Goal: Information Seeking & Learning: Check status

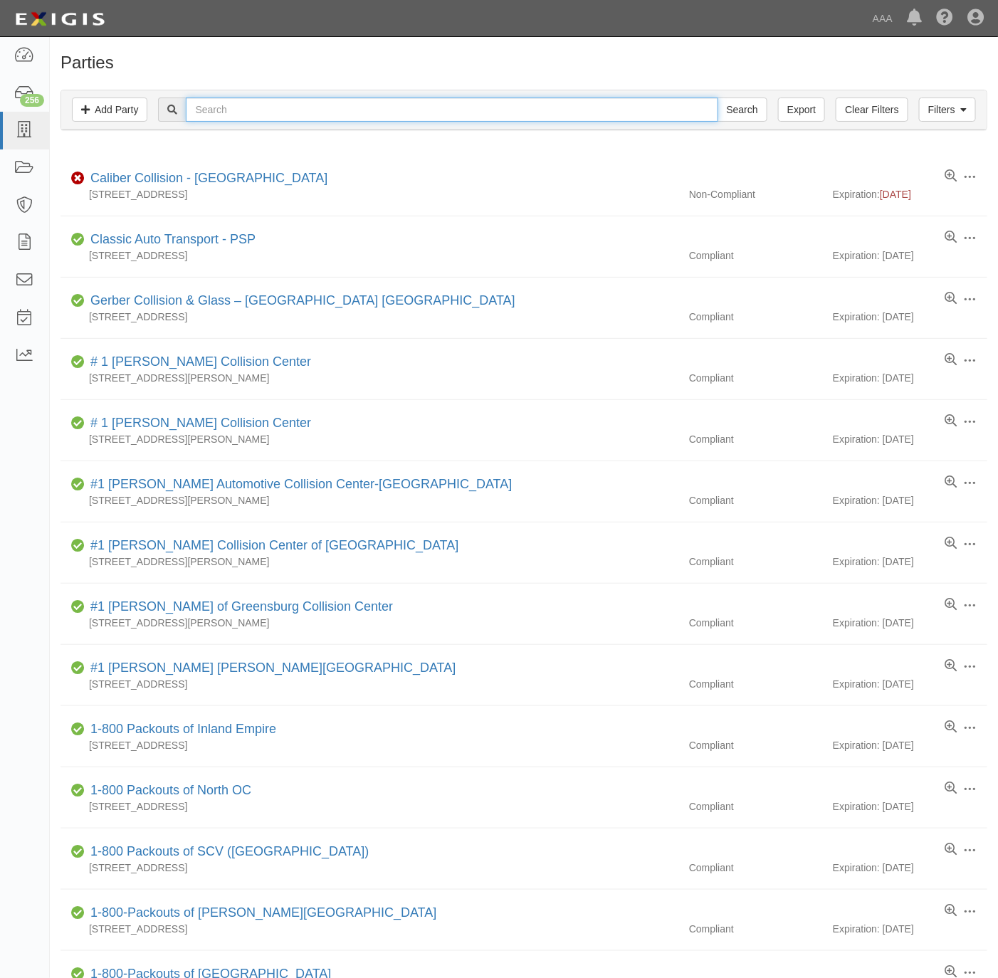
click at [635, 105] on input "text" at bounding box center [452, 110] width 532 height 24
paste input "Bear Valley Lock &"
type input "Bear Valley Lock"
click at [759, 103] on input "Search" at bounding box center [742, 110] width 50 height 24
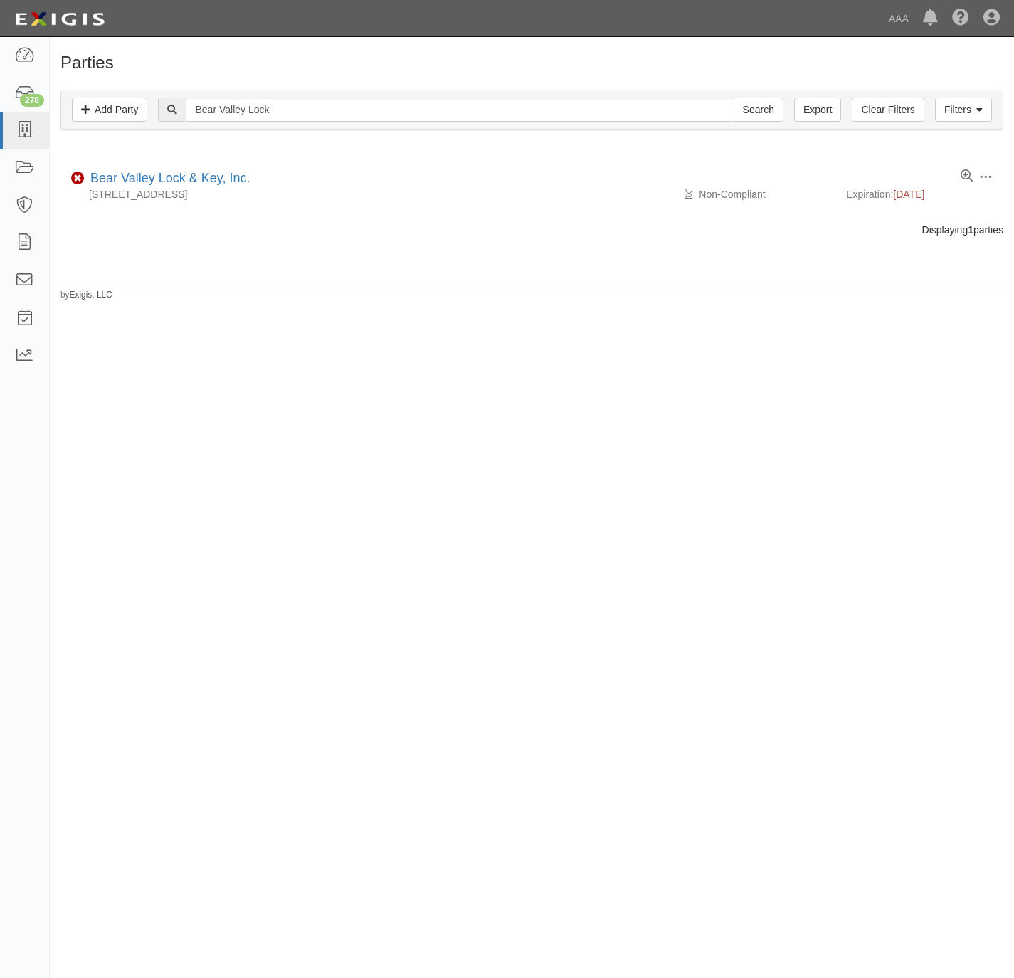
click at [149, 179] on link "Bear Valley Lock & Key, Inc." at bounding box center [169, 178] width 159 height 14
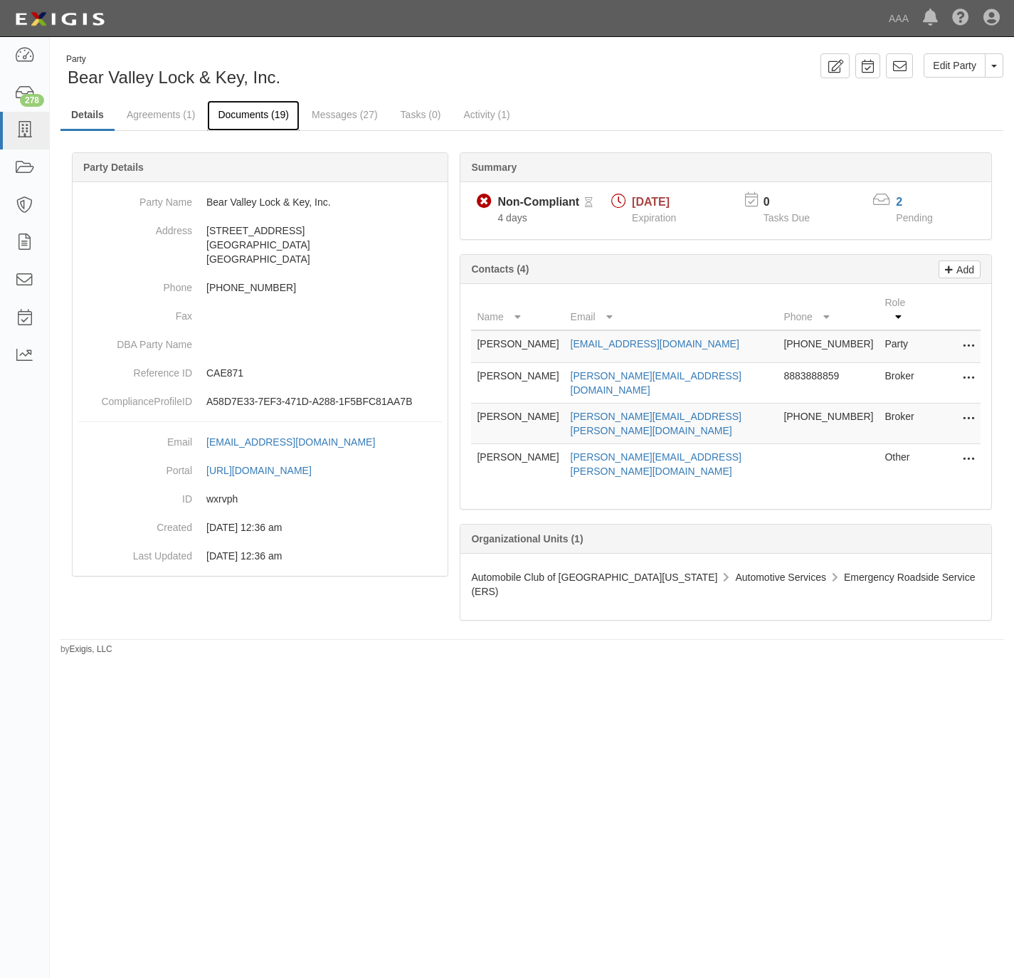
click at [231, 116] on link "Documents (19)" at bounding box center [253, 115] width 93 height 31
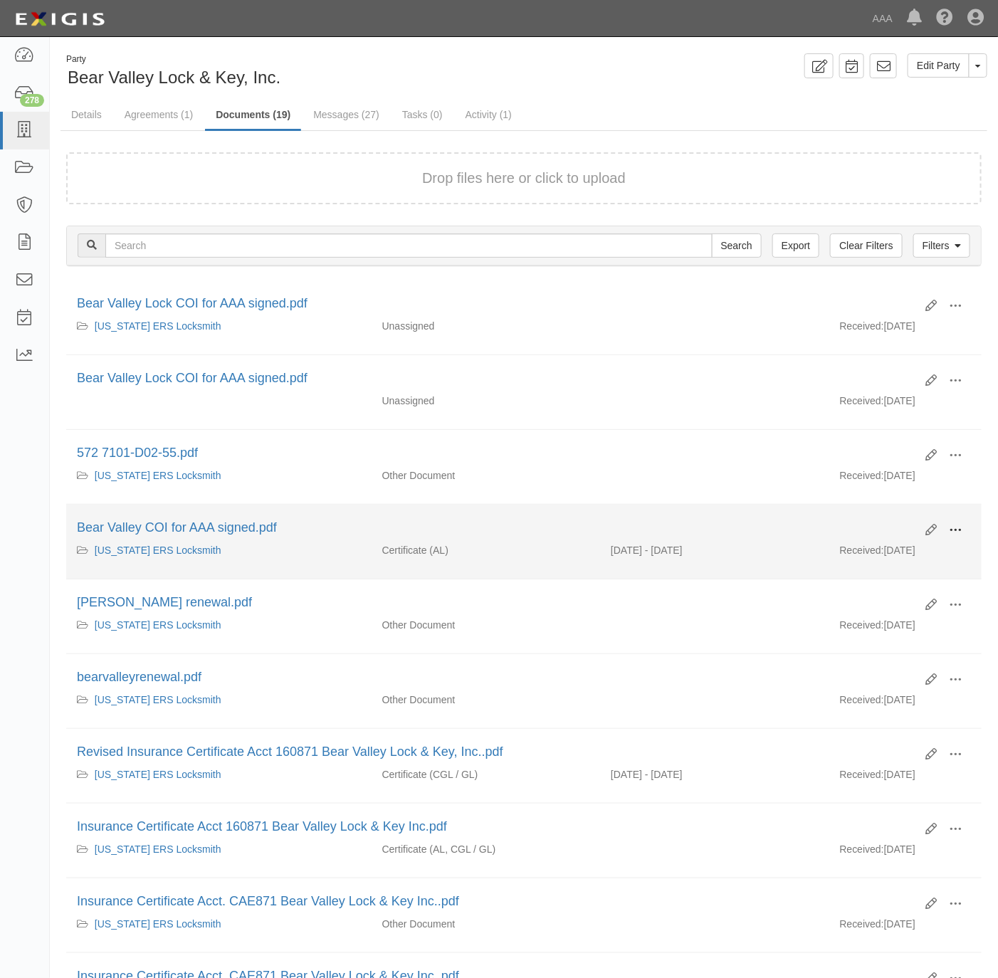
click at [963, 537] on button at bounding box center [954, 531] width 31 height 24
click at [895, 555] on link "View" at bounding box center [886, 551] width 112 height 26
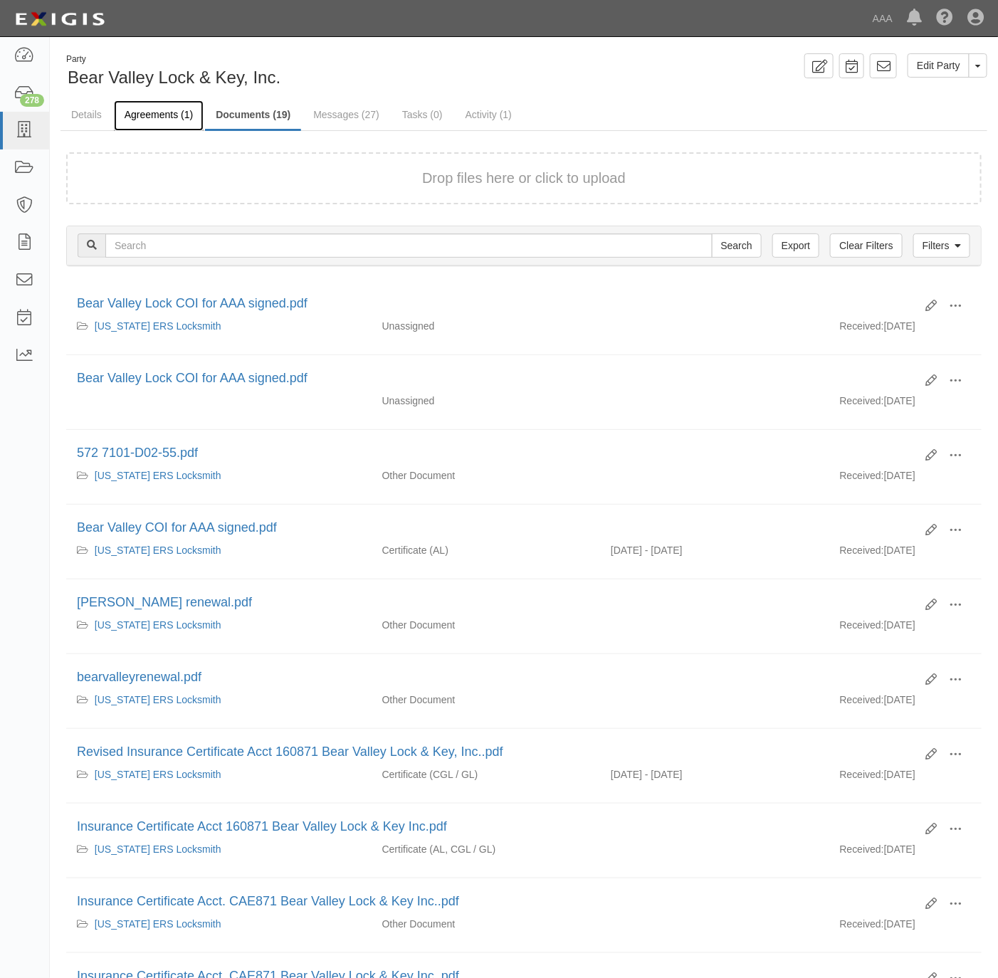
click at [160, 112] on link "Agreements (1)" at bounding box center [159, 115] width 90 height 31
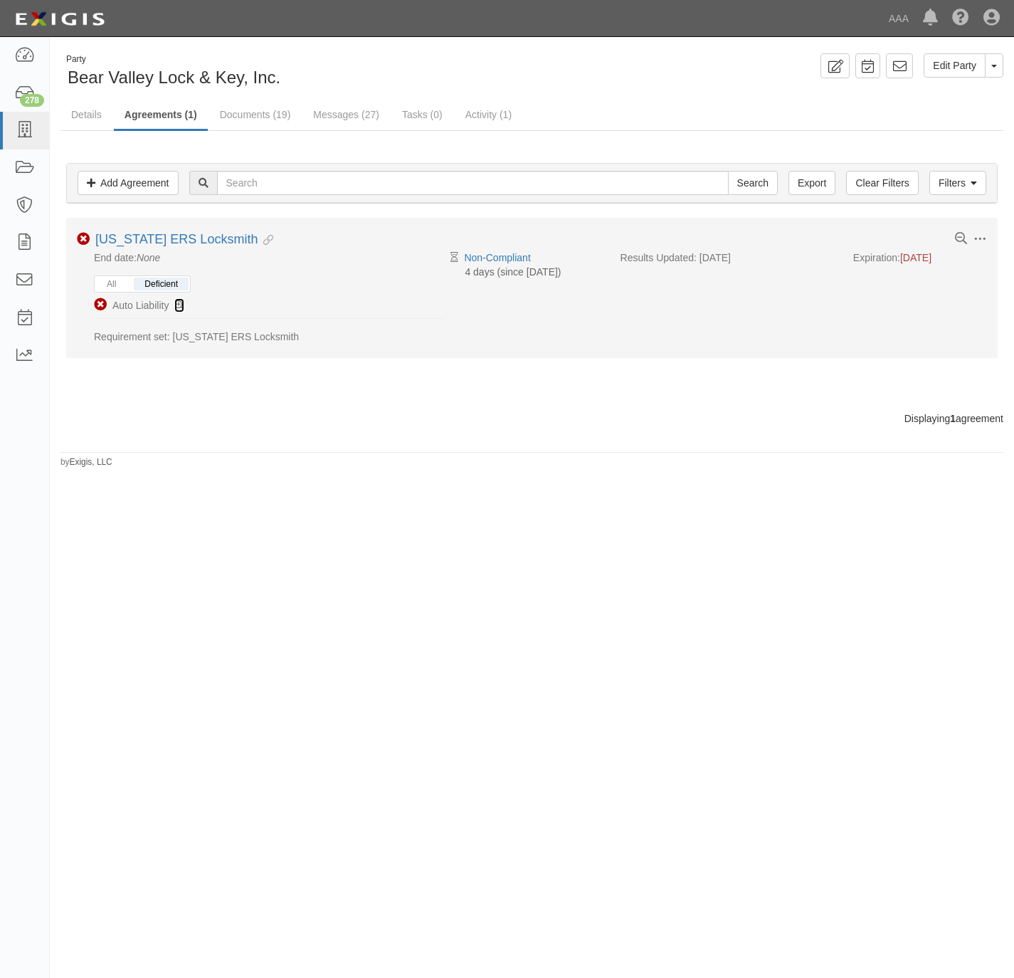
click at [180, 307] on icon at bounding box center [179, 306] width 10 height 10
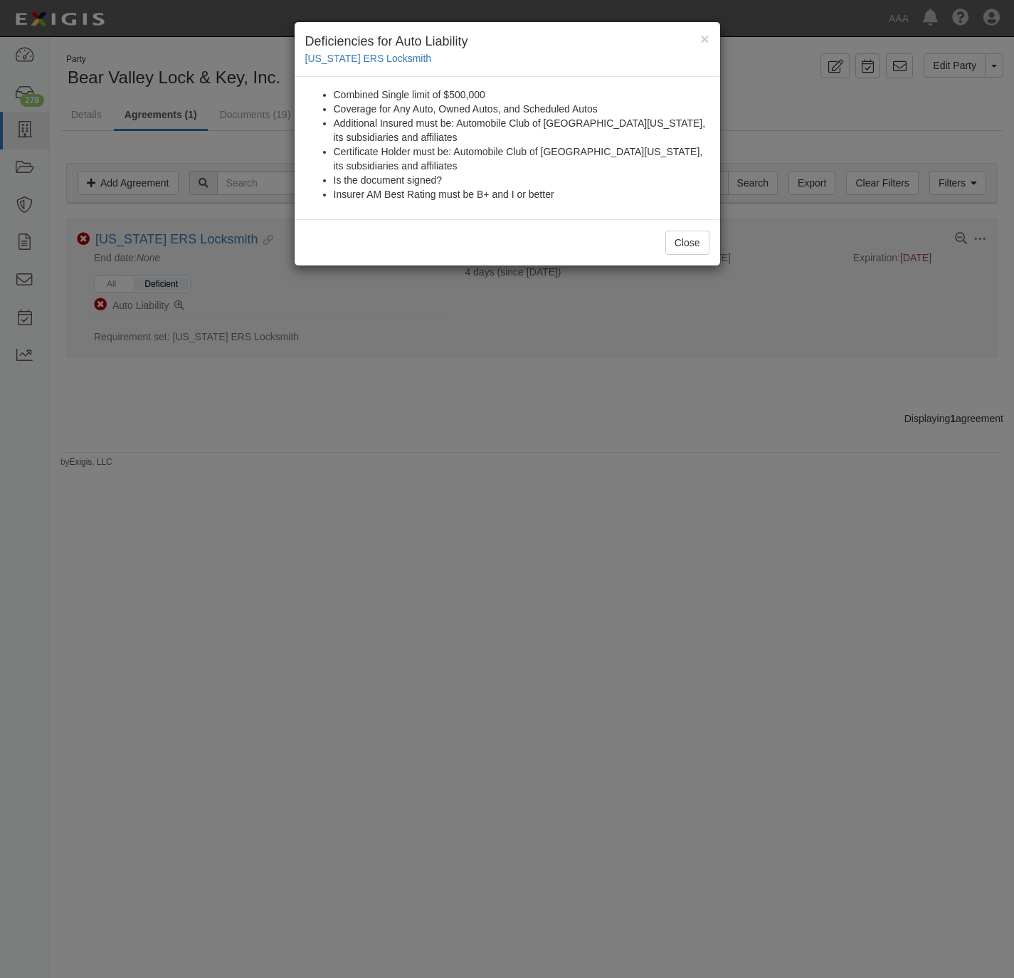
click at [180, 307] on div "× Deficiencies for Auto Liability California ERS Locksmith Combined Single limi…" at bounding box center [507, 489] width 1014 height 978
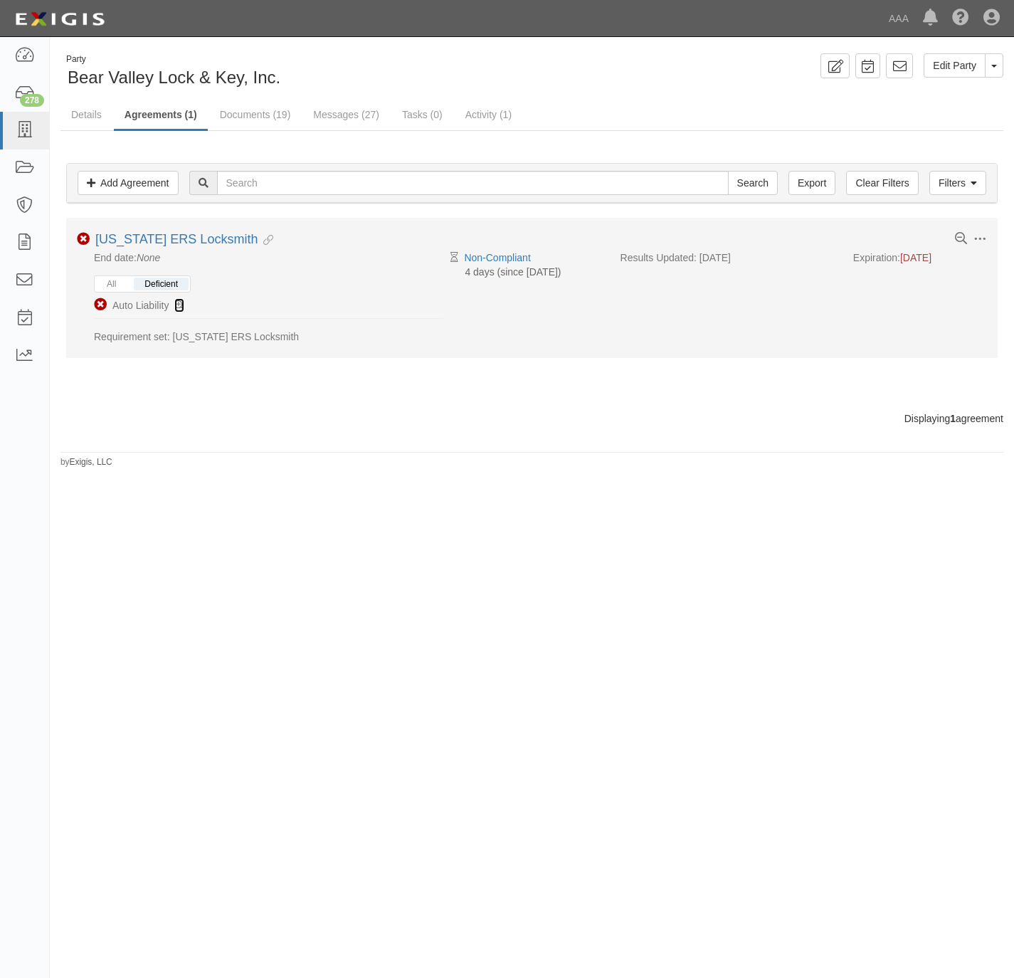
click at [181, 306] on icon at bounding box center [179, 306] width 10 height 10
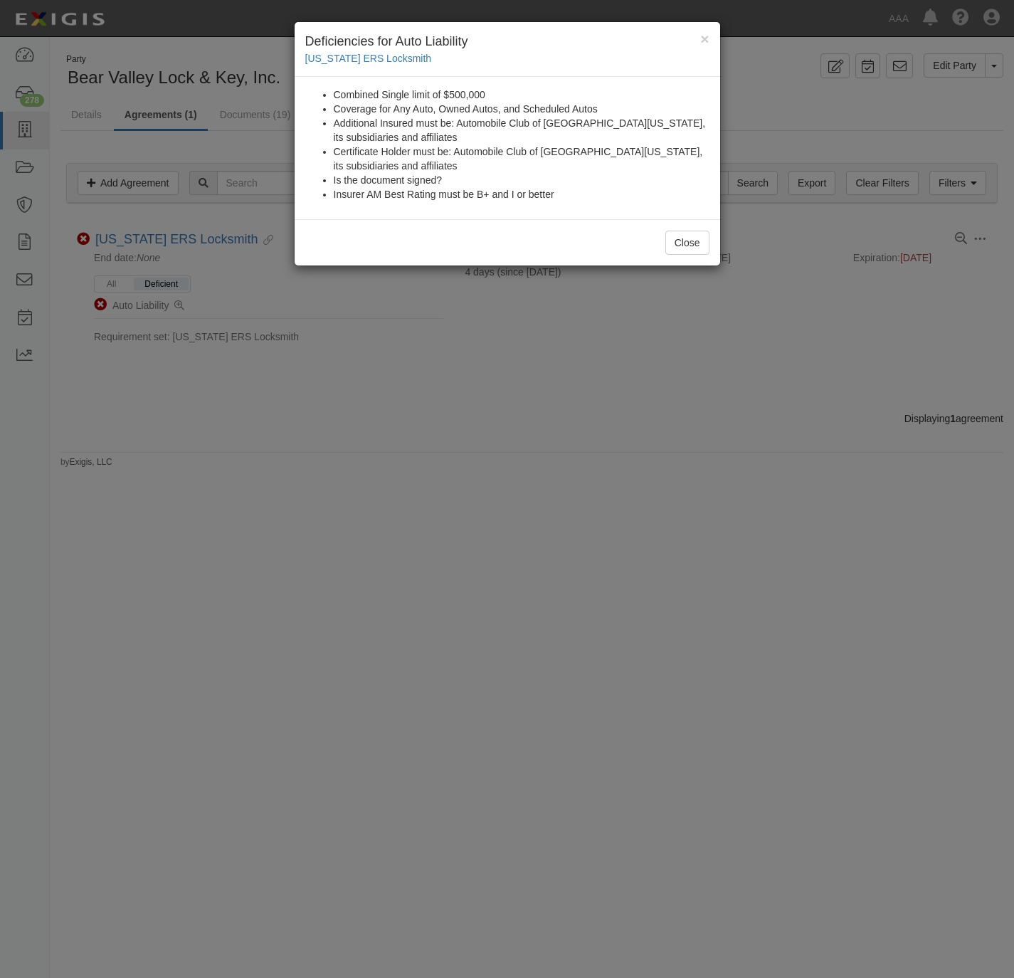
click at [184, 306] on div "× Deficiencies for Auto Liability California ERS Locksmith Combined Single limi…" at bounding box center [507, 489] width 1014 height 978
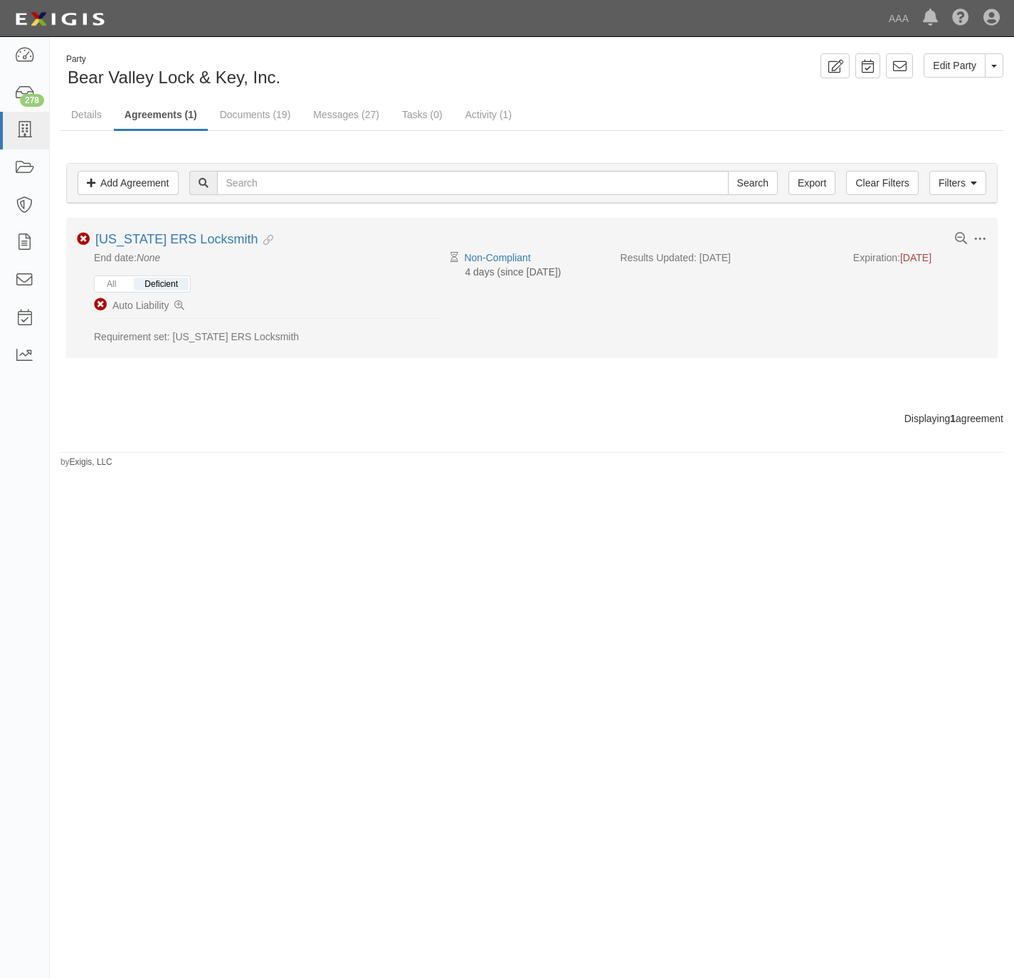
click at [128, 284] on div "All Deficient" at bounding box center [142, 283] width 97 height 17
click at [112, 289] on button "All" at bounding box center [111, 284] width 31 height 13
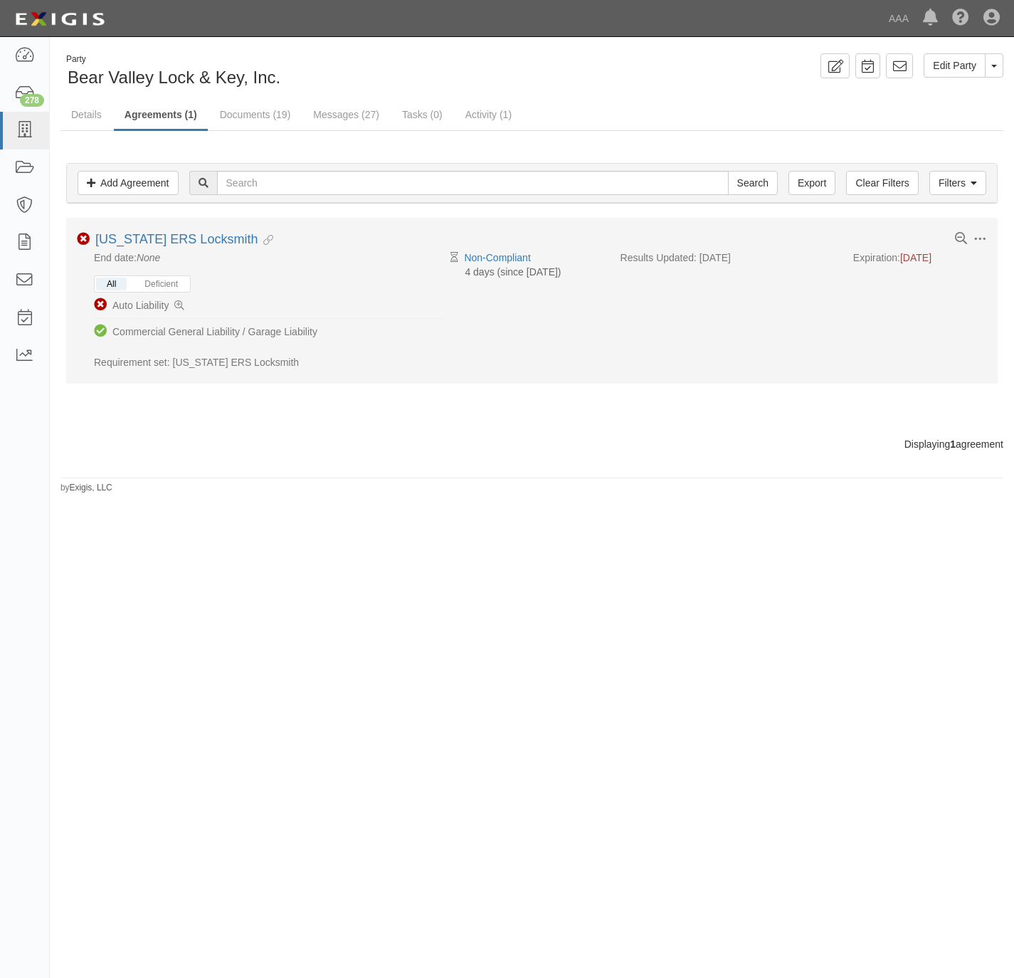
click at [186, 310] on li "Non-Compliant Auto Liability" at bounding box center [268, 306] width 349 height 26
click at [184, 303] on icon at bounding box center [179, 306] width 10 height 10
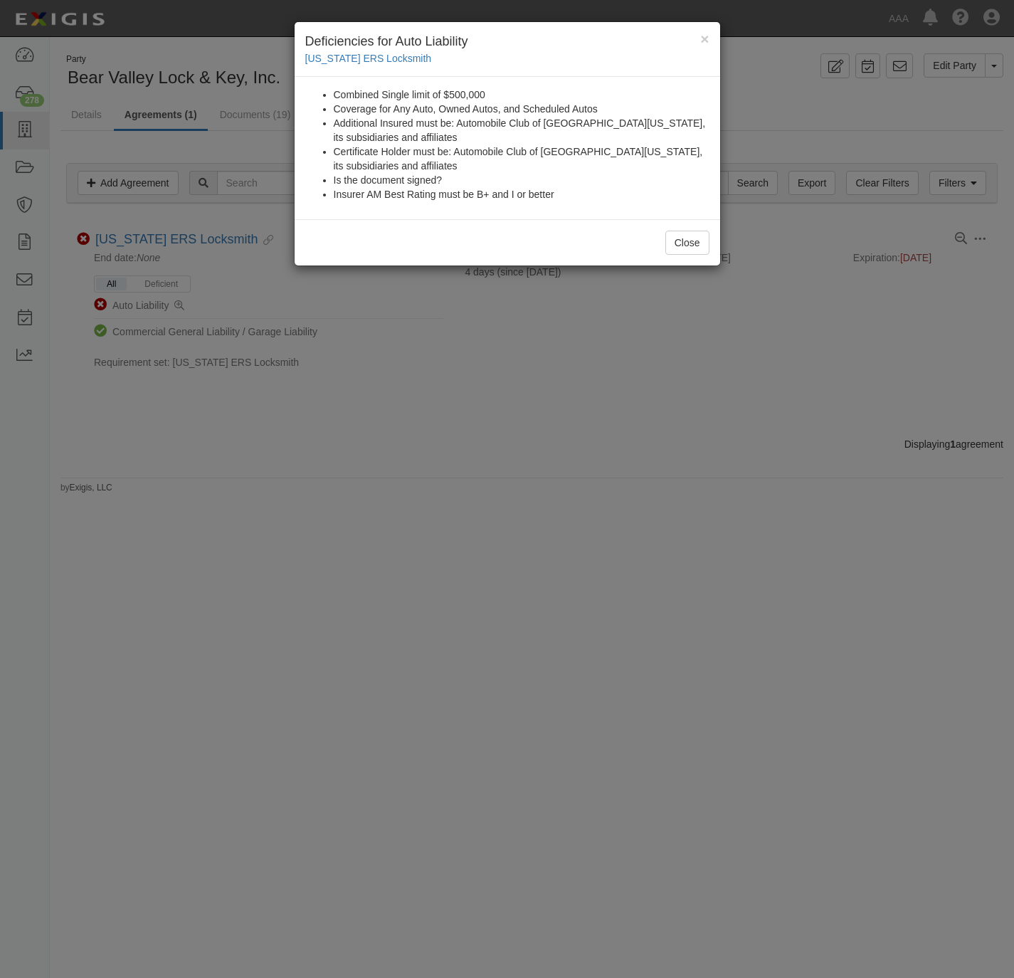
drag, startPoint x: 401, startPoint y: 468, endPoint x: 327, endPoint y: 150, distance: 326.8
click at [400, 465] on div "× Deficiencies for Auto Liability California ERS Locksmith Combined Single limi…" at bounding box center [507, 489] width 1014 height 978
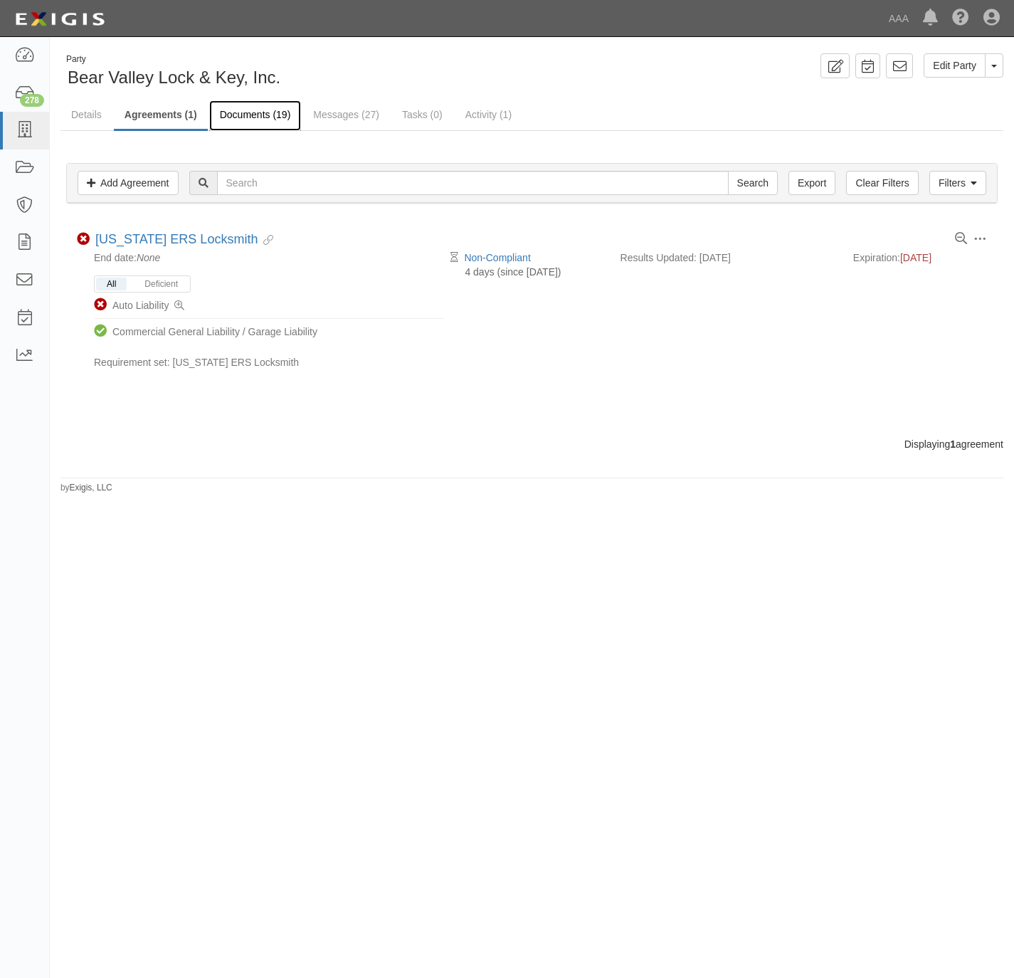
click at [248, 114] on link "Documents (19)" at bounding box center [255, 115] width 93 height 31
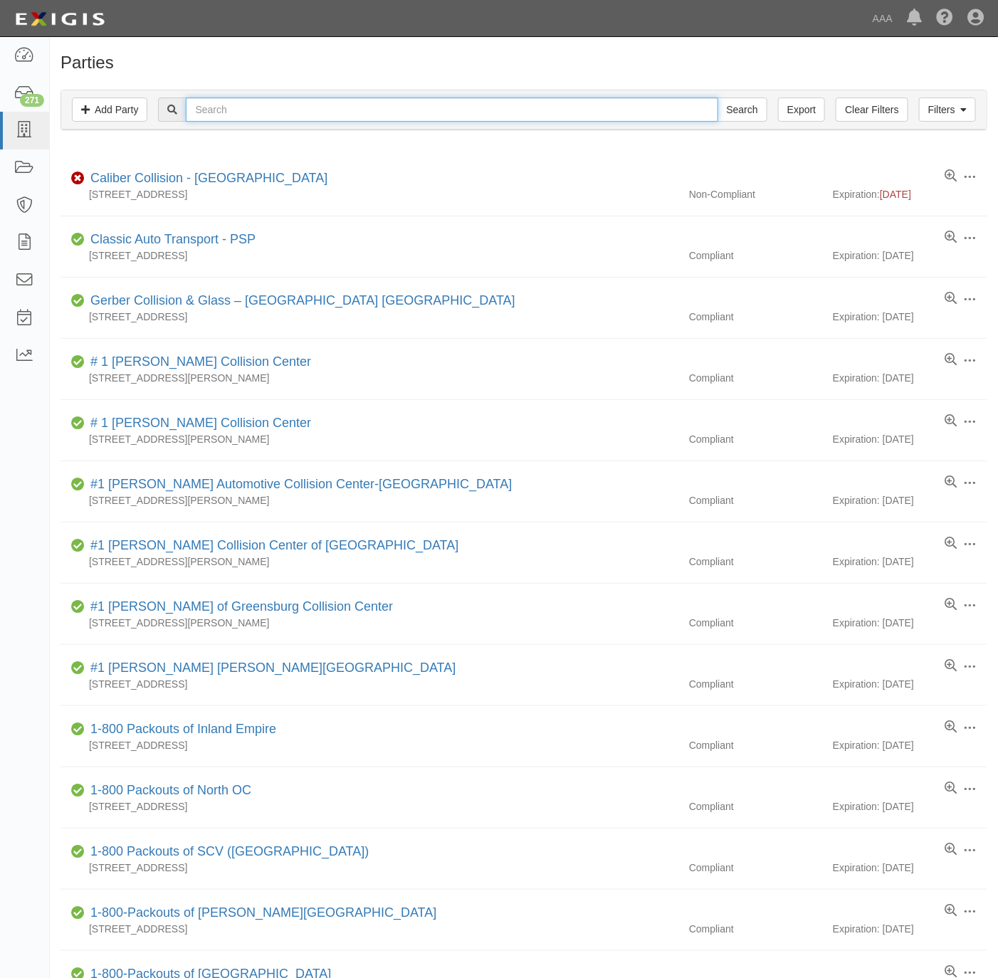
click at [329, 110] on input "text" at bounding box center [452, 110] width 532 height 24
paste input "Ideal Mobil Locksmith."
type input "Ideal Mobil Locksmith"
click at [756, 113] on input "Search" at bounding box center [742, 110] width 50 height 24
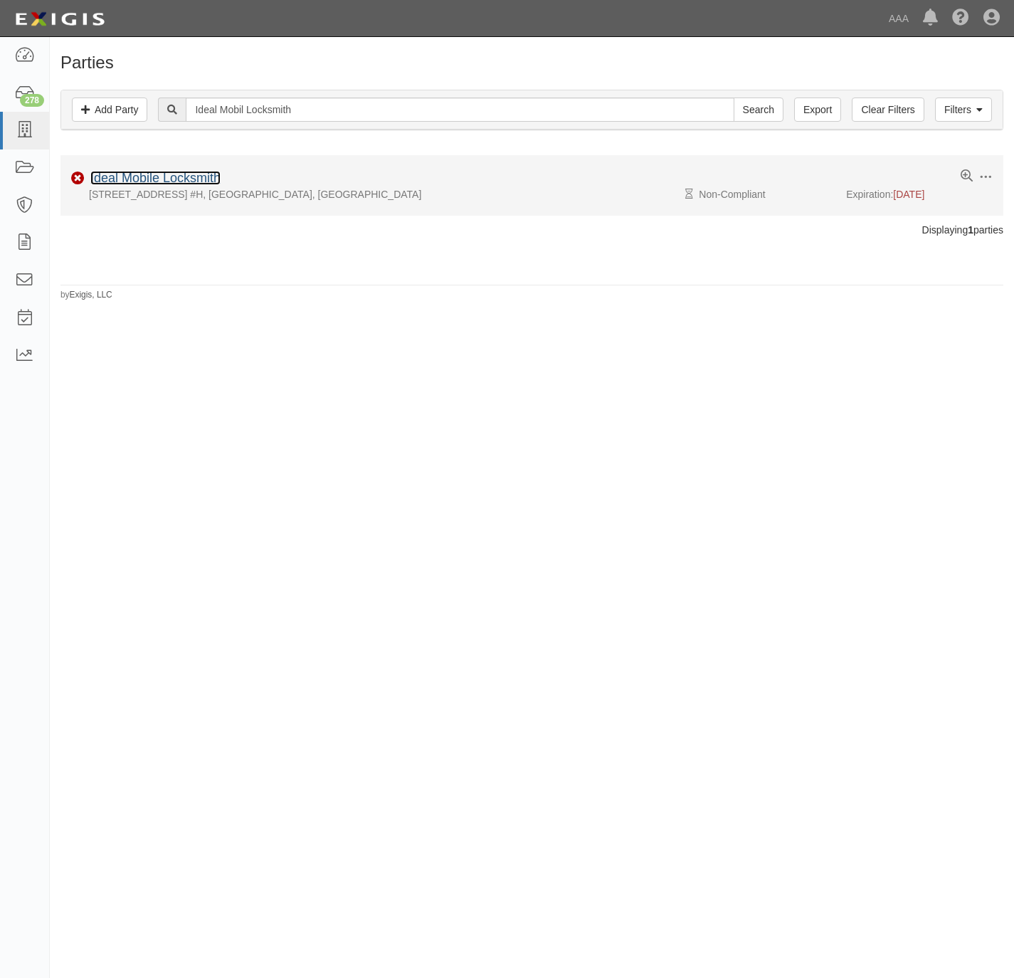
click at [128, 179] on link "Ideal Mobile Locksmith" at bounding box center [155, 178] width 130 height 14
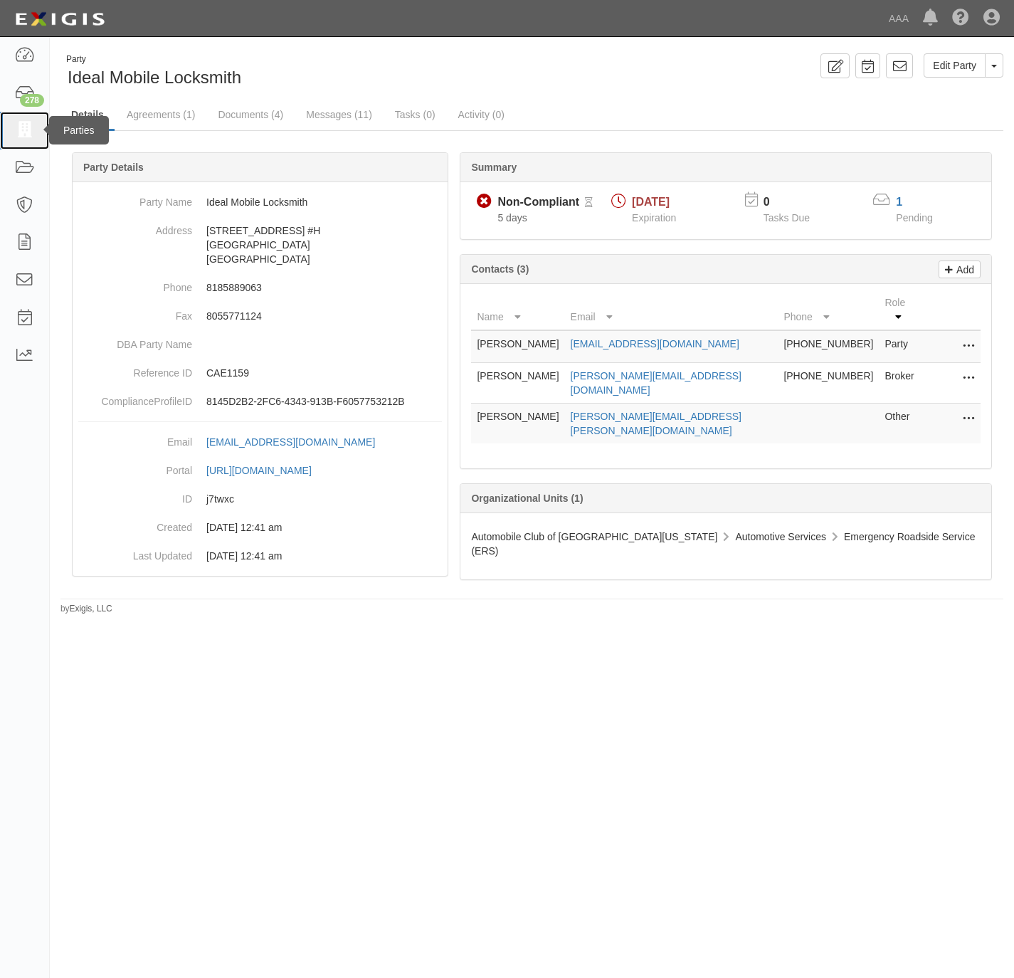
click at [21, 140] on link at bounding box center [24, 131] width 49 height 38
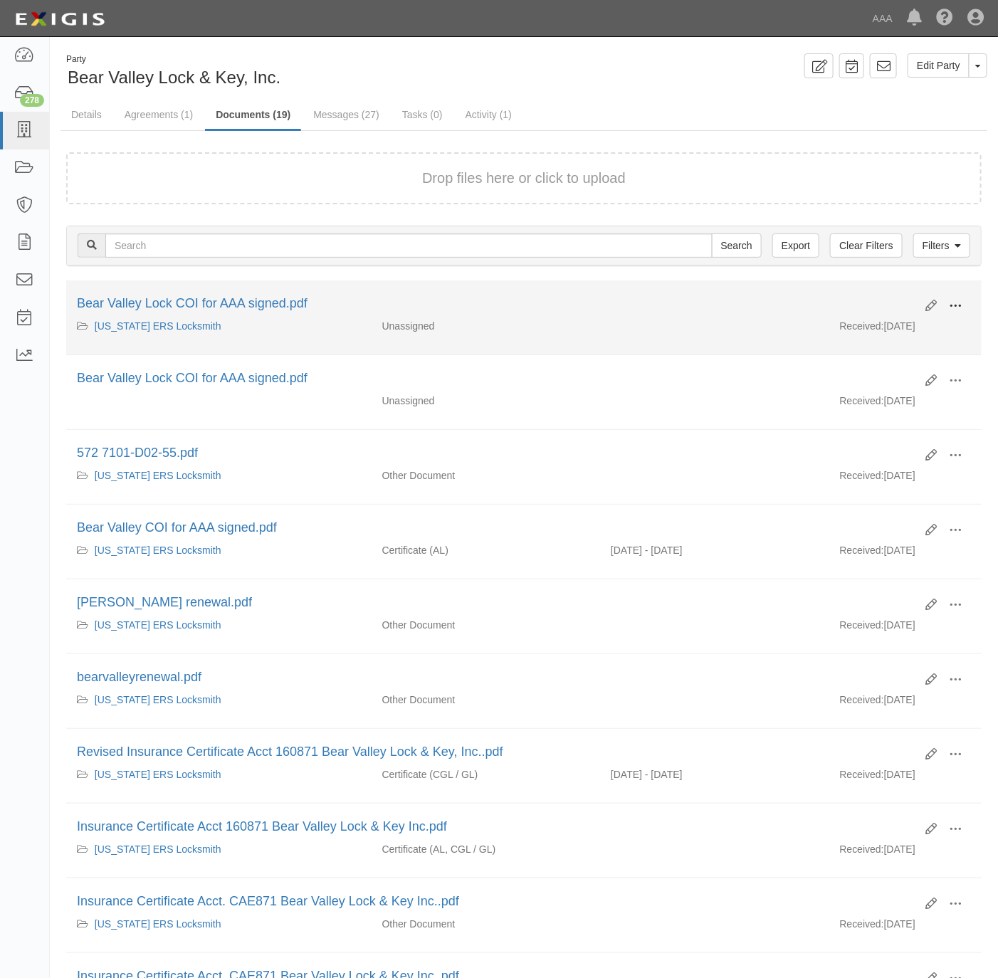
click at [962, 304] on button at bounding box center [954, 307] width 31 height 24
click at [898, 327] on link "View" at bounding box center [886, 327] width 112 height 26
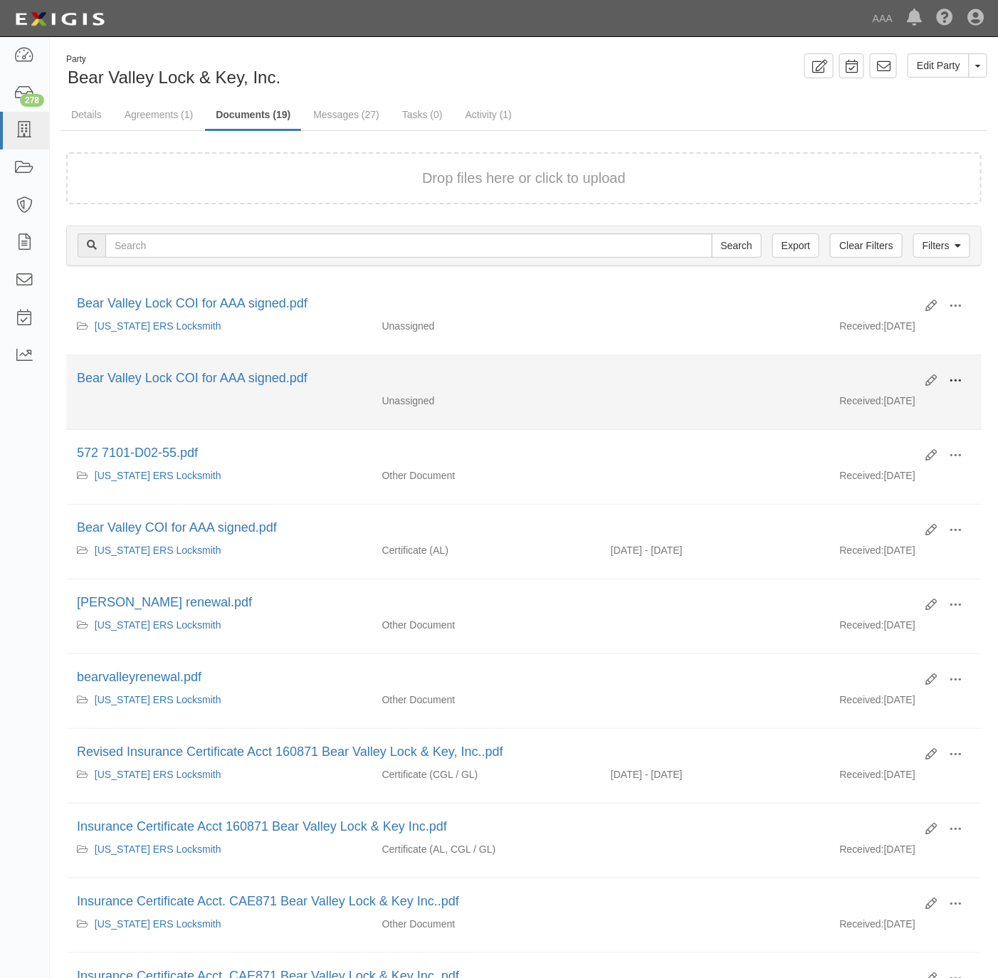
click at [969, 383] on button at bounding box center [954, 381] width 31 height 24
click at [907, 406] on link "View" at bounding box center [886, 402] width 112 height 26
click at [963, 381] on button at bounding box center [954, 381] width 31 height 24
click at [883, 432] on link "View details" at bounding box center [886, 428] width 112 height 26
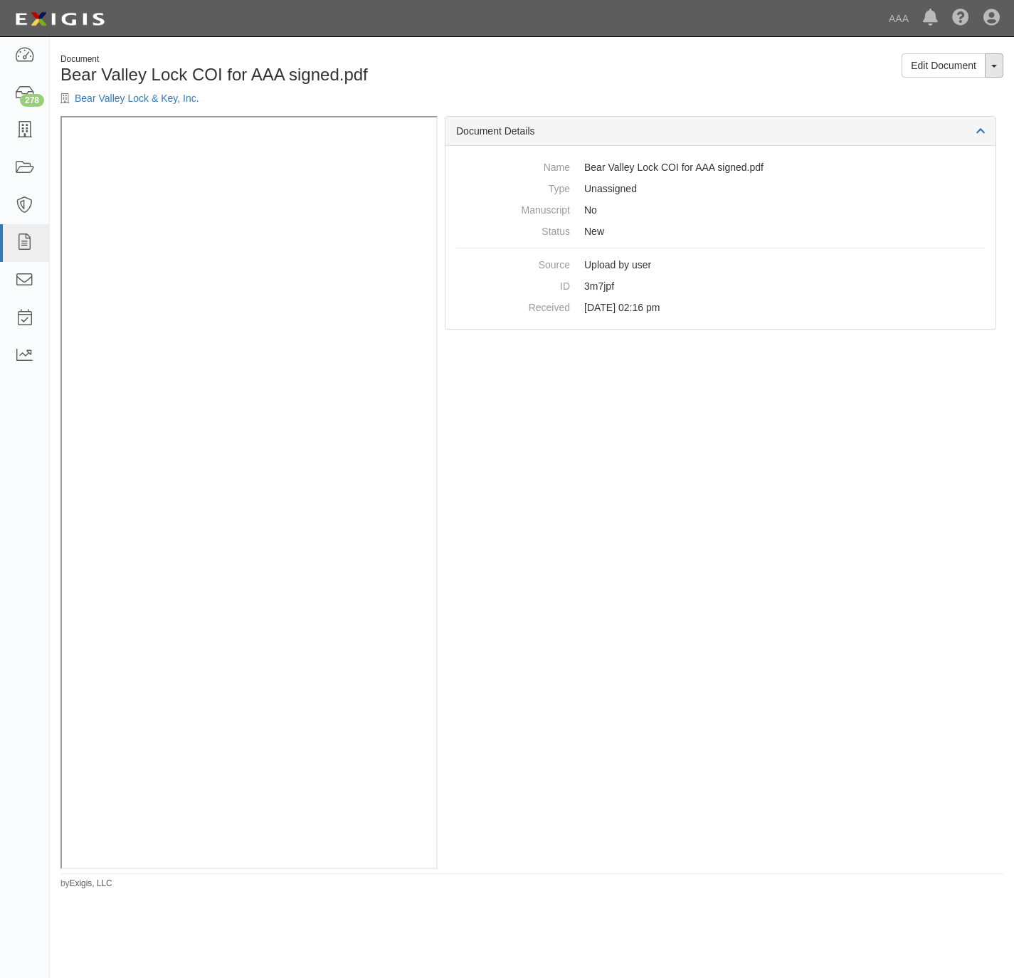
click at [1001, 65] on button "Toggle Document Dropdown" at bounding box center [994, 65] width 19 height 24
click at [957, 113] on link "View Audit Trail" at bounding box center [946, 111] width 112 height 19
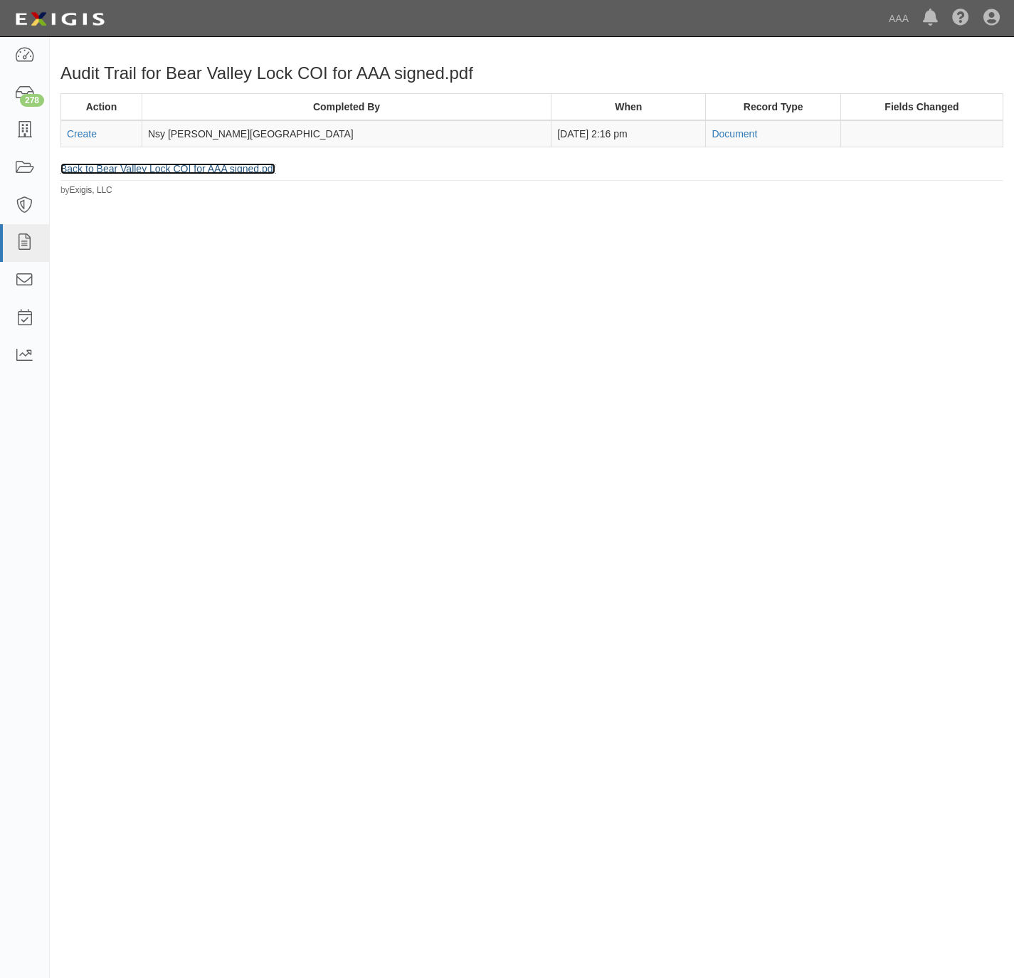
click at [95, 167] on link "Back to Bear Valley Lock COI for AAA signed.pdf" at bounding box center [167, 168] width 215 height 11
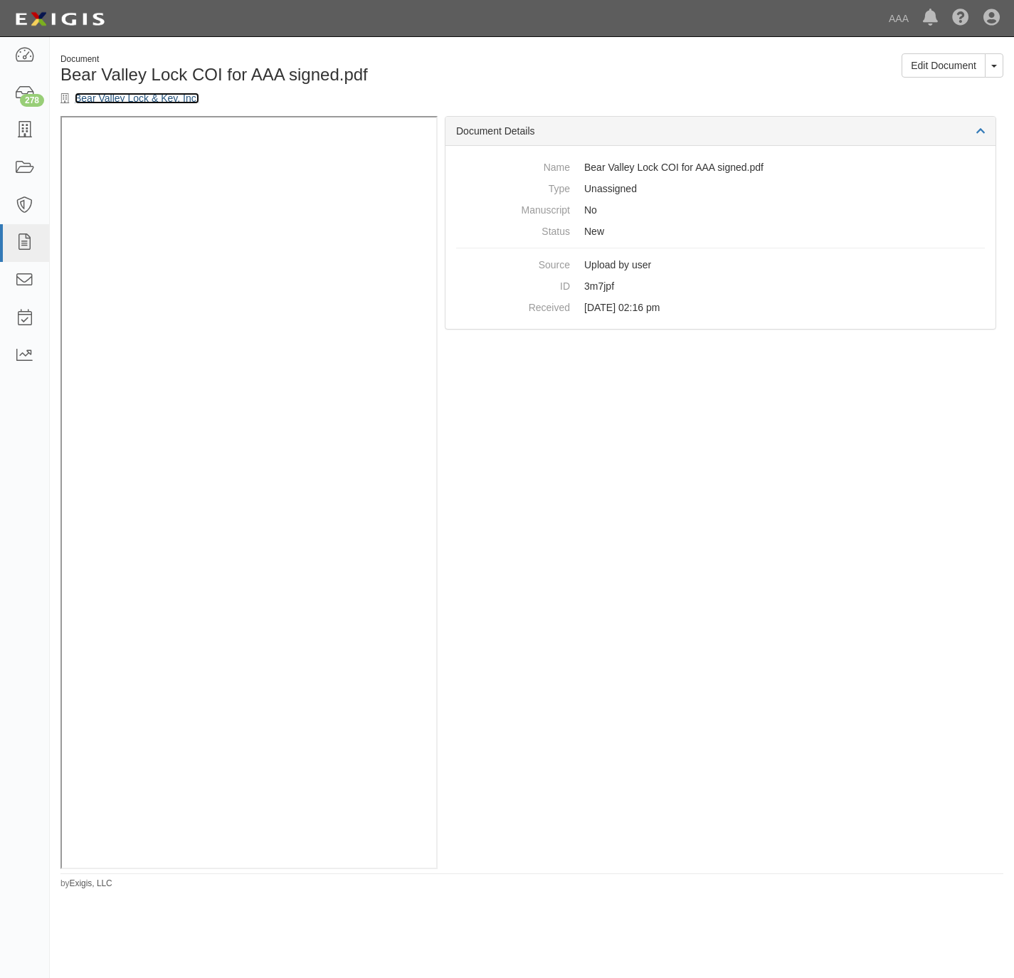
drag, startPoint x: 102, startPoint y: 97, endPoint x: 95, endPoint y: 95, distance: 8.1
click at [95, 95] on link "Bear Valley Lock & Key, Inc." at bounding box center [137, 98] width 125 height 11
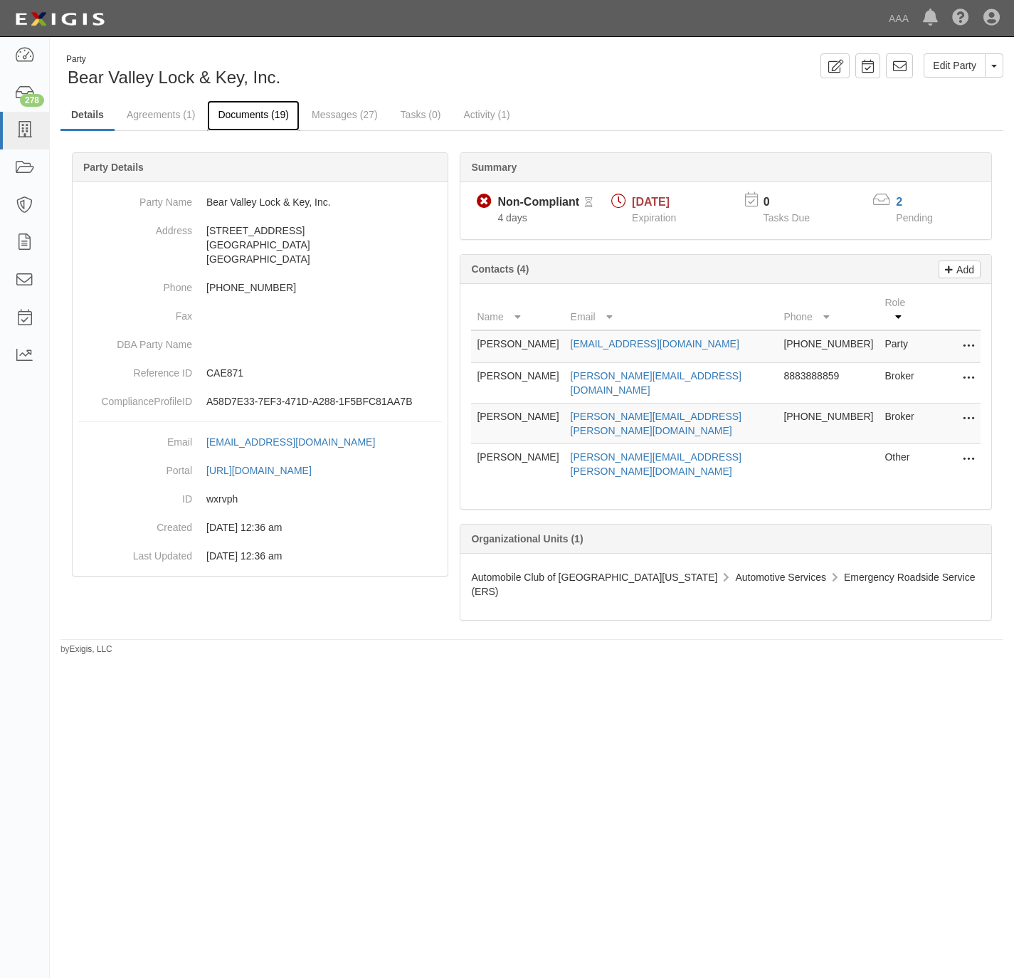
click at [267, 114] on link "Documents (19)" at bounding box center [253, 115] width 93 height 31
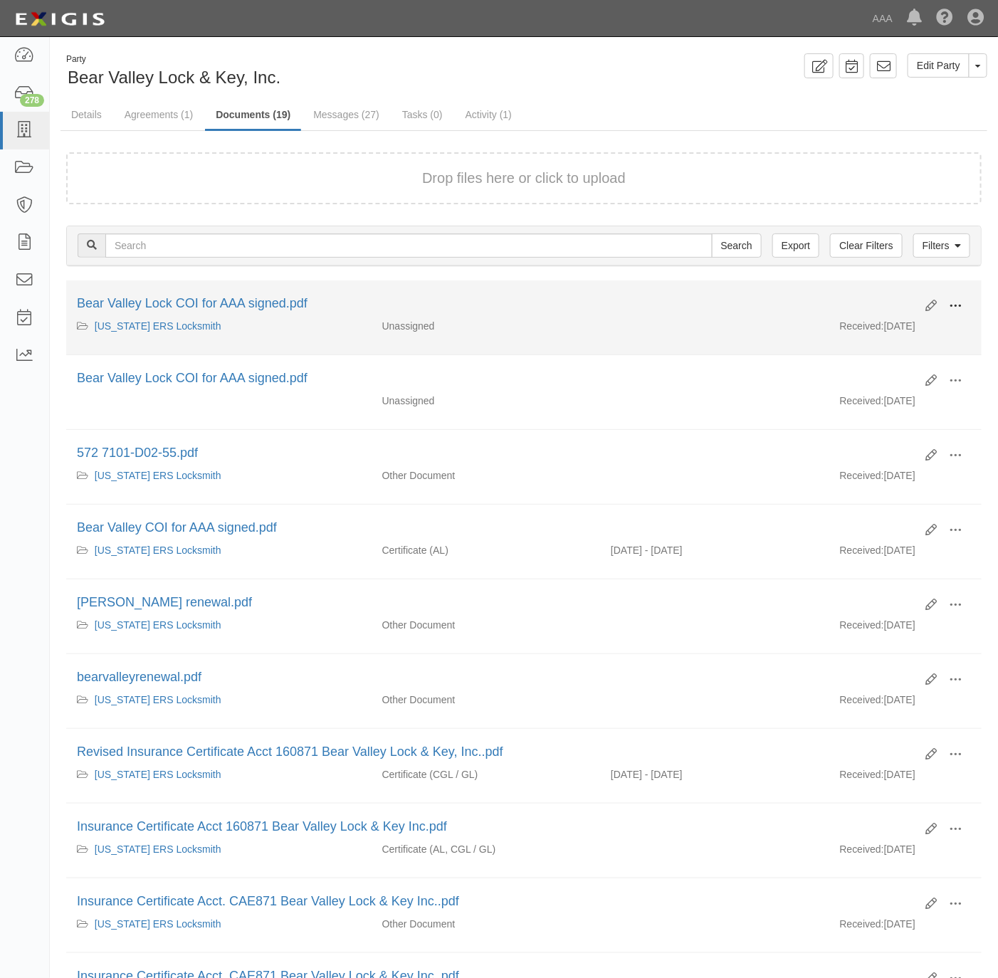
click at [959, 301] on span at bounding box center [955, 306] width 13 height 13
click at [893, 329] on link "View" at bounding box center [886, 327] width 112 height 26
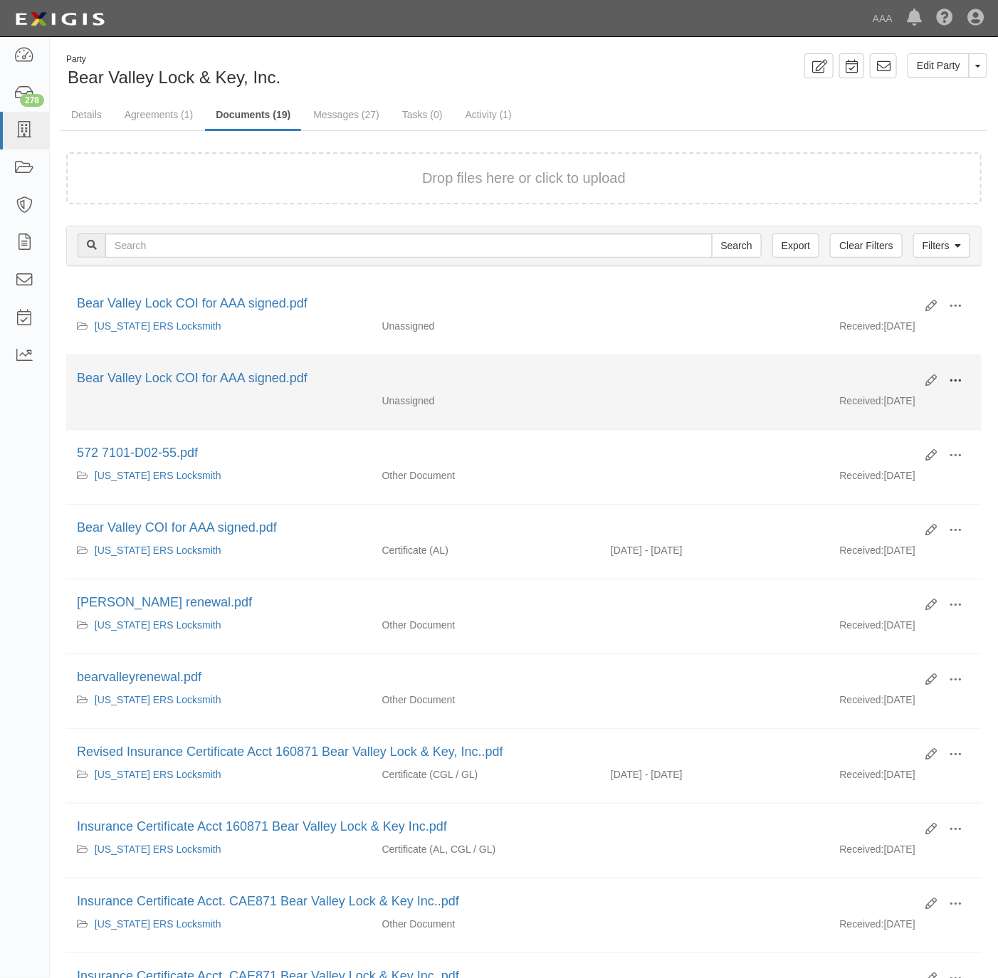
click at [961, 381] on span at bounding box center [955, 380] width 13 height 13
click at [920, 404] on link "View" at bounding box center [886, 402] width 112 height 26
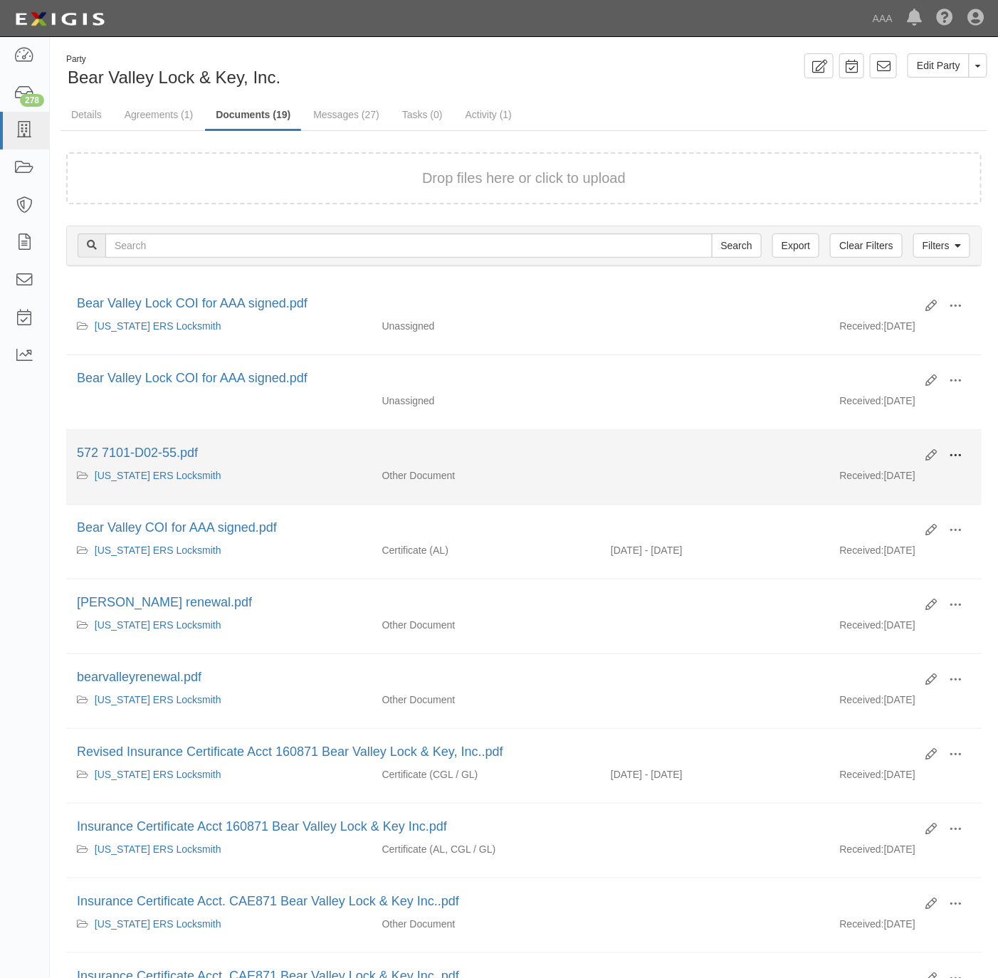
click at [957, 461] on span at bounding box center [955, 455] width 13 height 13
click at [887, 480] on link "View" at bounding box center [886, 476] width 112 height 26
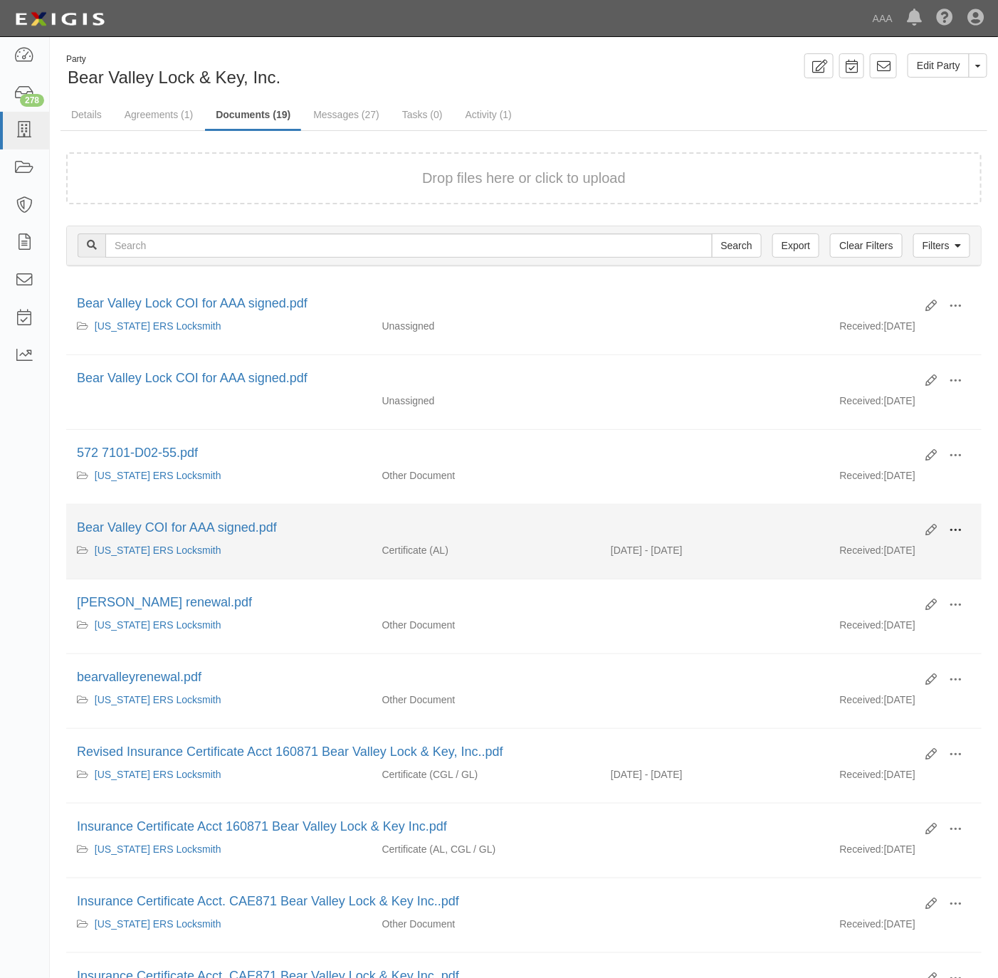
click at [966, 537] on button at bounding box center [954, 531] width 31 height 24
click at [916, 553] on link "View" at bounding box center [886, 551] width 112 height 26
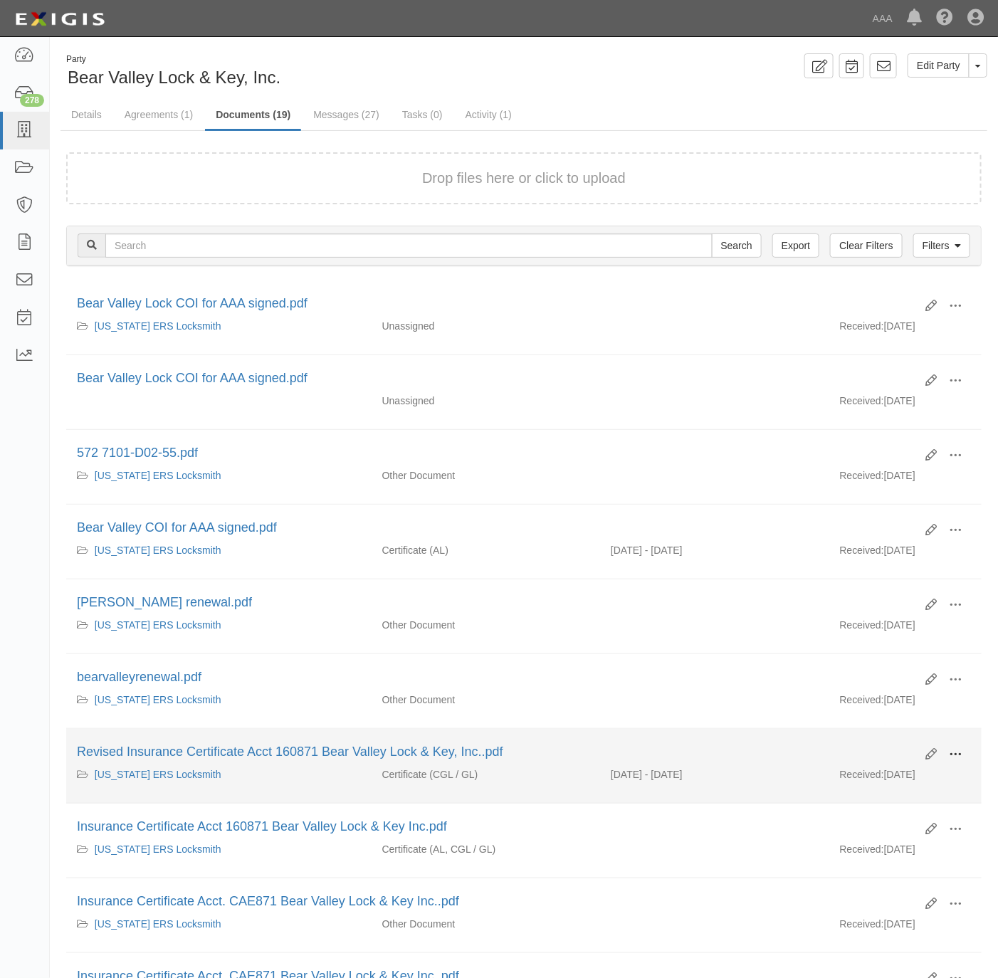
click at [961, 761] on span at bounding box center [955, 754] width 13 height 13
click at [904, 780] on link "View" at bounding box center [886, 775] width 112 height 26
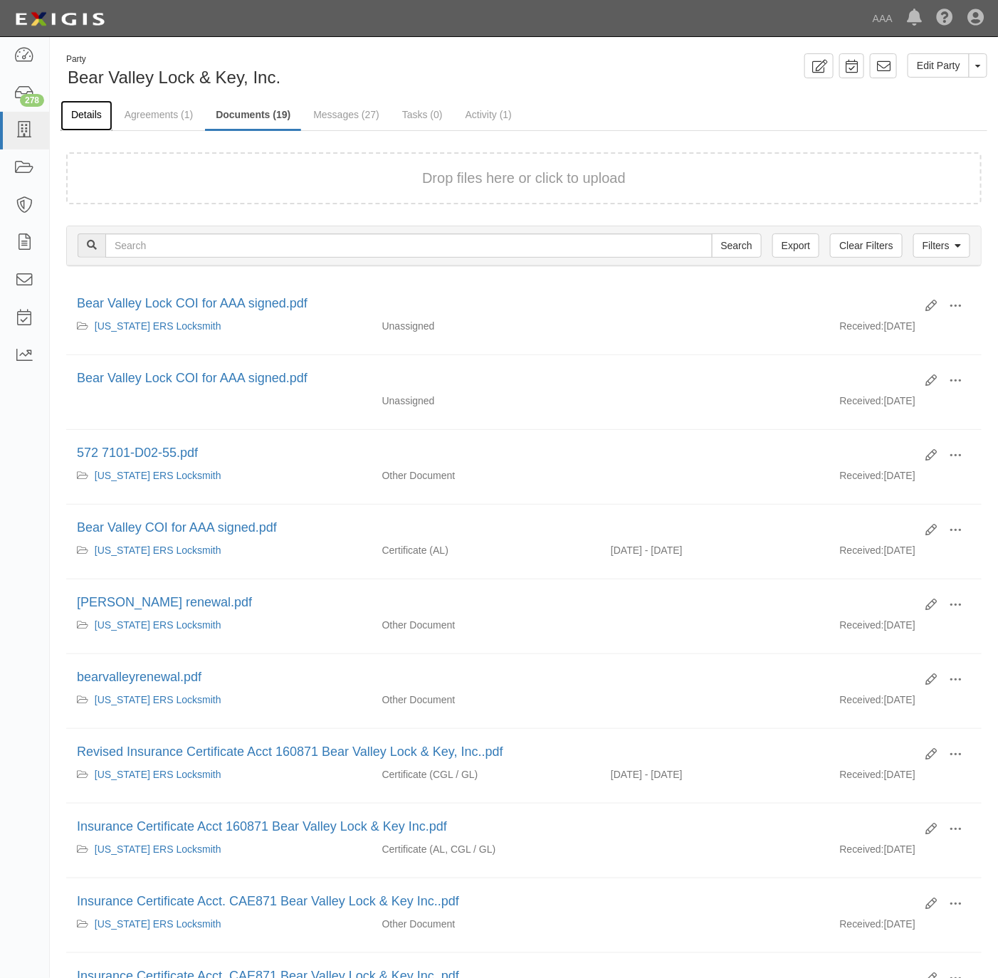
click at [96, 110] on link "Details" at bounding box center [86, 115] width 52 height 31
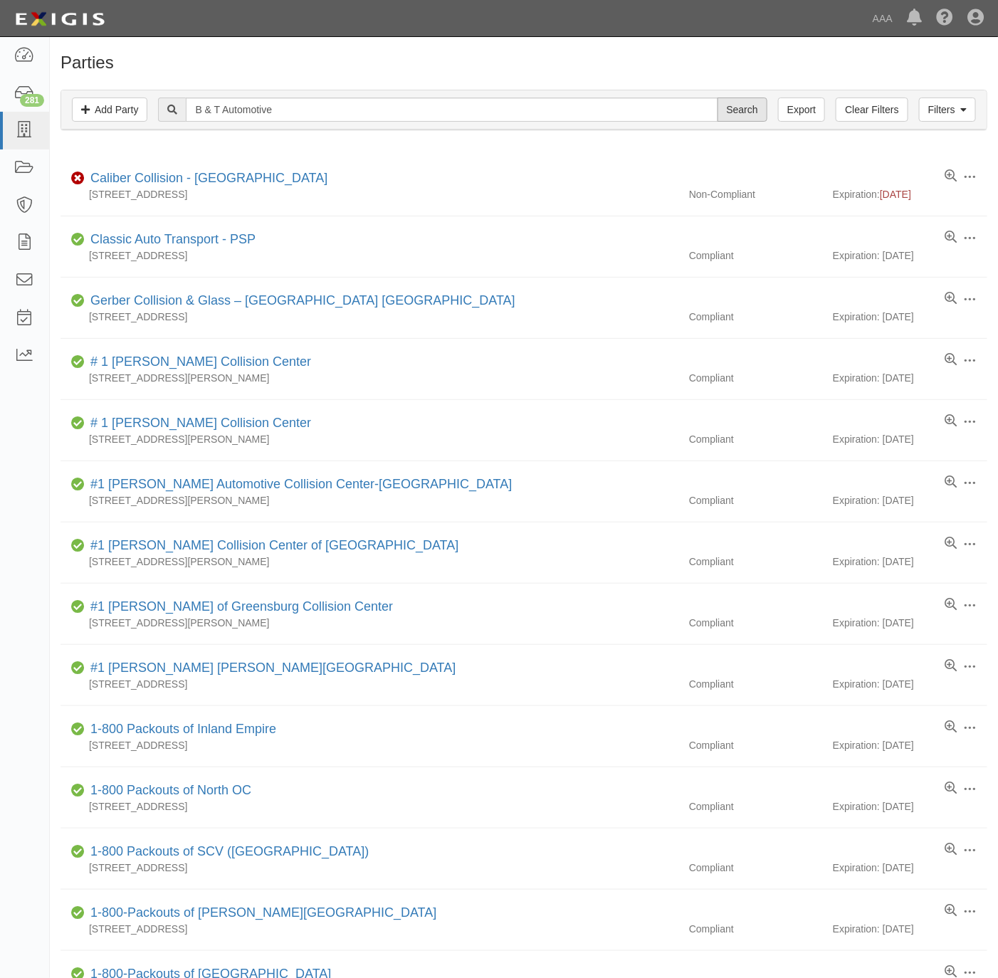
type input "B & T Automotive"
click at [737, 109] on input "Search" at bounding box center [742, 110] width 50 height 24
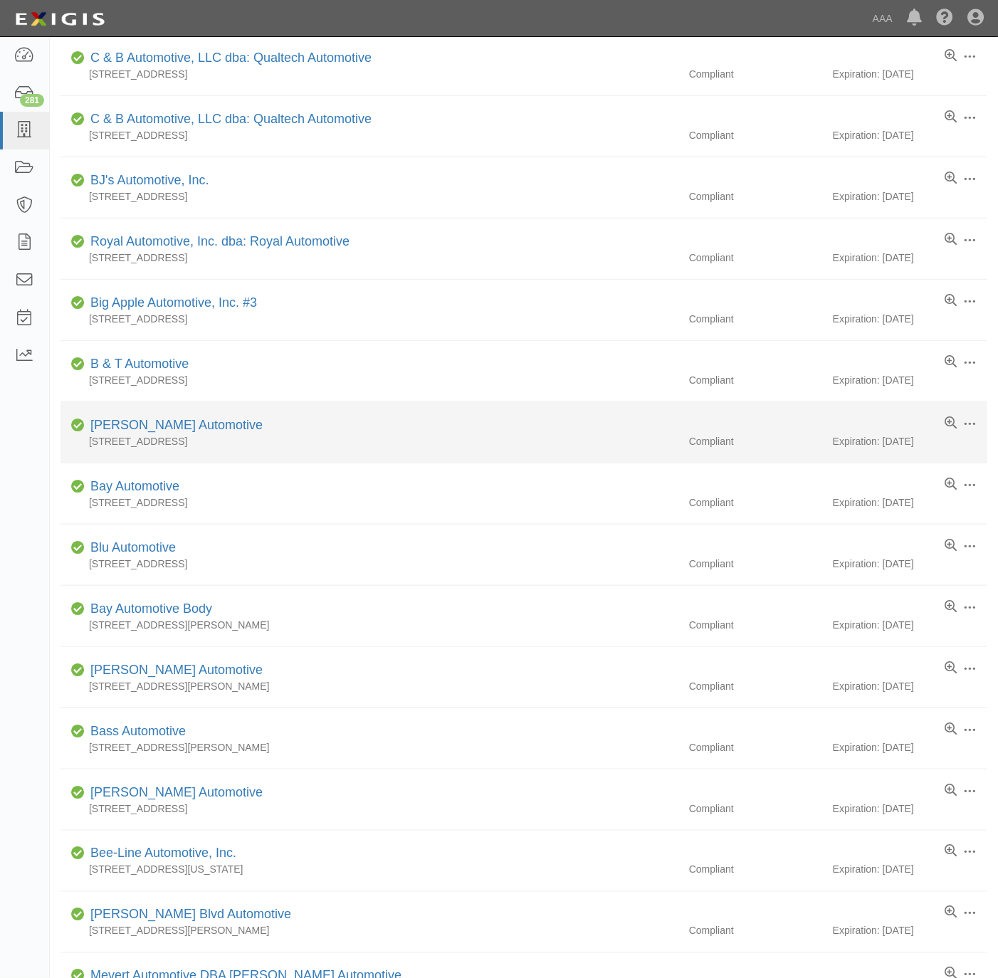
scroll to position [214, 0]
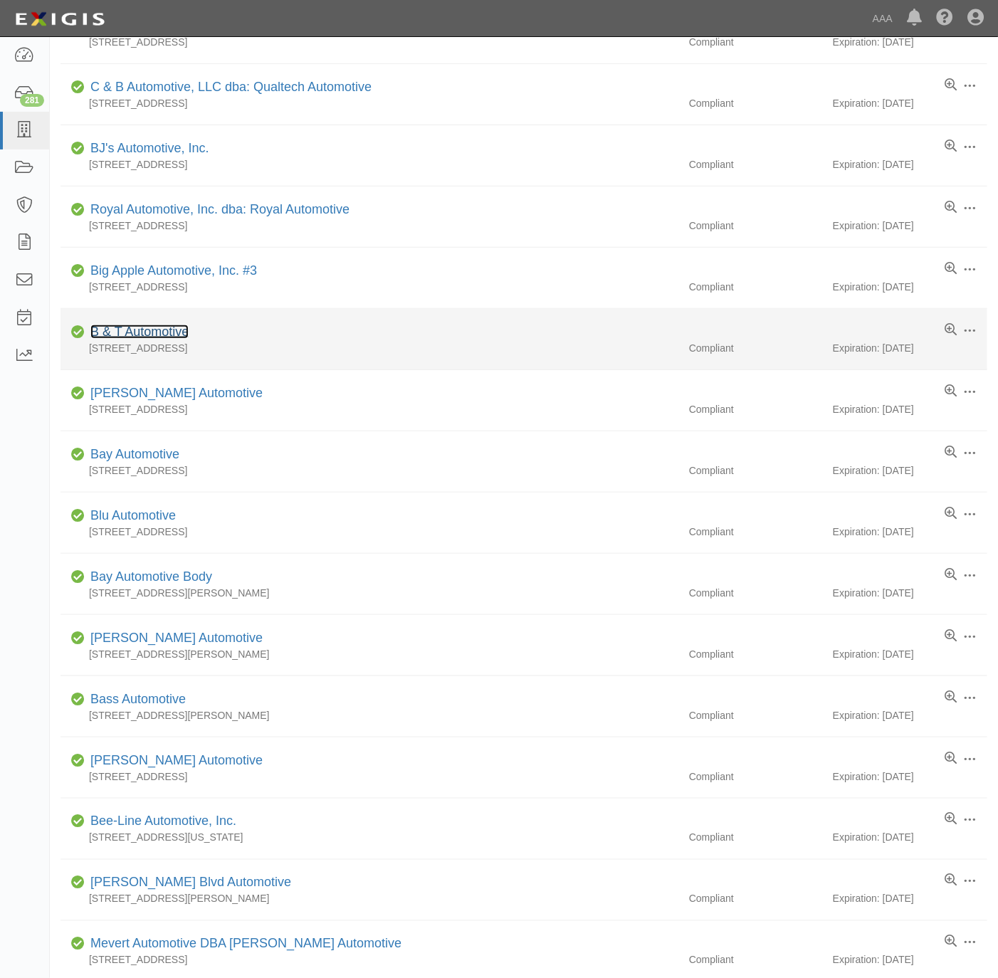
click at [125, 332] on link "B & T Automotive" at bounding box center [139, 332] width 98 height 14
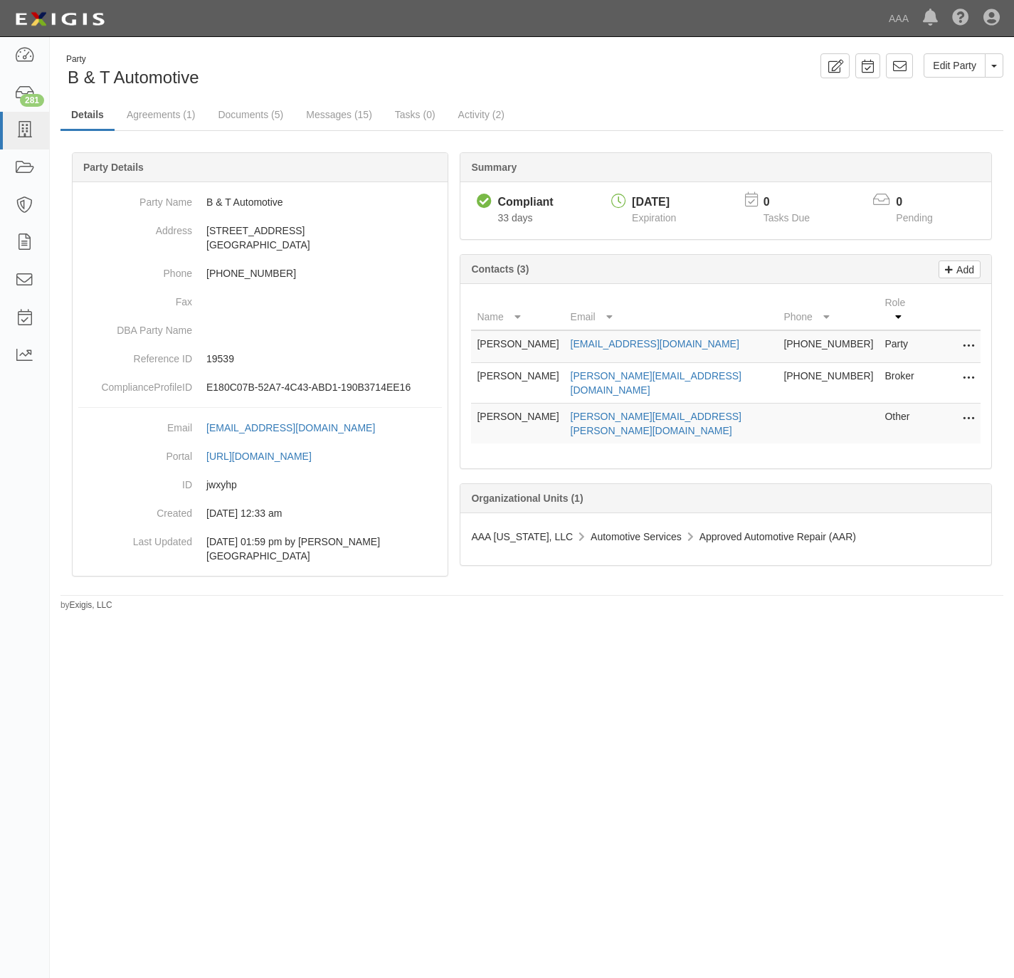
click at [643, 88] on div "Party B & T Automotive Edit Party Toggle Party Dropdown View Audit Trail Archiv…" at bounding box center [532, 71] width 964 height 36
click at [229, 112] on link "Documents (5)" at bounding box center [250, 115] width 87 height 31
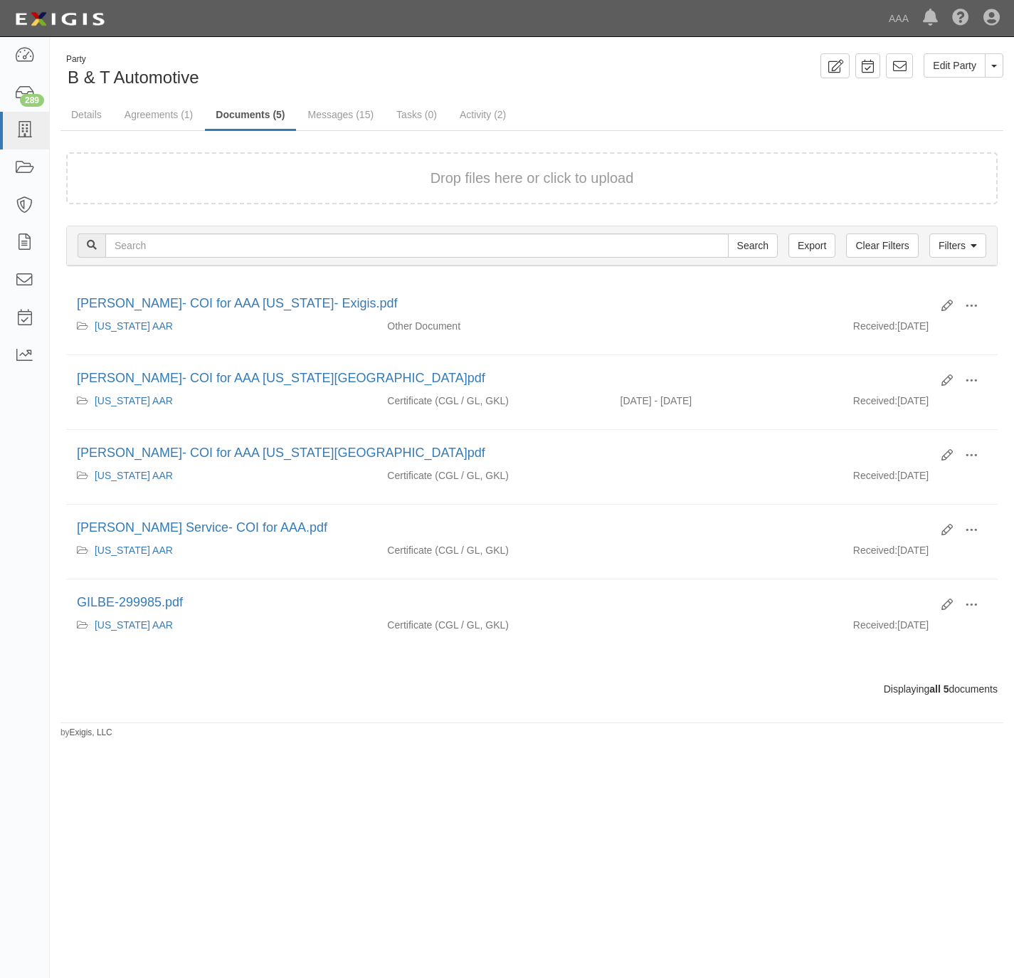
click at [323, 179] on div "Drop files here or click to upload" at bounding box center [532, 178] width 900 height 21
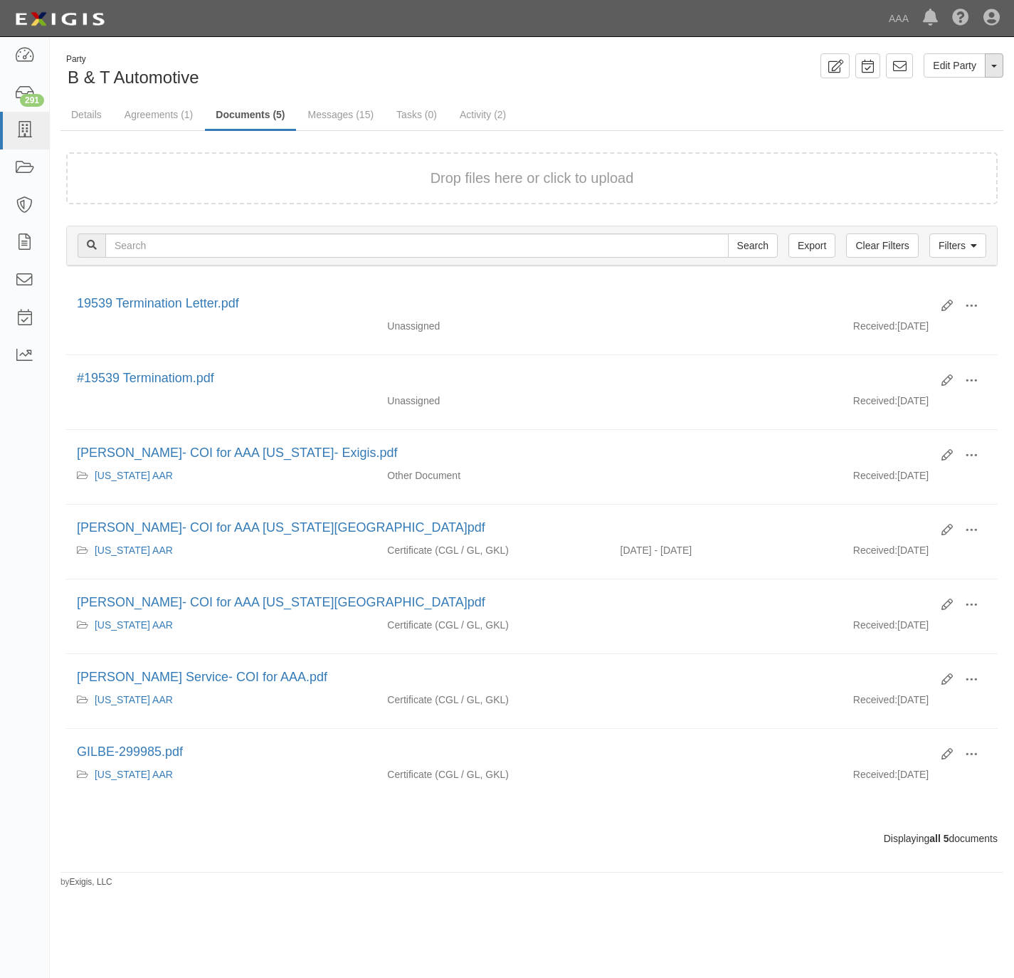
drag, startPoint x: 1000, startPoint y: 65, endPoint x: 996, endPoint y: 75, distance: 11.5
click at [1000, 66] on button "Toggle Party Dropdown" at bounding box center [994, 65] width 19 height 24
click at [978, 111] on link "Archive Party" at bounding box center [946, 111] width 112 height 19
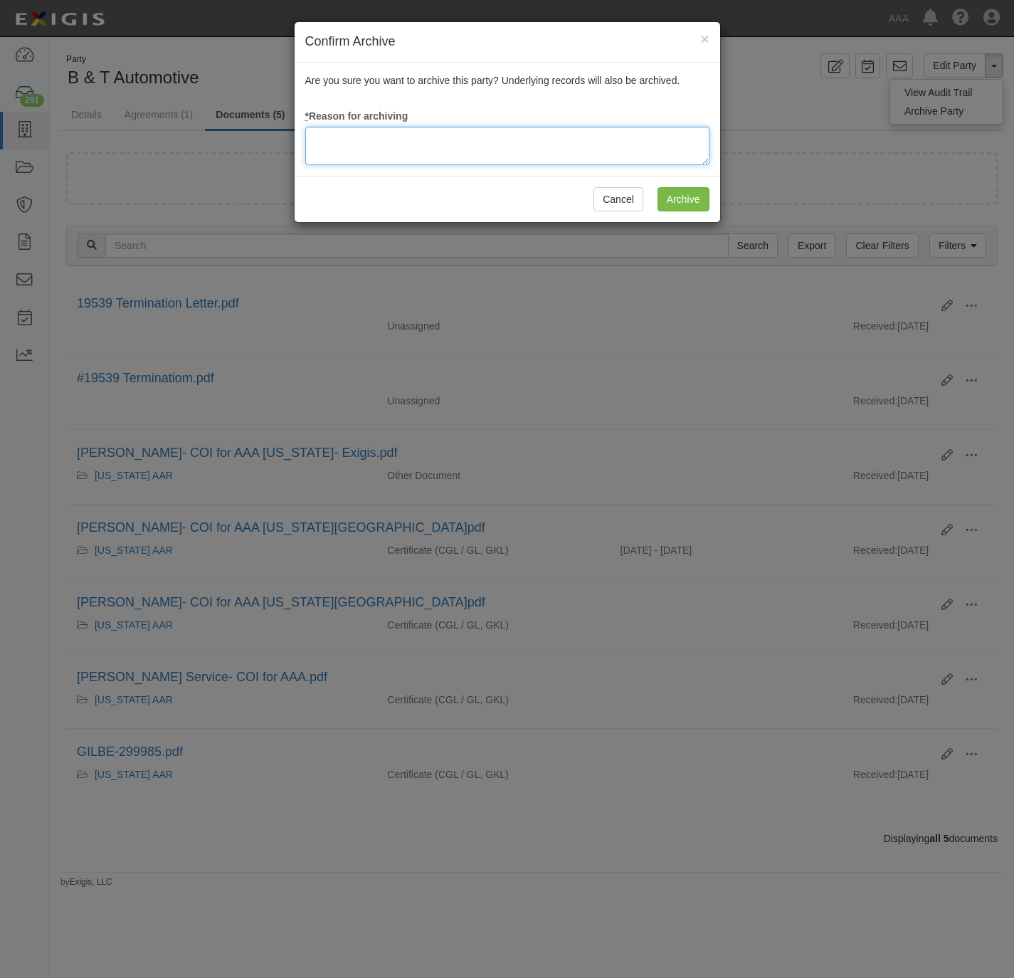
click at [515, 160] on textarea at bounding box center [507, 146] width 404 height 38
type textarea "Station Terminated; ownership change."
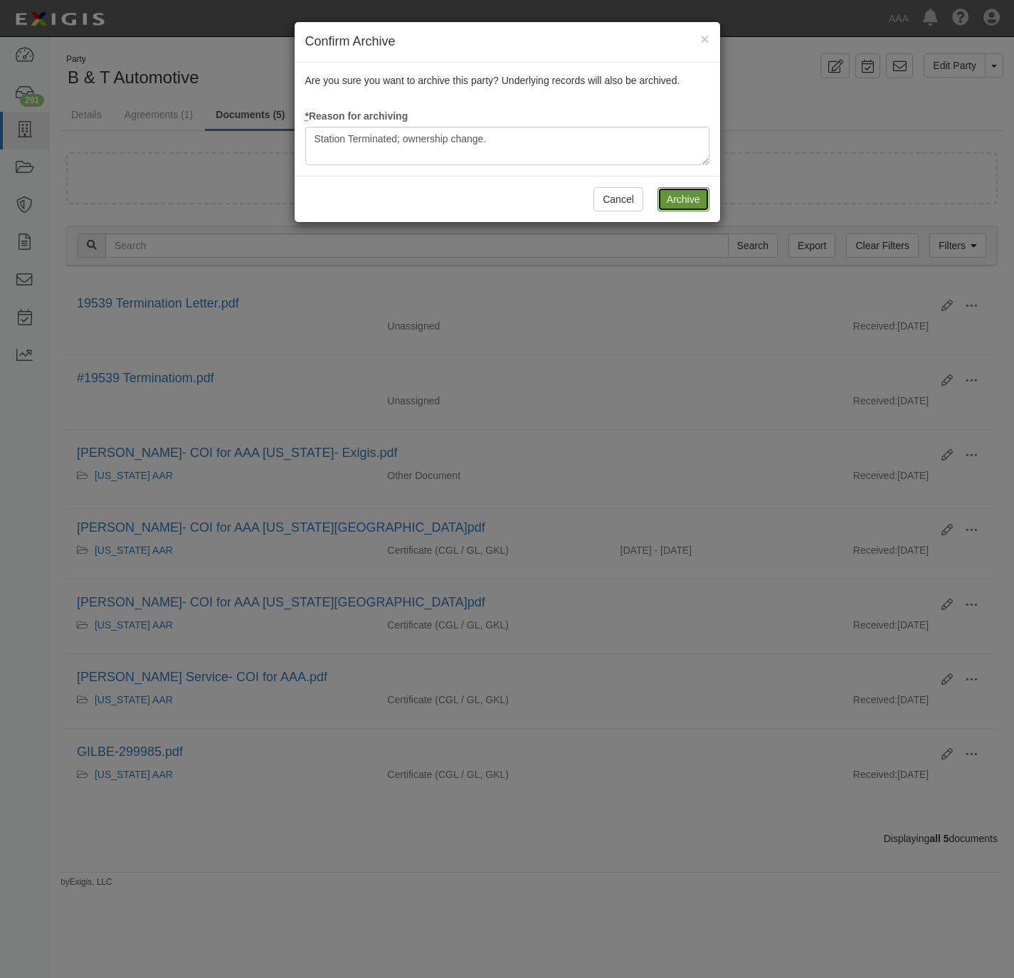
click at [686, 204] on input "Archive" at bounding box center [684, 199] width 52 height 24
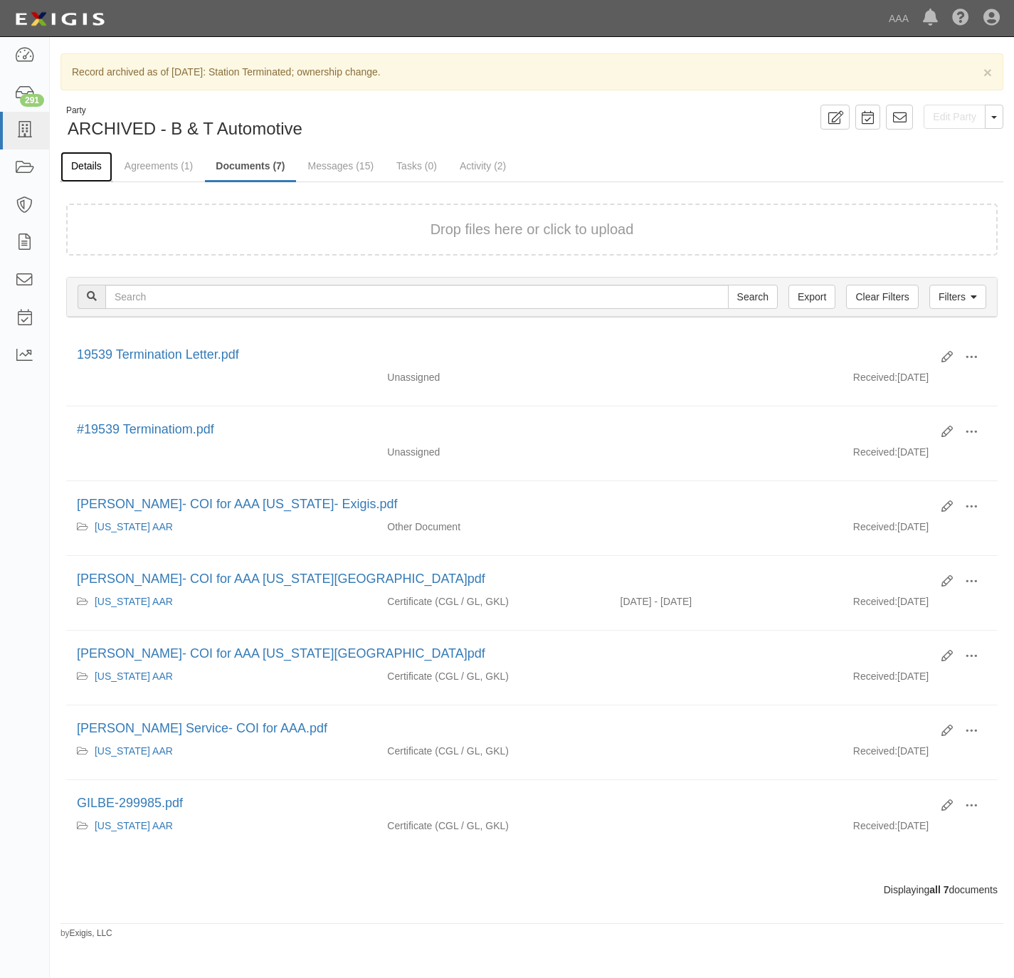
click at [105, 163] on link "Details" at bounding box center [86, 167] width 52 height 31
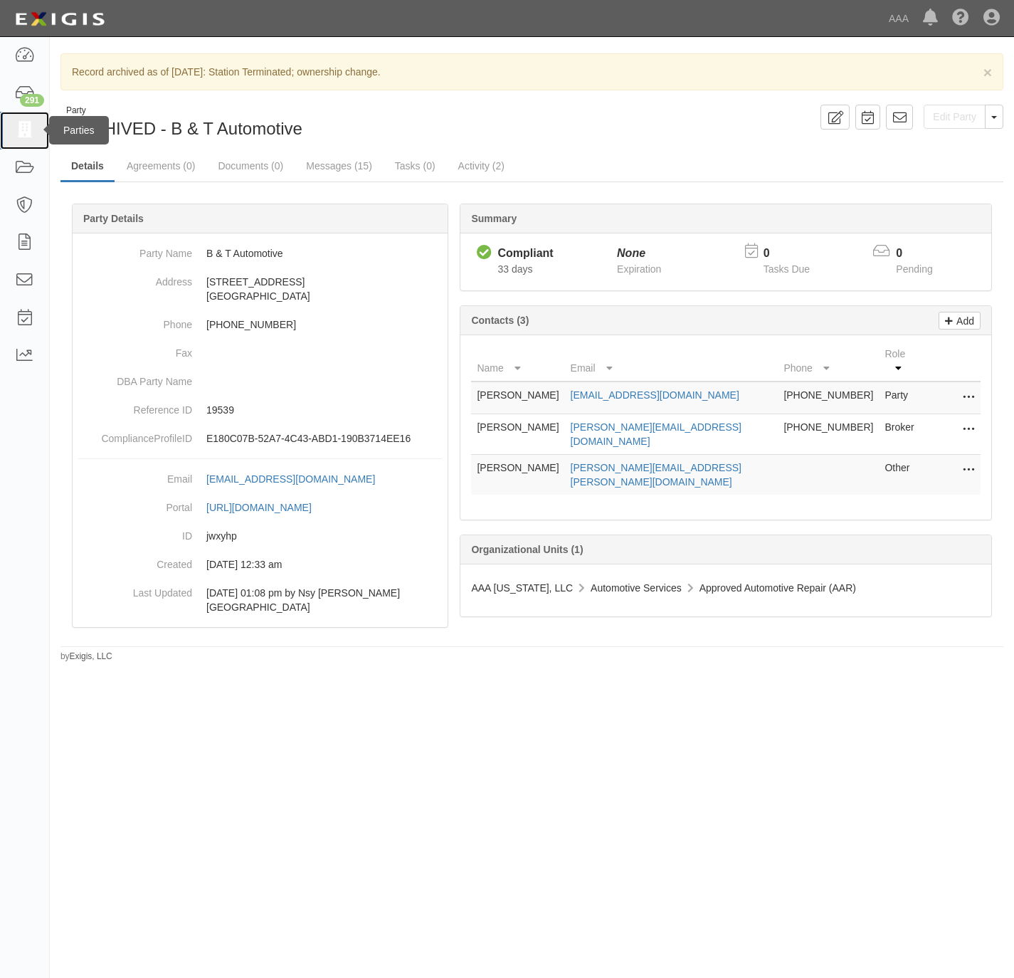
click at [22, 131] on icon at bounding box center [24, 130] width 20 height 16
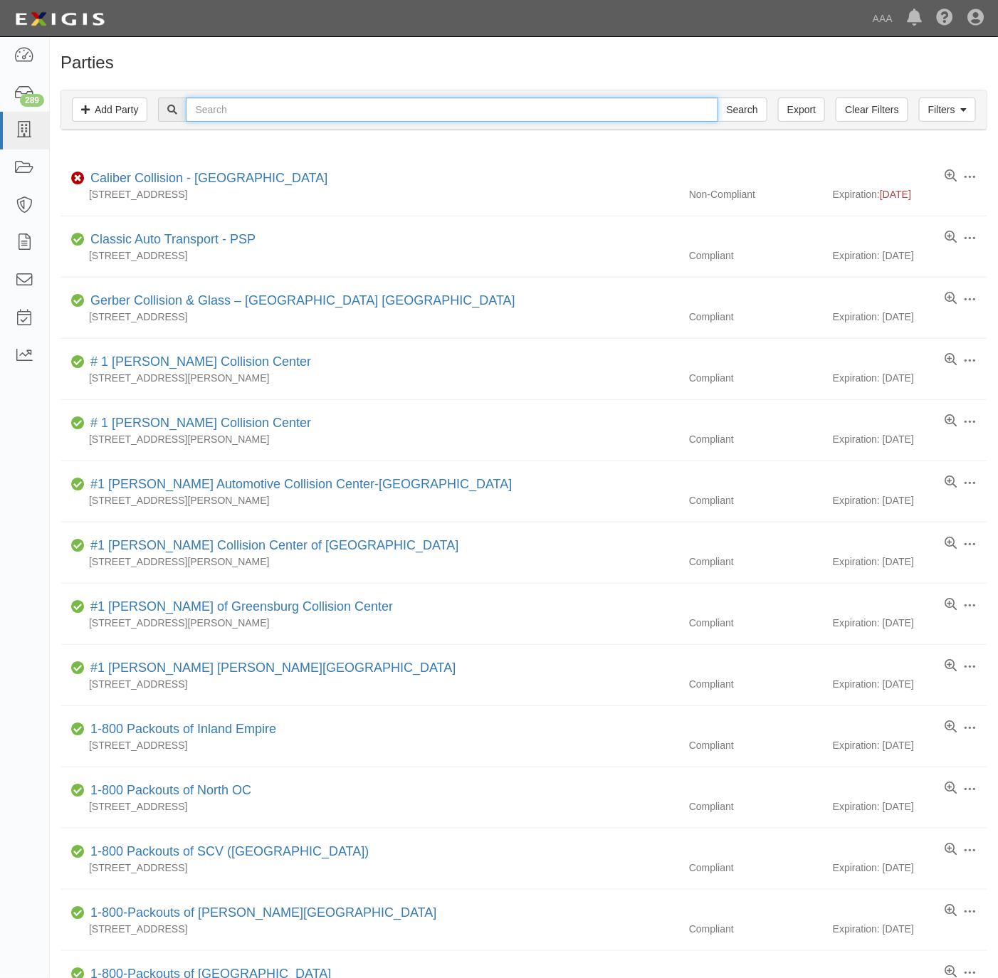
click at [301, 114] on input "text" at bounding box center [452, 110] width 532 height 24
paste input "6028"
type input "6028"
click at [746, 113] on input "Search" at bounding box center [742, 110] width 50 height 24
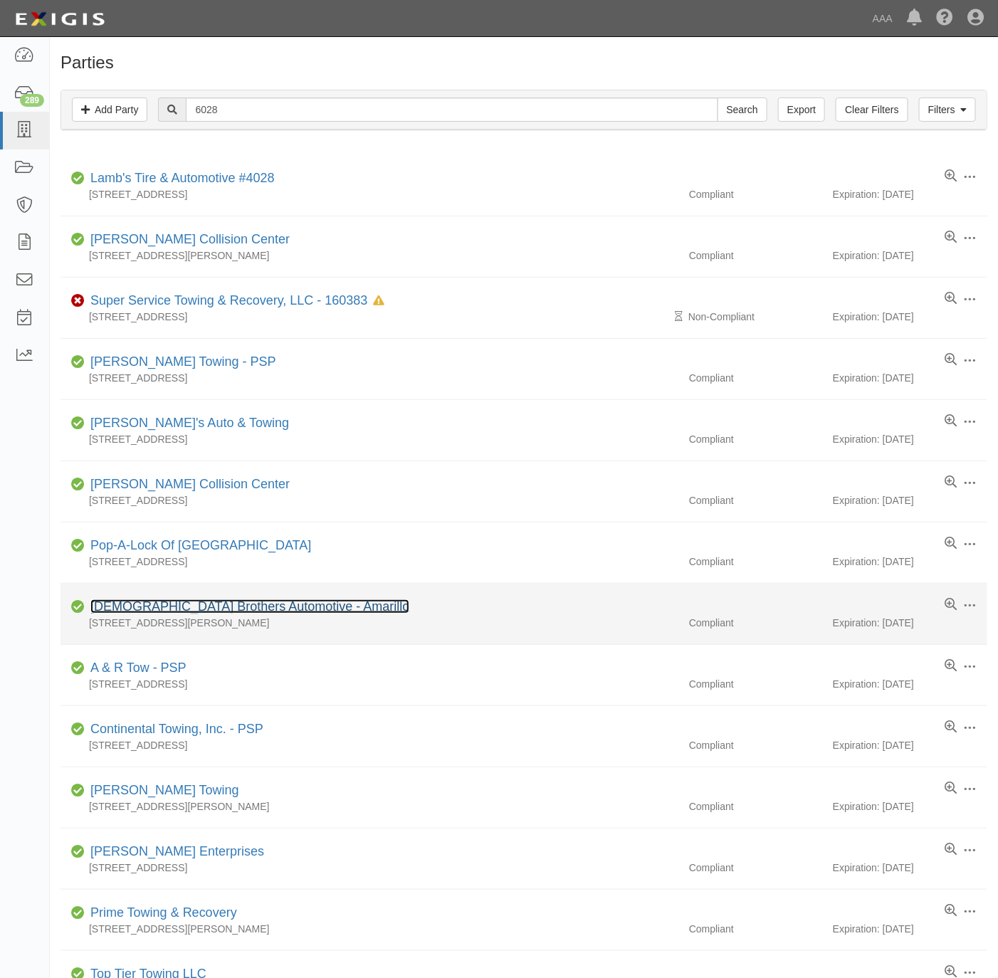
click at [231, 611] on link "[DEMOGRAPHIC_DATA] Brothers Automotive - Amarillo" at bounding box center [249, 606] width 319 height 14
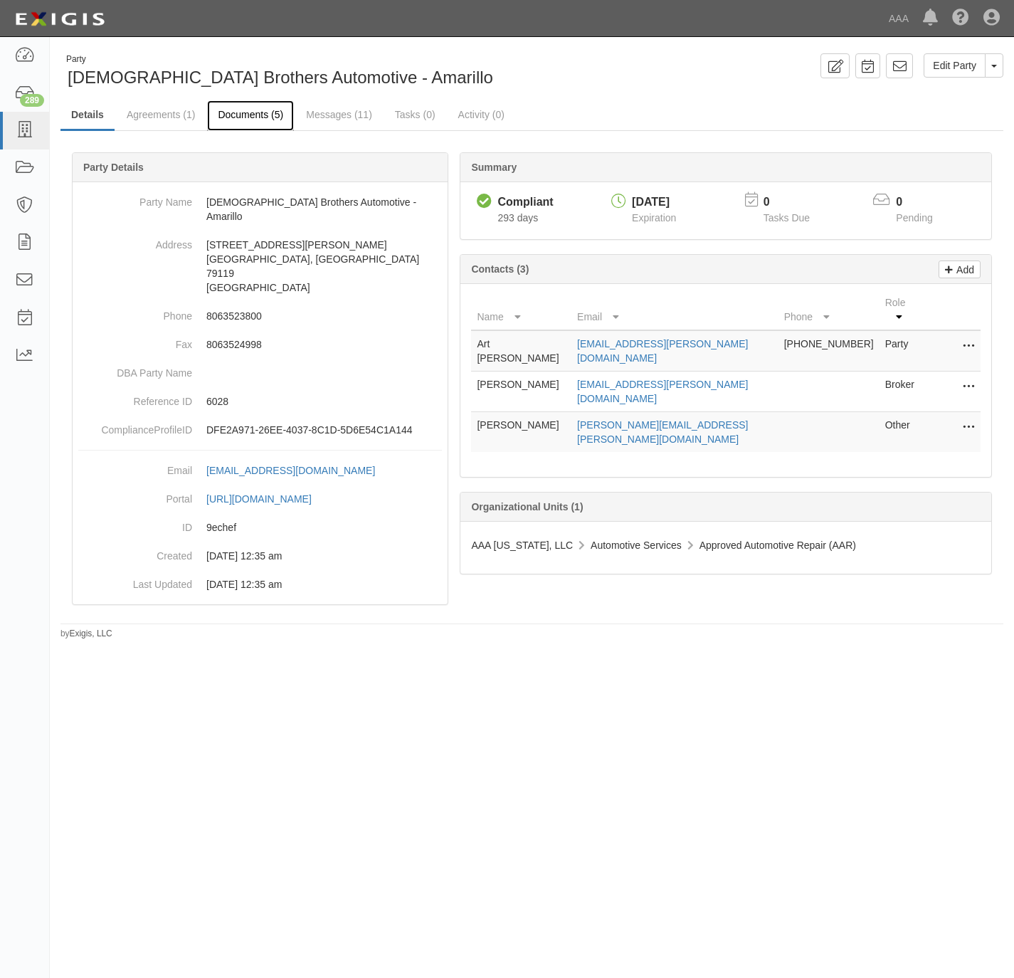
click at [235, 113] on link "Documents (5)" at bounding box center [250, 115] width 87 height 31
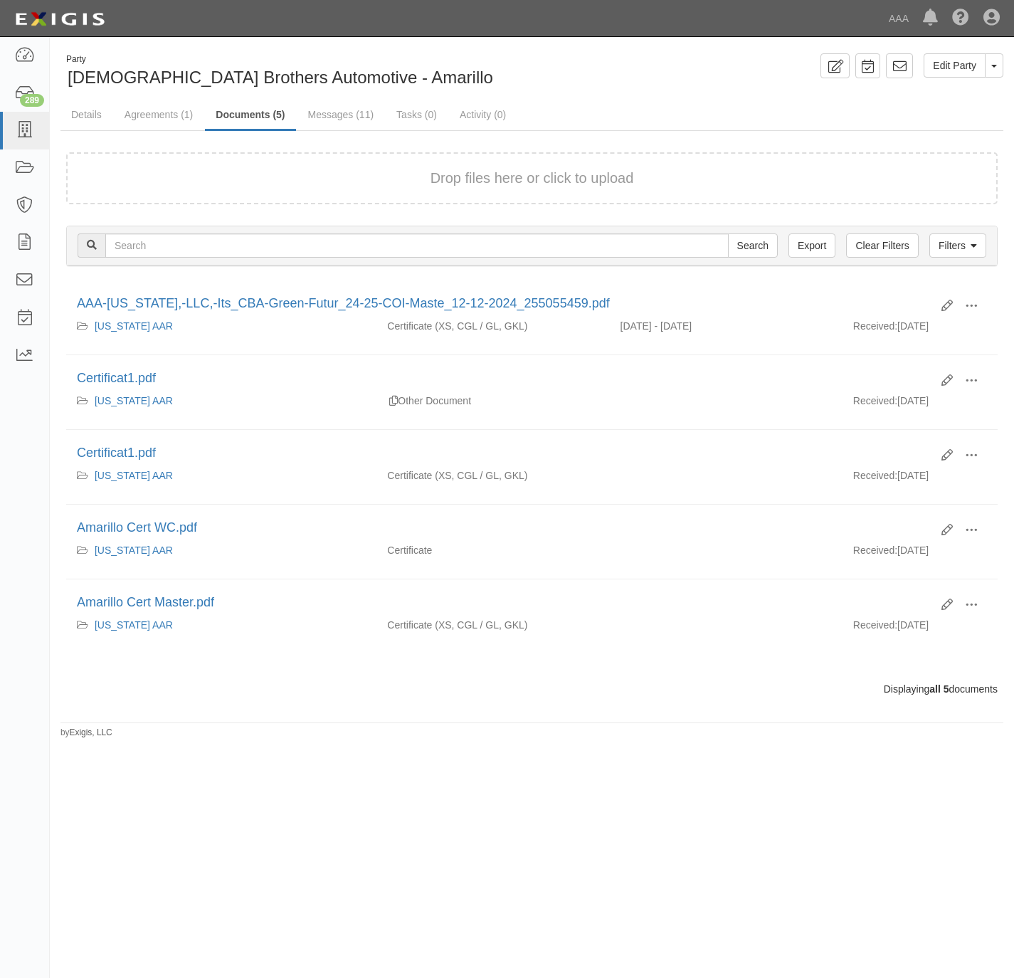
click at [224, 181] on div "Drop files here or click to upload" at bounding box center [532, 178] width 900 height 21
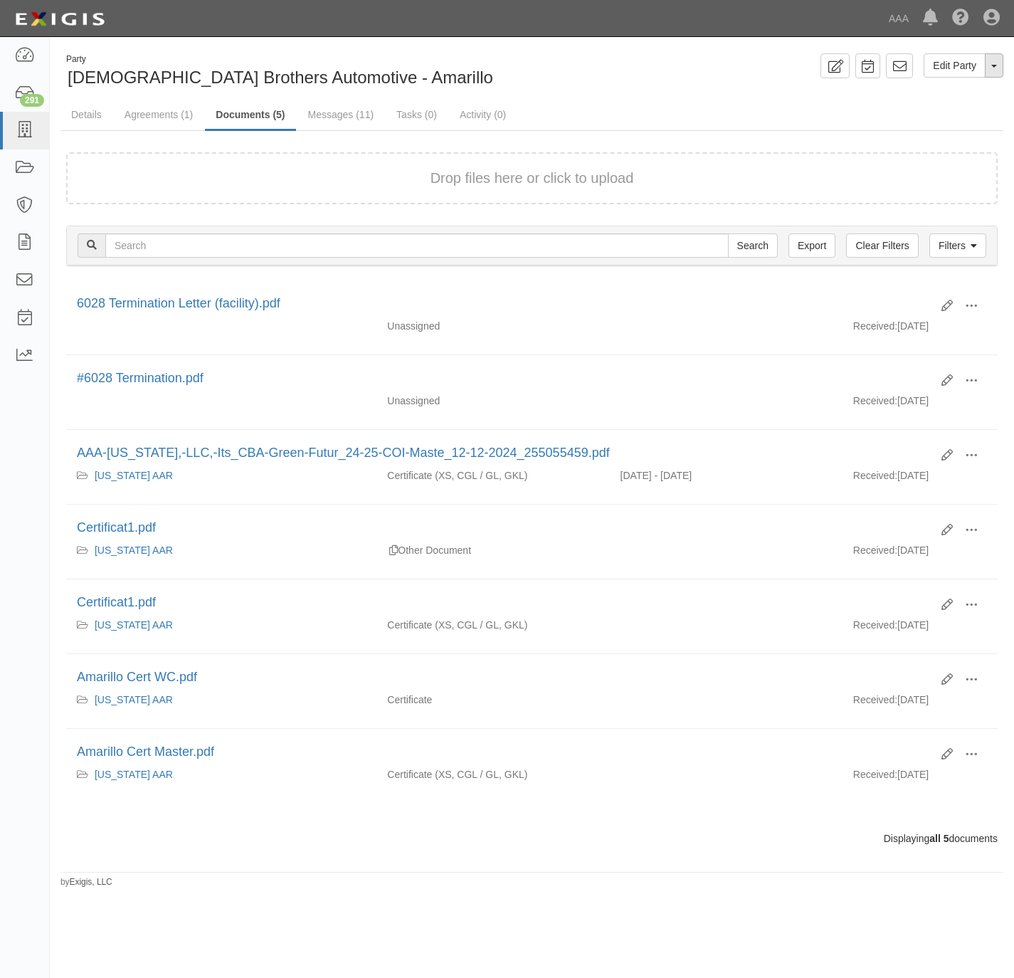
drag, startPoint x: 997, startPoint y: 60, endPoint x: 991, endPoint y: 66, distance: 8.1
click at [997, 60] on button "Toggle Party Dropdown" at bounding box center [994, 65] width 19 height 24
drag, startPoint x: 929, startPoint y: 109, endPoint x: 782, endPoint y: 122, distance: 147.2
click at [927, 109] on link "Archive Party" at bounding box center [946, 111] width 112 height 19
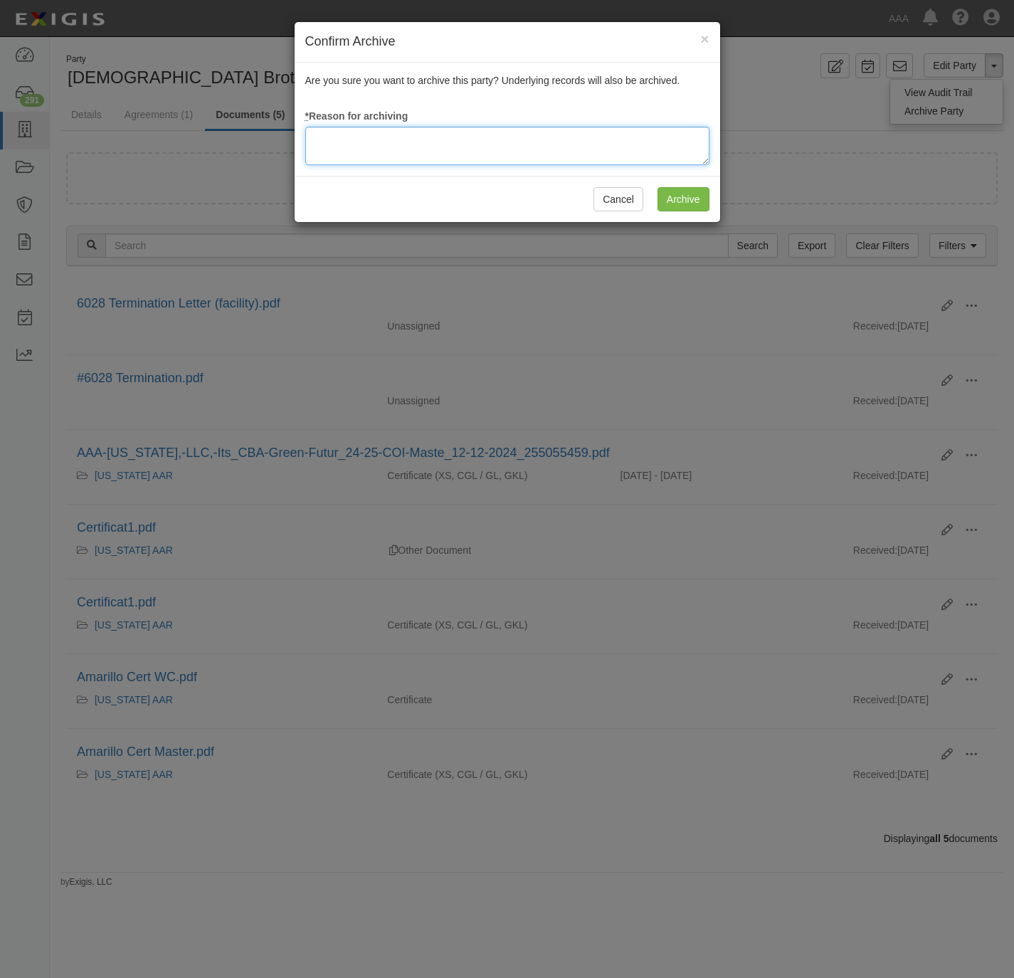
click at [456, 157] on textarea at bounding box center [507, 146] width 404 height 38
type textarea "Station Terminated; ownership change."
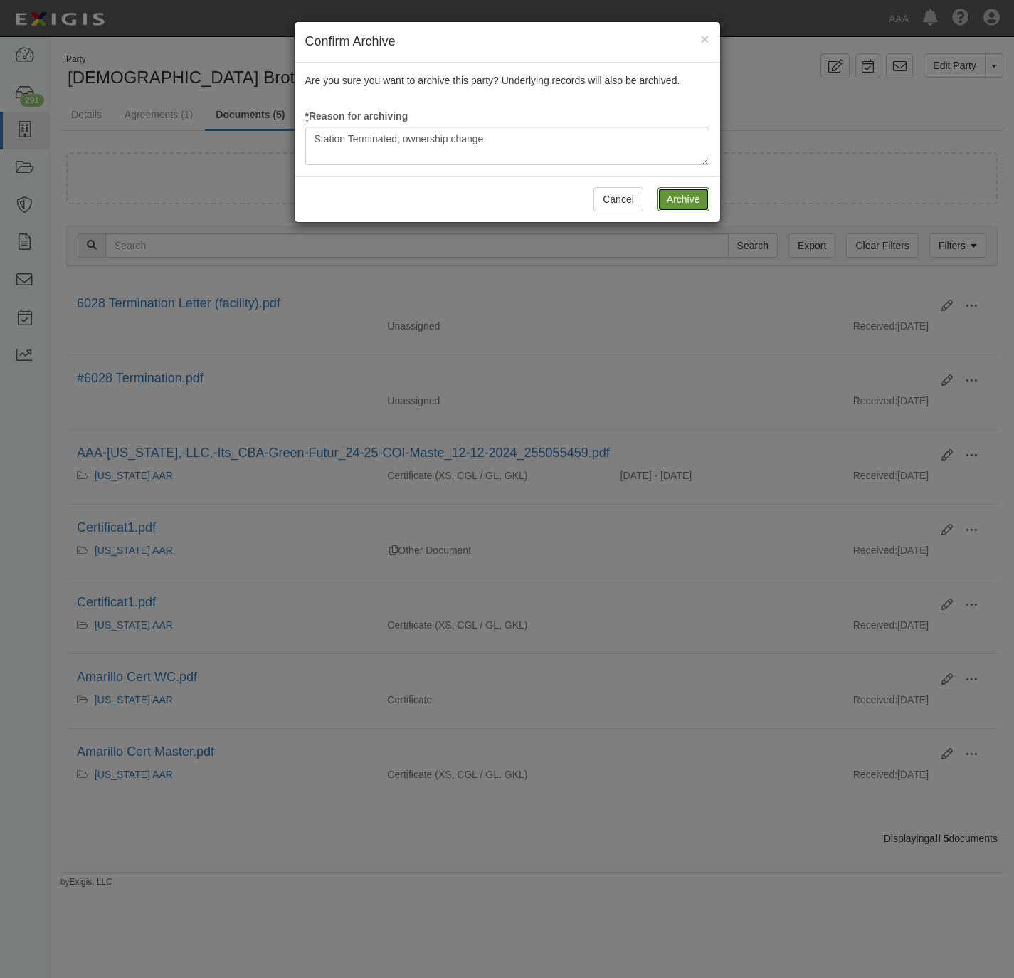
click at [678, 199] on input "Archive" at bounding box center [684, 199] width 52 height 24
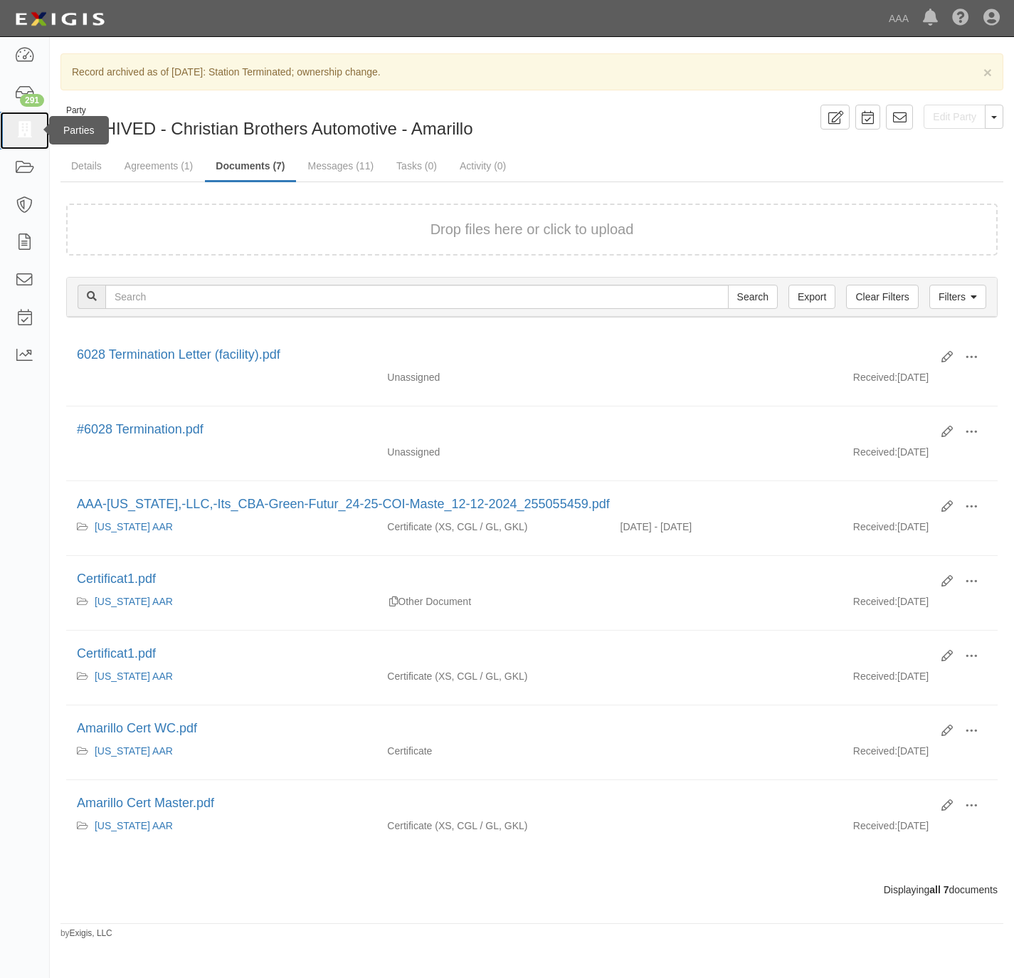
click at [24, 132] on icon at bounding box center [24, 130] width 20 height 16
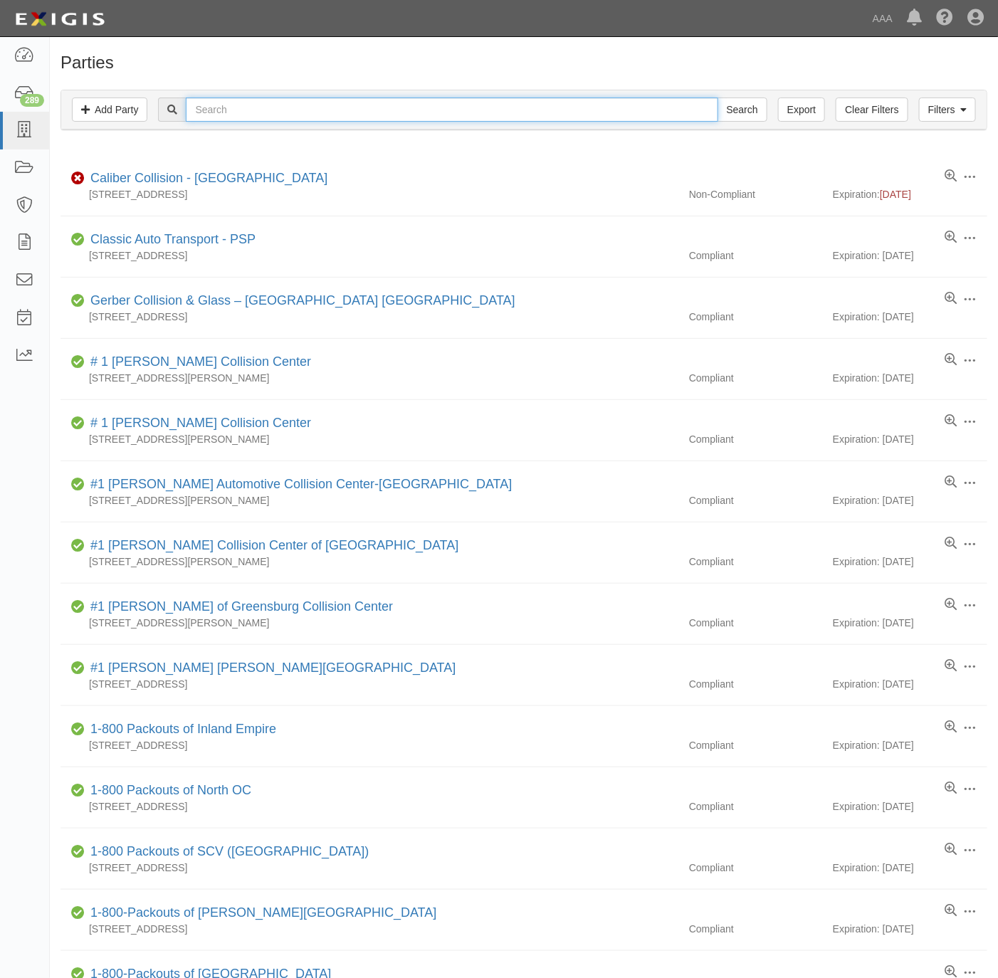
click at [361, 112] on input "text" at bounding box center [452, 110] width 532 height 24
paste input "Sebago Lake Collision"
type input "Sebago Lake Collision"
click at [729, 112] on input "Search" at bounding box center [742, 110] width 50 height 24
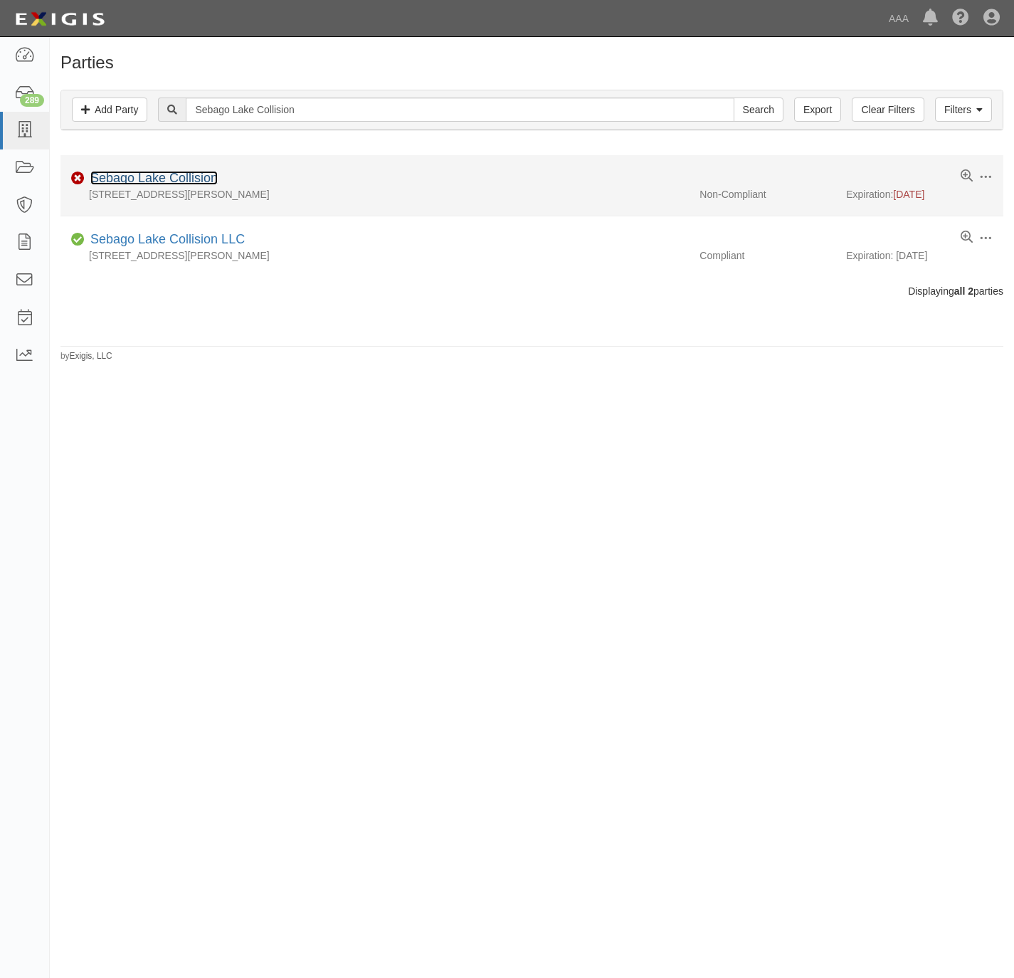
click at [157, 180] on link "Sebago Lake Collision" at bounding box center [153, 178] width 127 height 14
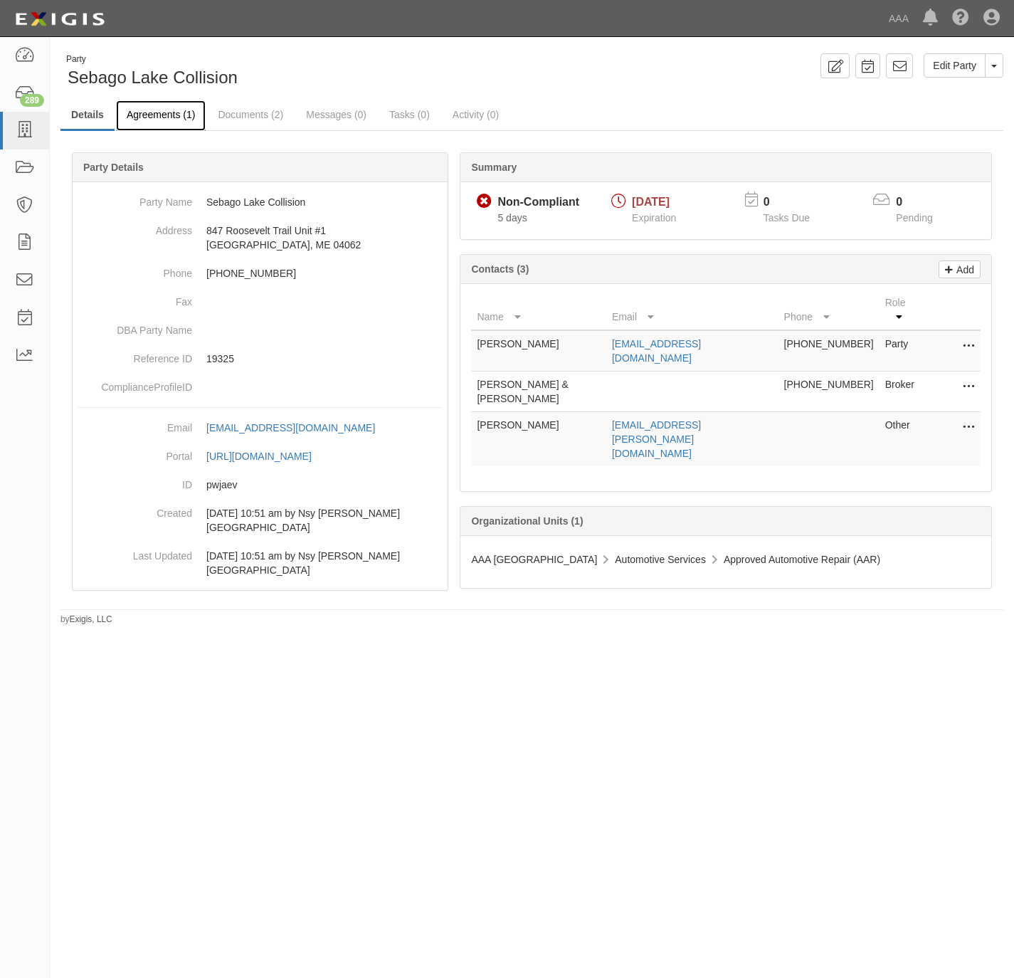
click at [162, 112] on link "Agreements (1)" at bounding box center [161, 115] width 90 height 31
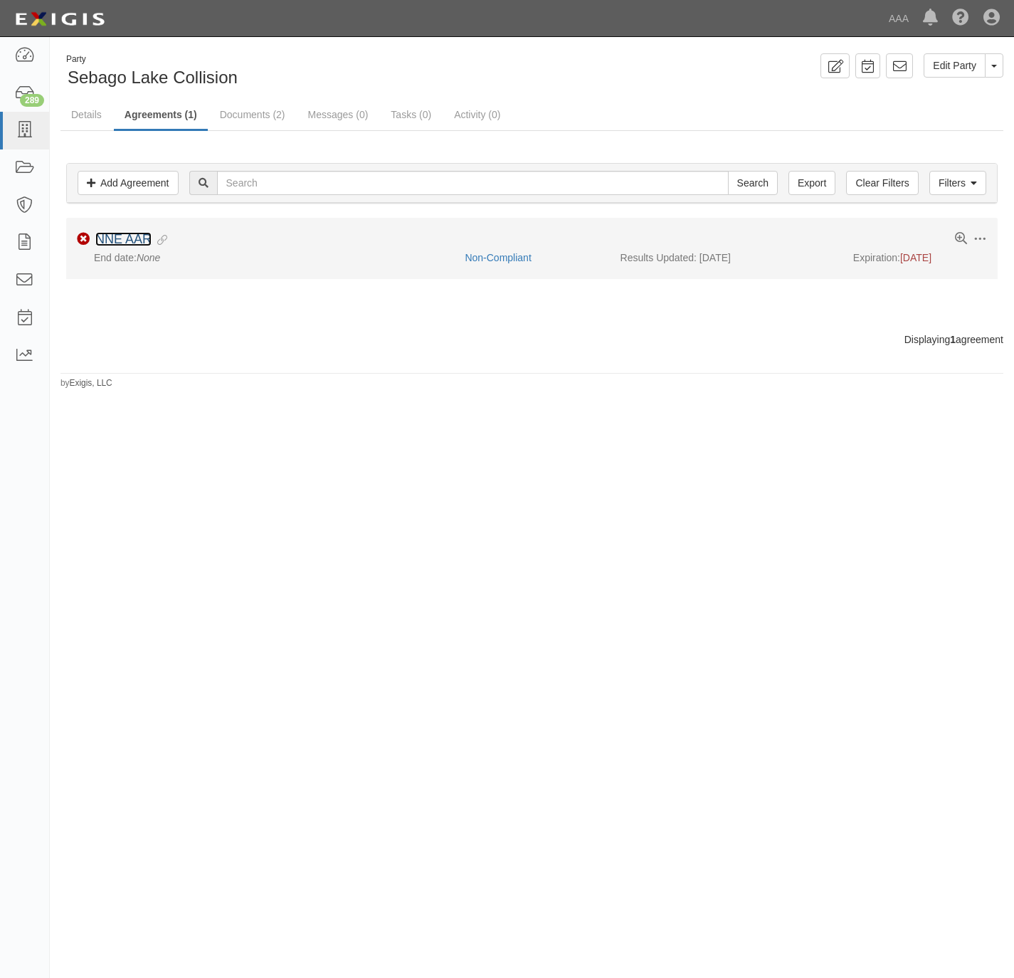
click at [129, 243] on link "NNE AAR" at bounding box center [123, 239] width 56 height 14
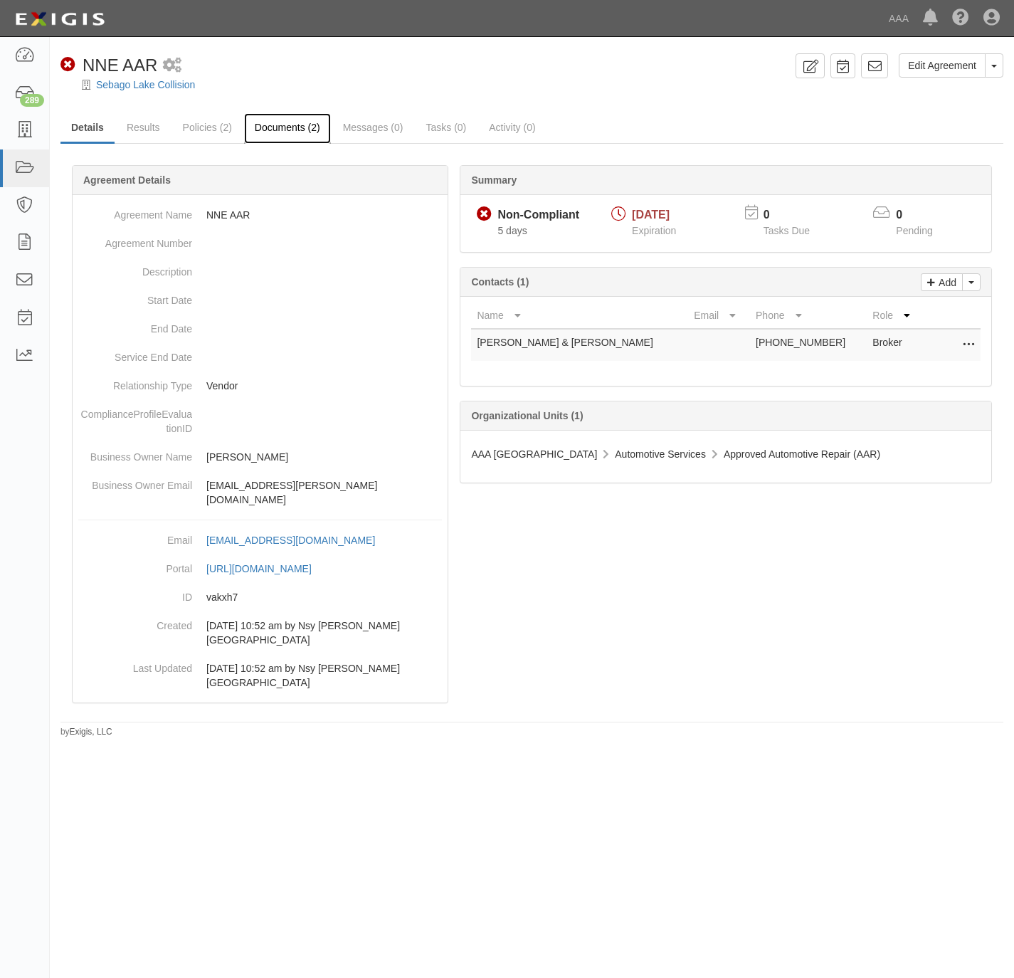
click at [263, 124] on link "Documents (2)" at bounding box center [287, 128] width 87 height 31
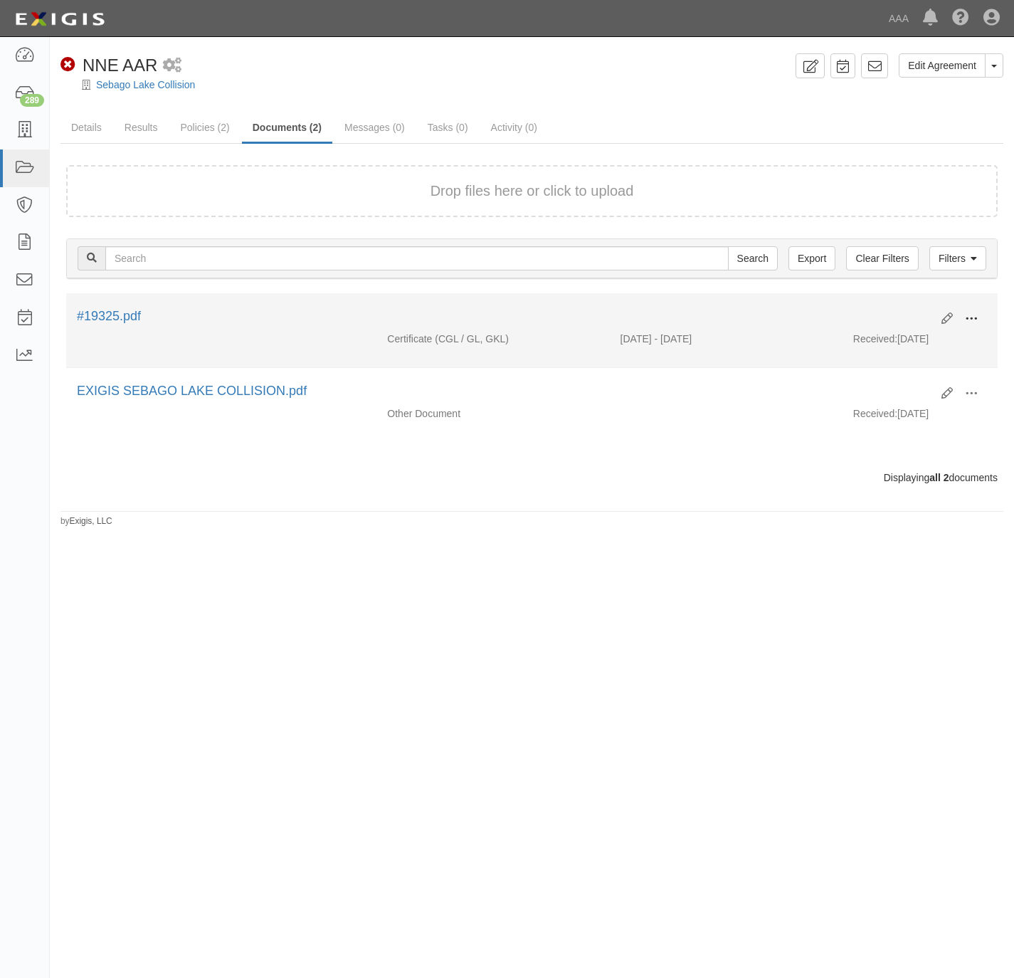
click at [974, 317] on span at bounding box center [971, 318] width 13 height 13
click at [912, 344] on link "View" at bounding box center [902, 340] width 112 height 26
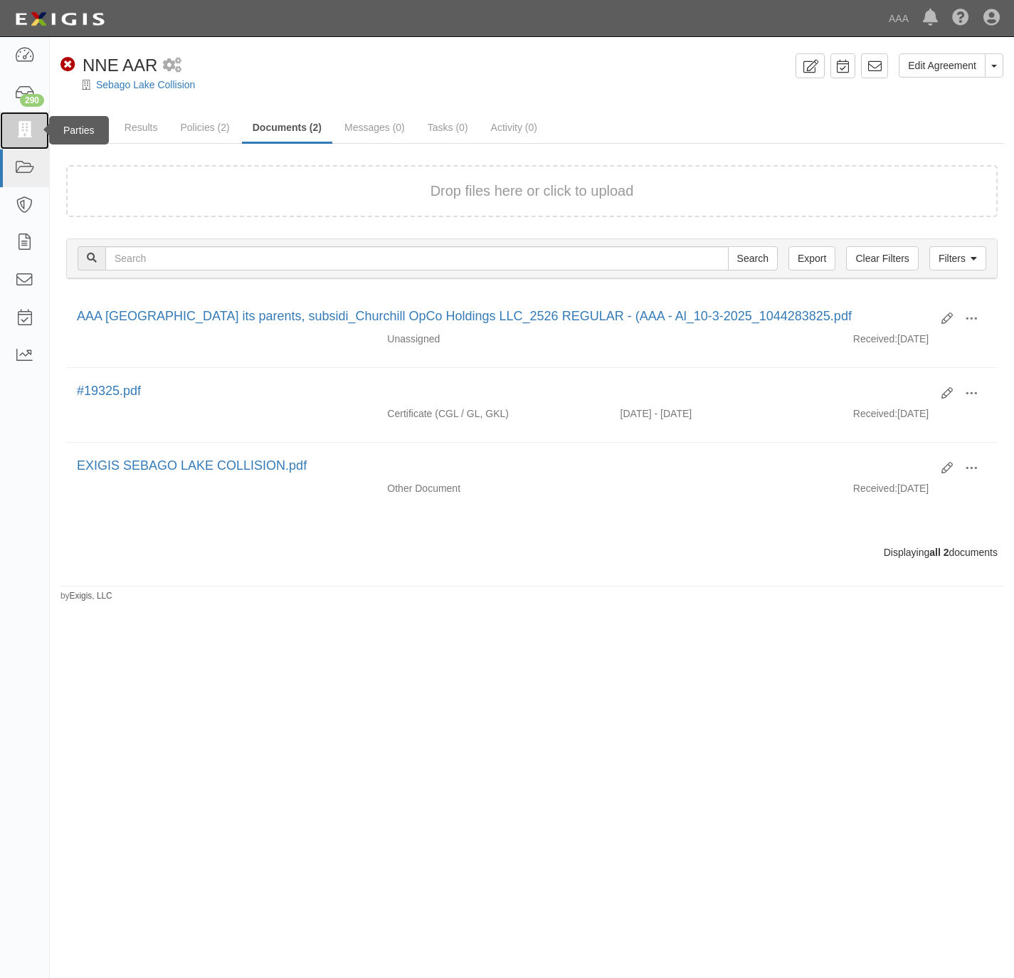
click at [26, 127] on icon at bounding box center [24, 130] width 20 height 16
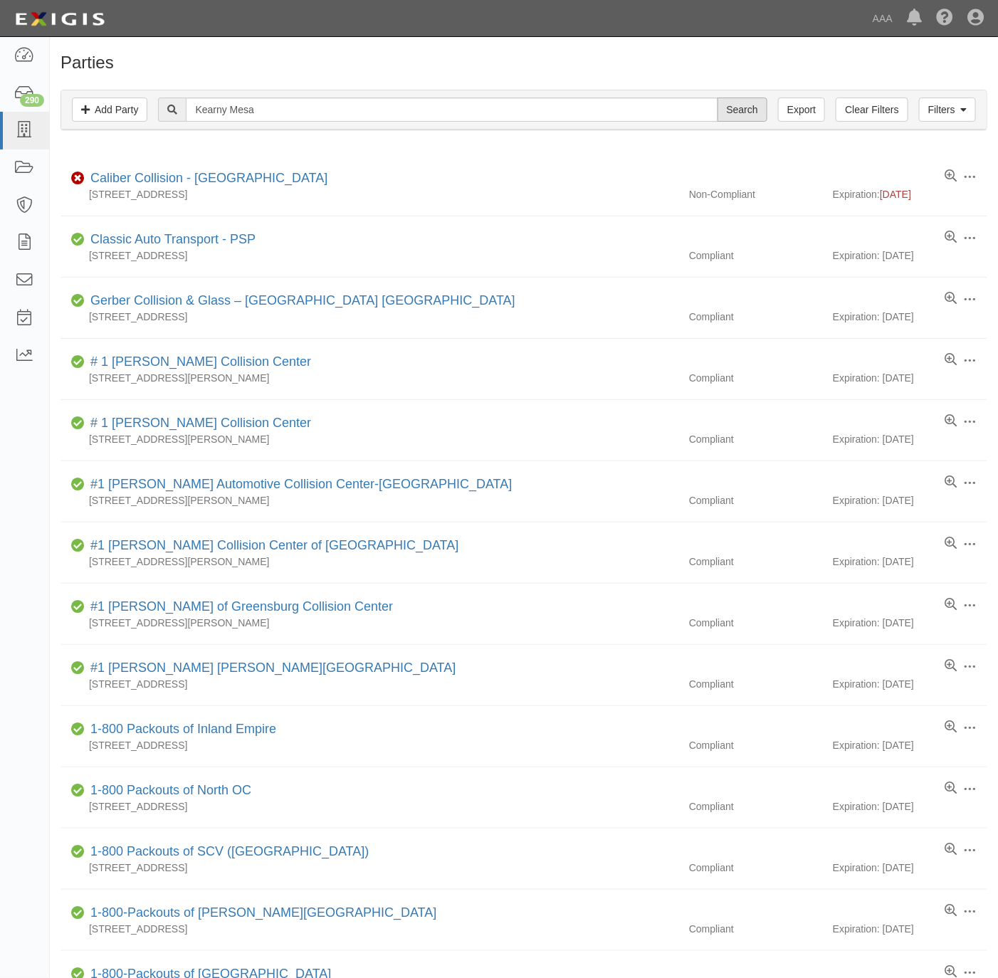
type input "Kearny Mesa"
click at [746, 110] on input "Search" at bounding box center [742, 110] width 50 height 24
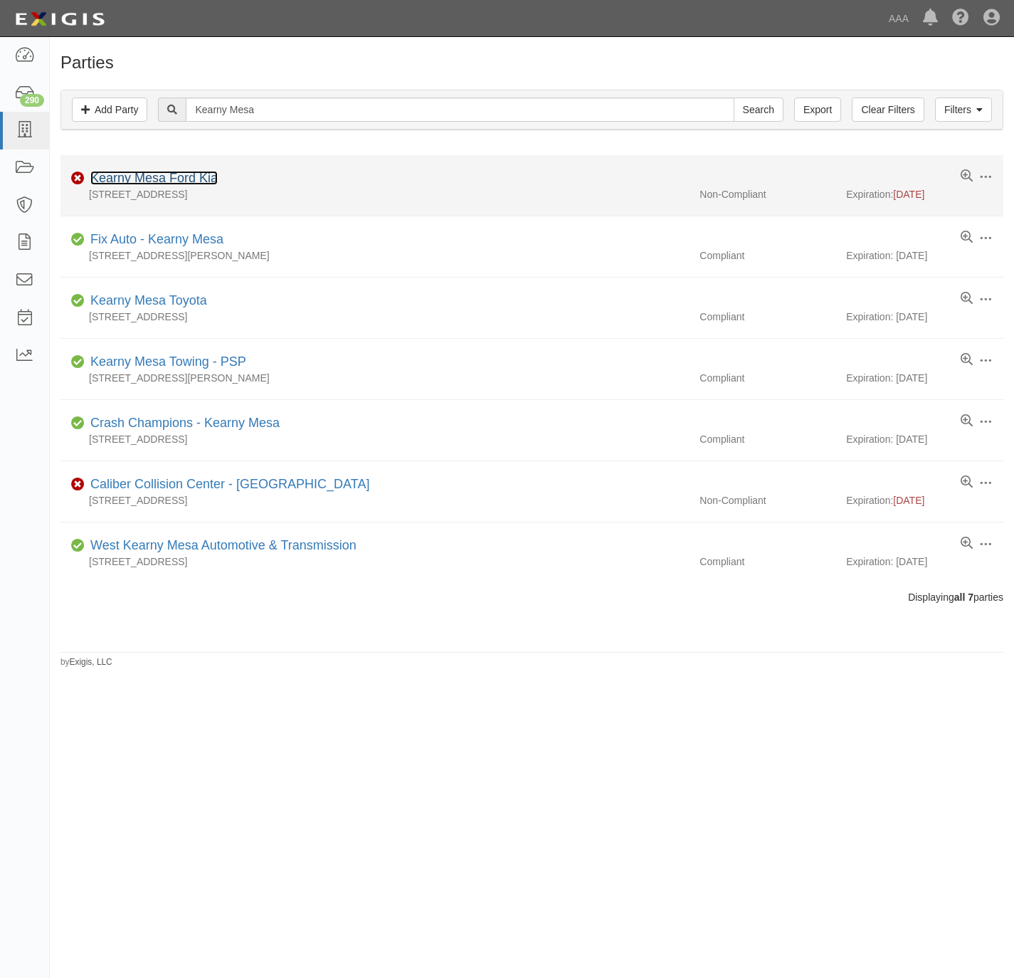
click at [176, 180] on link "Kearny Mesa Ford Kia" at bounding box center [153, 178] width 127 height 14
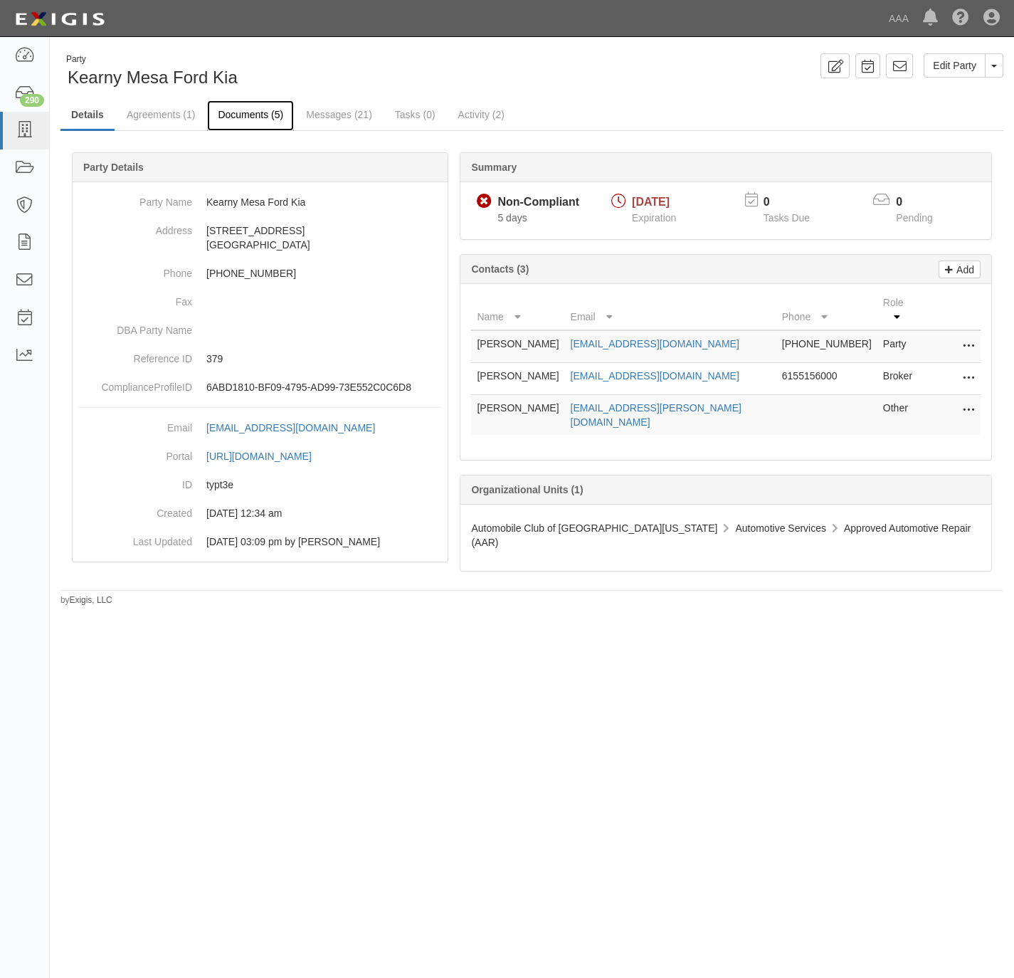
click at [248, 107] on link "Documents (5)" at bounding box center [250, 115] width 87 height 31
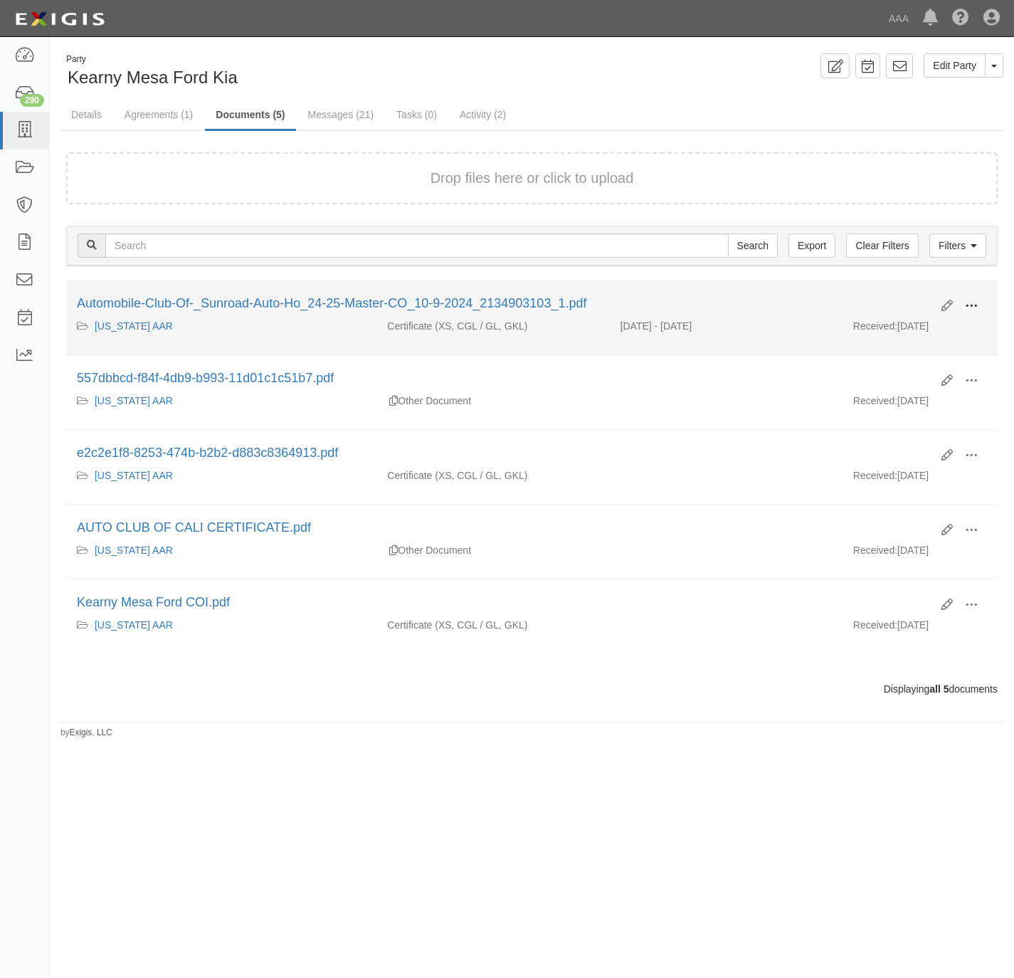
click at [972, 304] on span at bounding box center [971, 306] width 13 height 13
click at [895, 333] on link "View" at bounding box center [902, 327] width 112 height 26
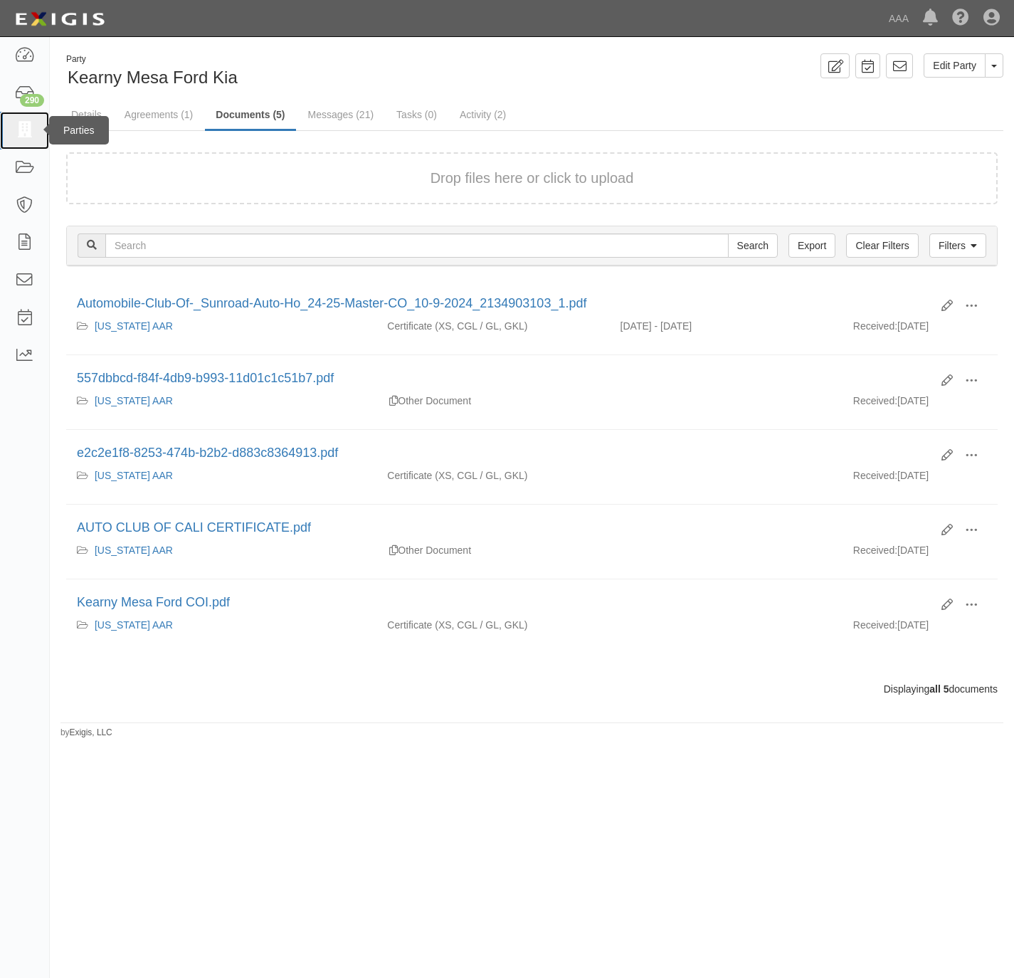
click at [34, 129] on link at bounding box center [24, 131] width 49 height 38
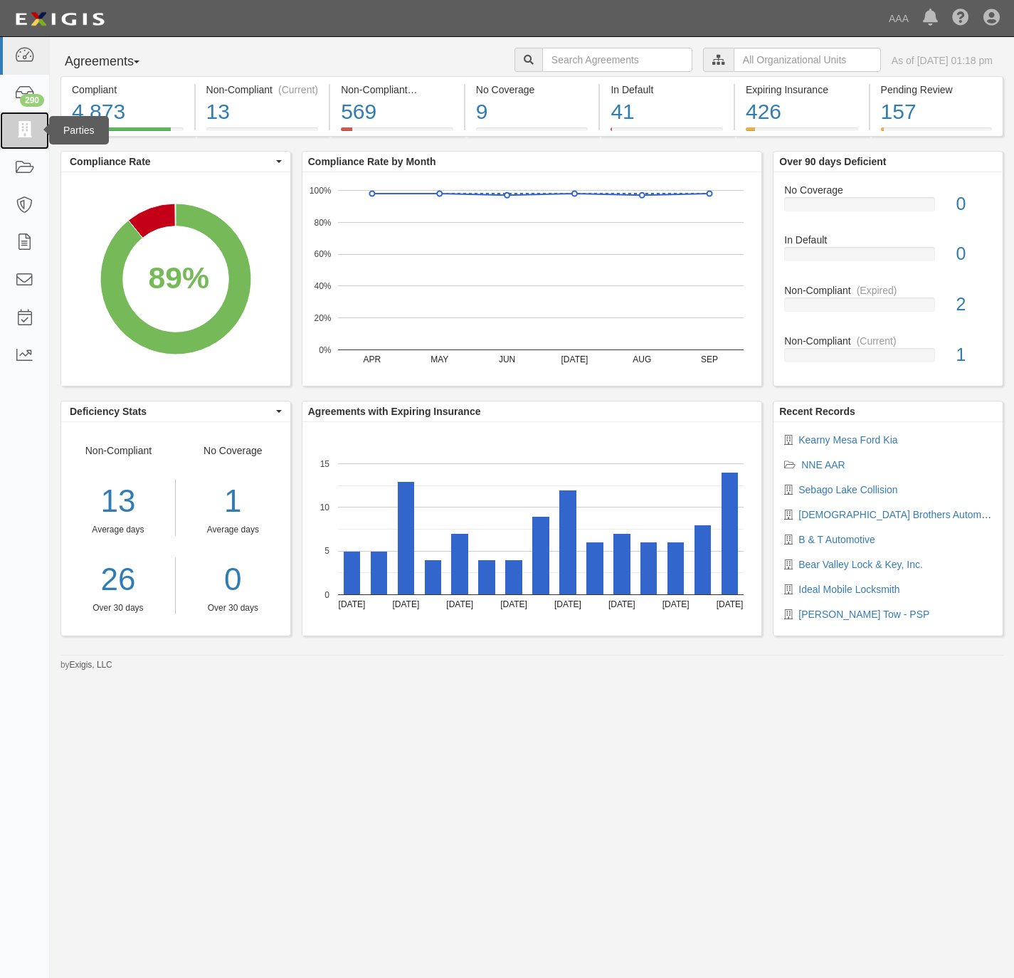
click at [41, 135] on link at bounding box center [24, 131] width 49 height 38
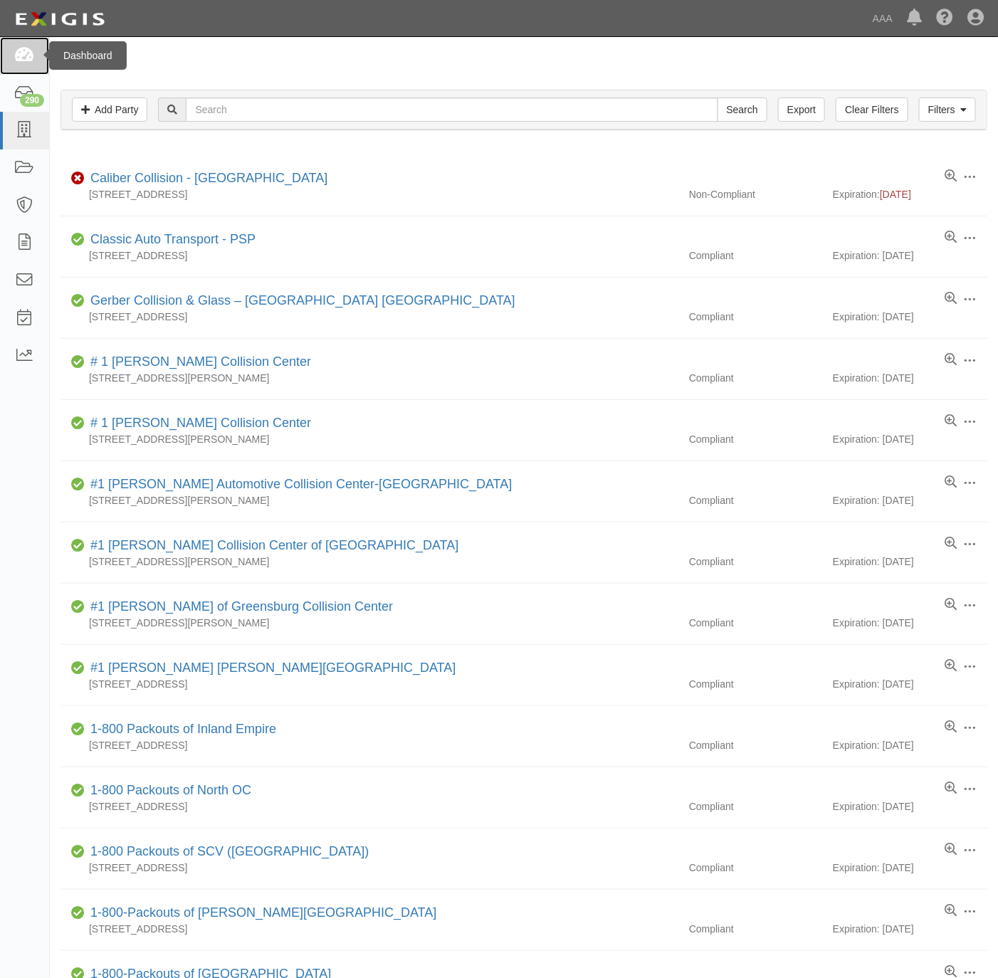
click at [28, 63] on icon at bounding box center [24, 56] width 20 height 16
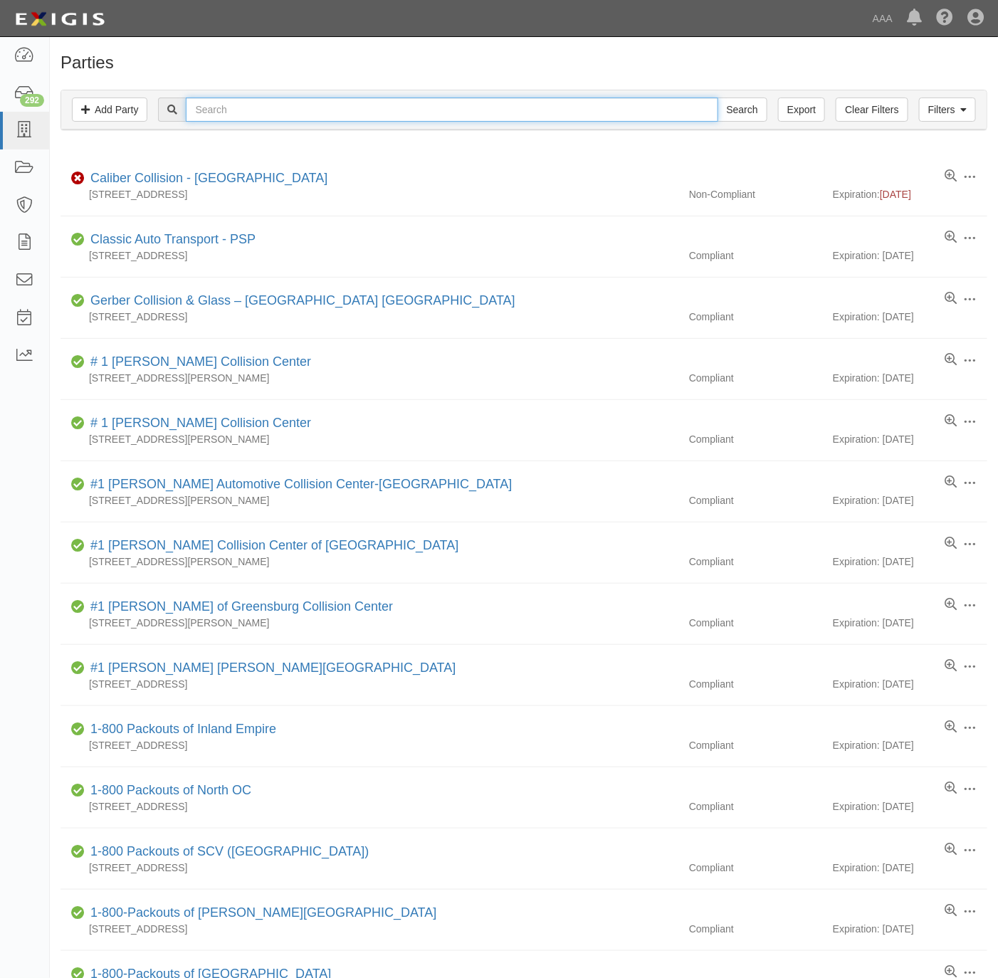
click at [233, 107] on input "text" at bounding box center [452, 110] width 532 height 24
paste input "160747"
type input "160747"
click at [762, 109] on input "Search" at bounding box center [742, 110] width 50 height 24
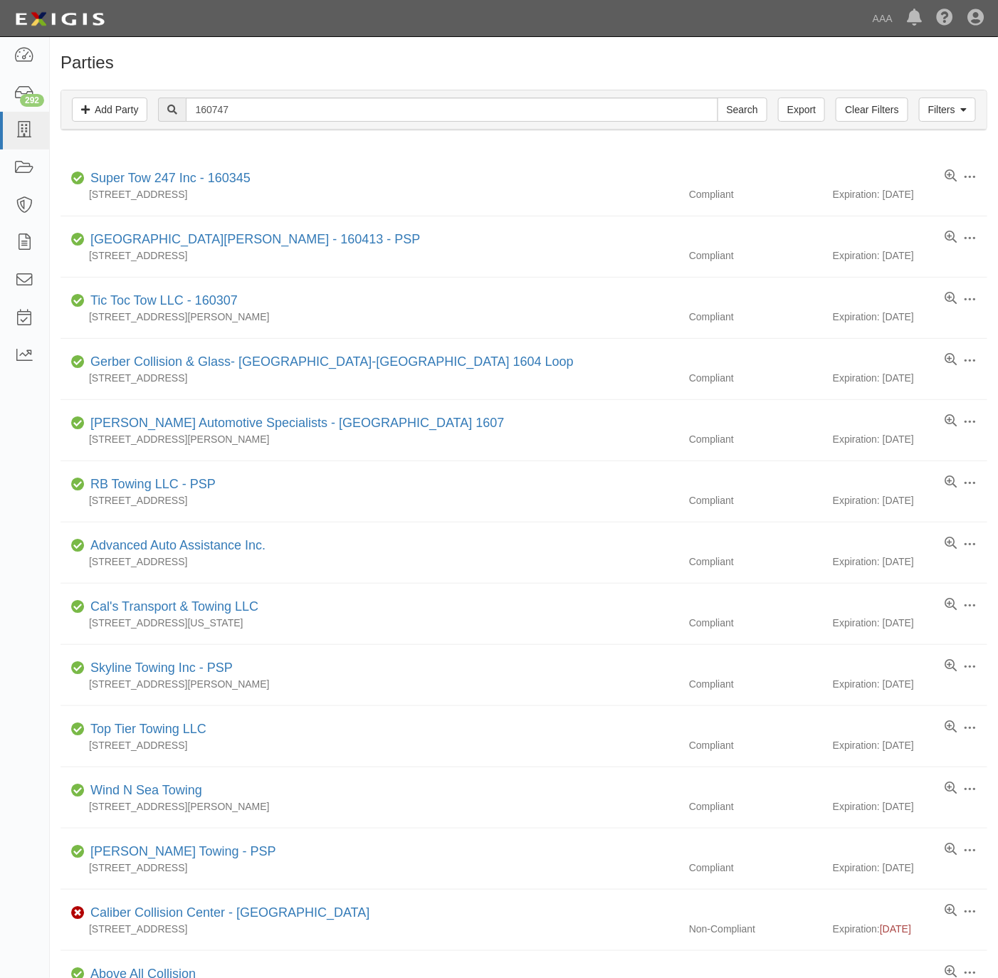
click at [569, 124] on div "Filters Add Party Clear Filters Export 160747 Search Filters" at bounding box center [523, 109] width 925 height 39
click at [570, 118] on input "160747" at bounding box center [452, 110] width 532 height 24
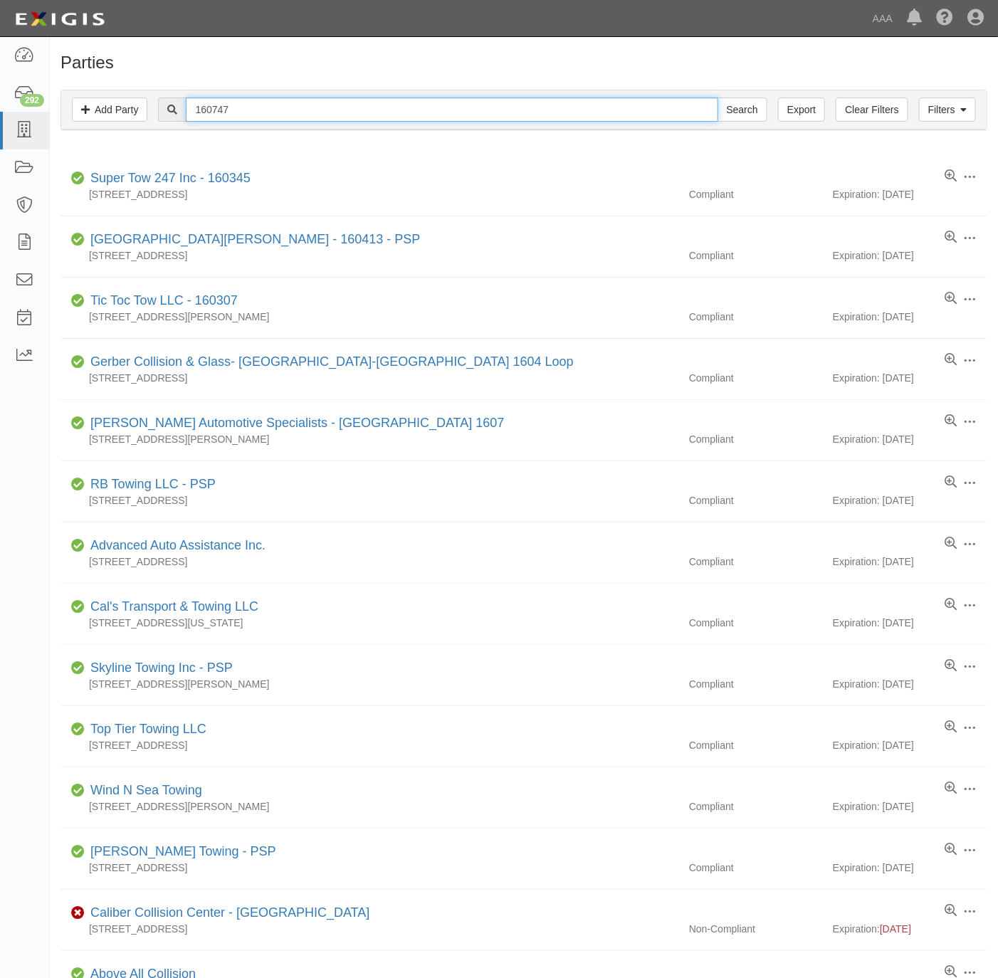
paste input "DON'S LOCK & KEY, INC."
type input "DON'S LOCK & KEY, INC."
click at [747, 105] on input "Search" at bounding box center [742, 110] width 50 height 24
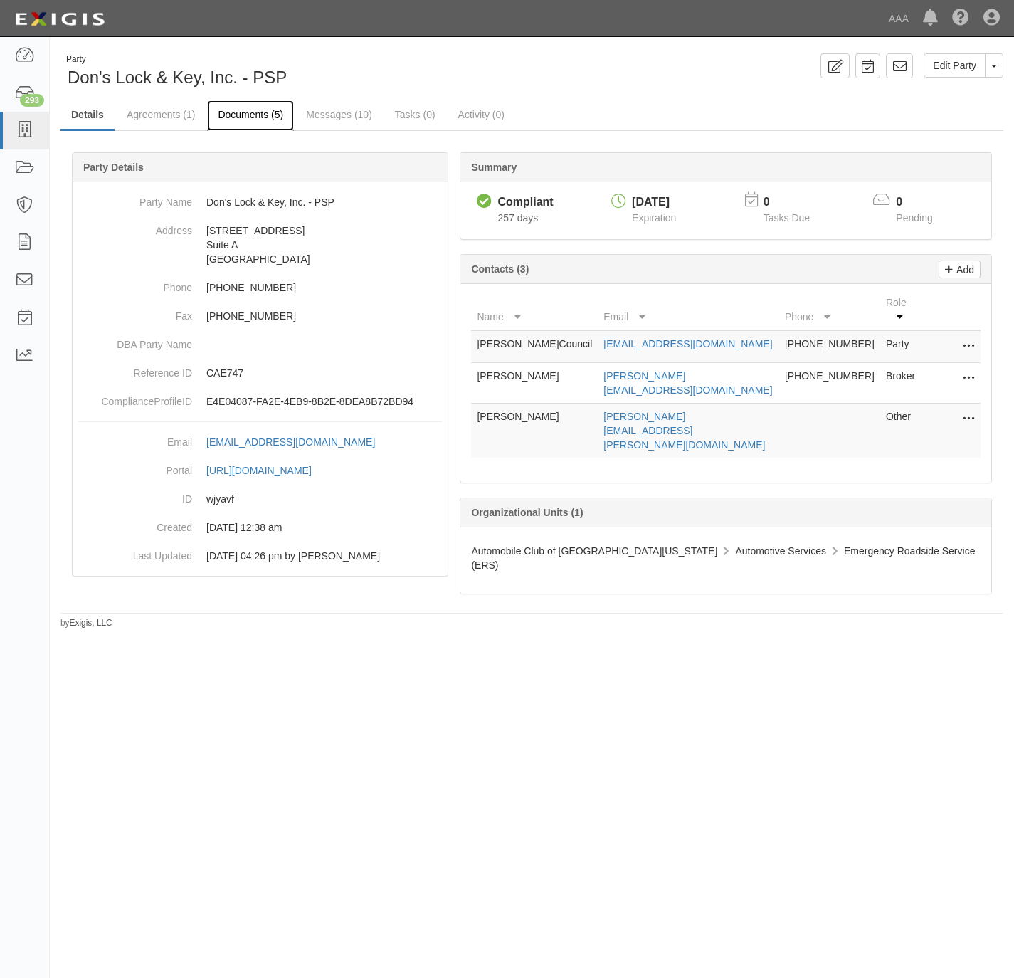
click at [243, 109] on link "Documents (5)" at bounding box center [250, 115] width 87 height 31
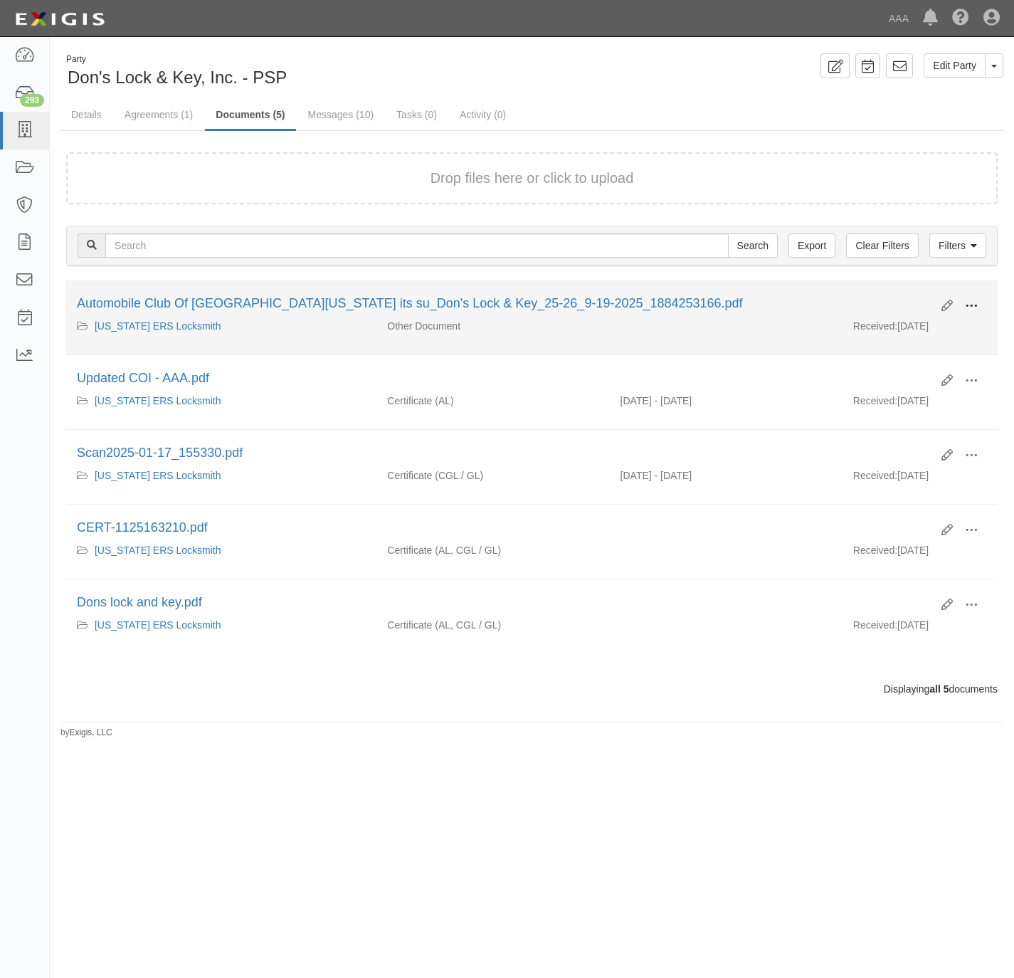
click at [974, 302] on span at bounding box center [971, 306] width 13 height 13
click at [897, 331] on link "View" at bounding box center [902, 327] width 112 height 26
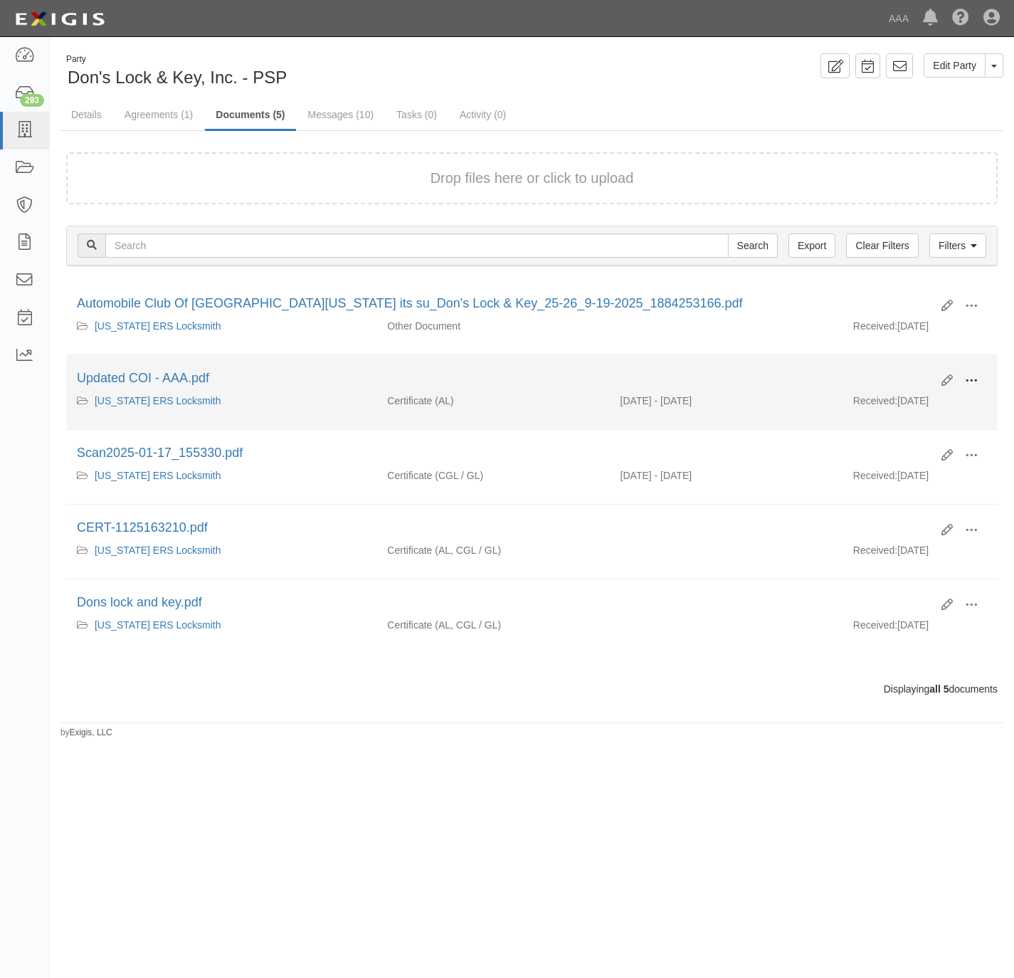
click at [972, 374] on button at bounding box center [971, 381] width 31 height 24
click at [901, 404] on link "View" at bounding box center [902, 402] width 112 height 26
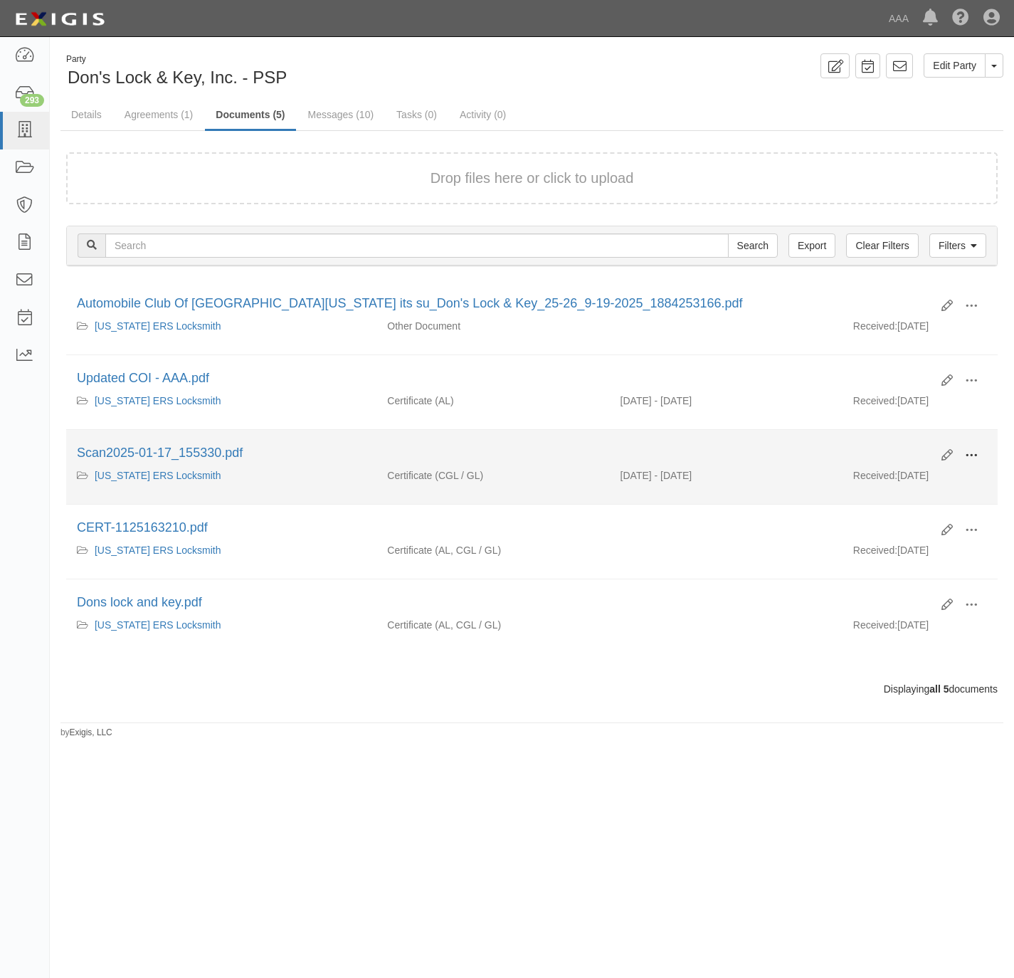
click at [976, 461] on span at bounding box center [971, 455] width 13 height 13
click at [901, 483] on link "View" at bounding box center [902, 476] width 112 height 26
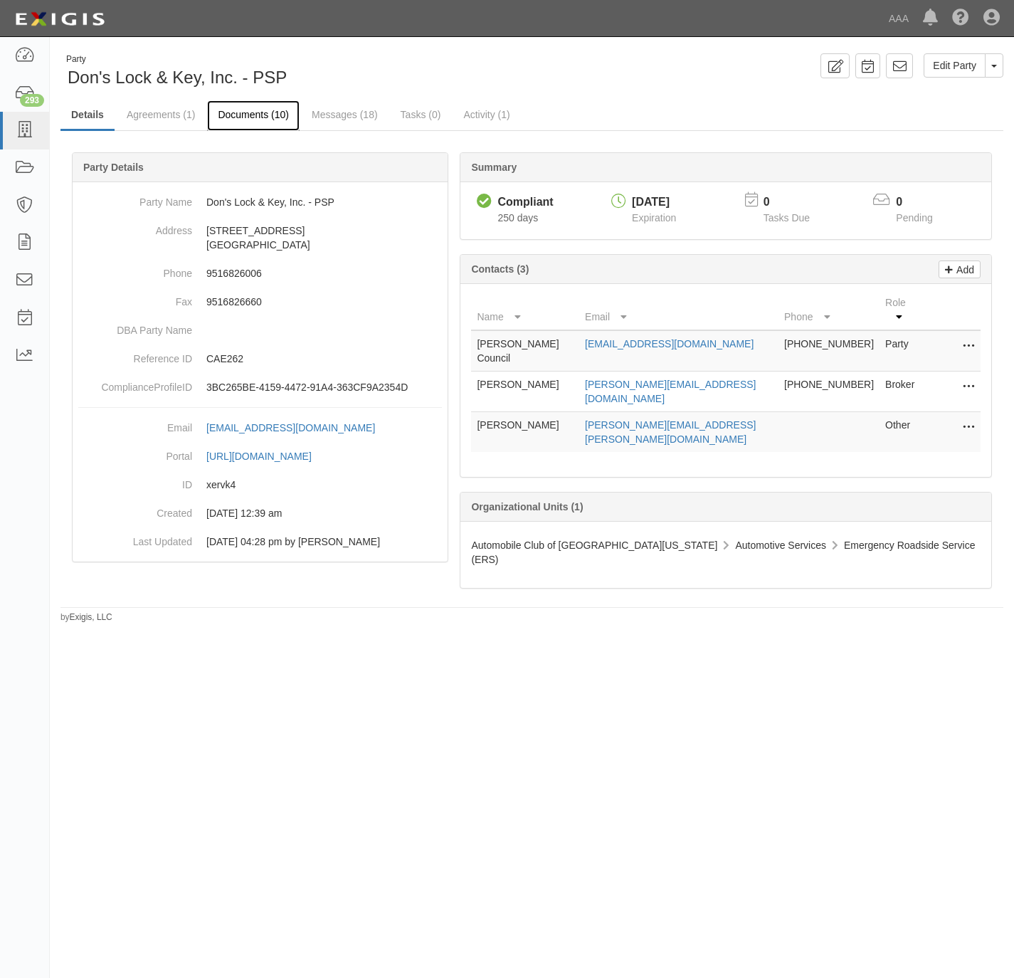
click at [251, 110] on link "Documents (10)" at bounding box center [253, 115] width 93 height 31
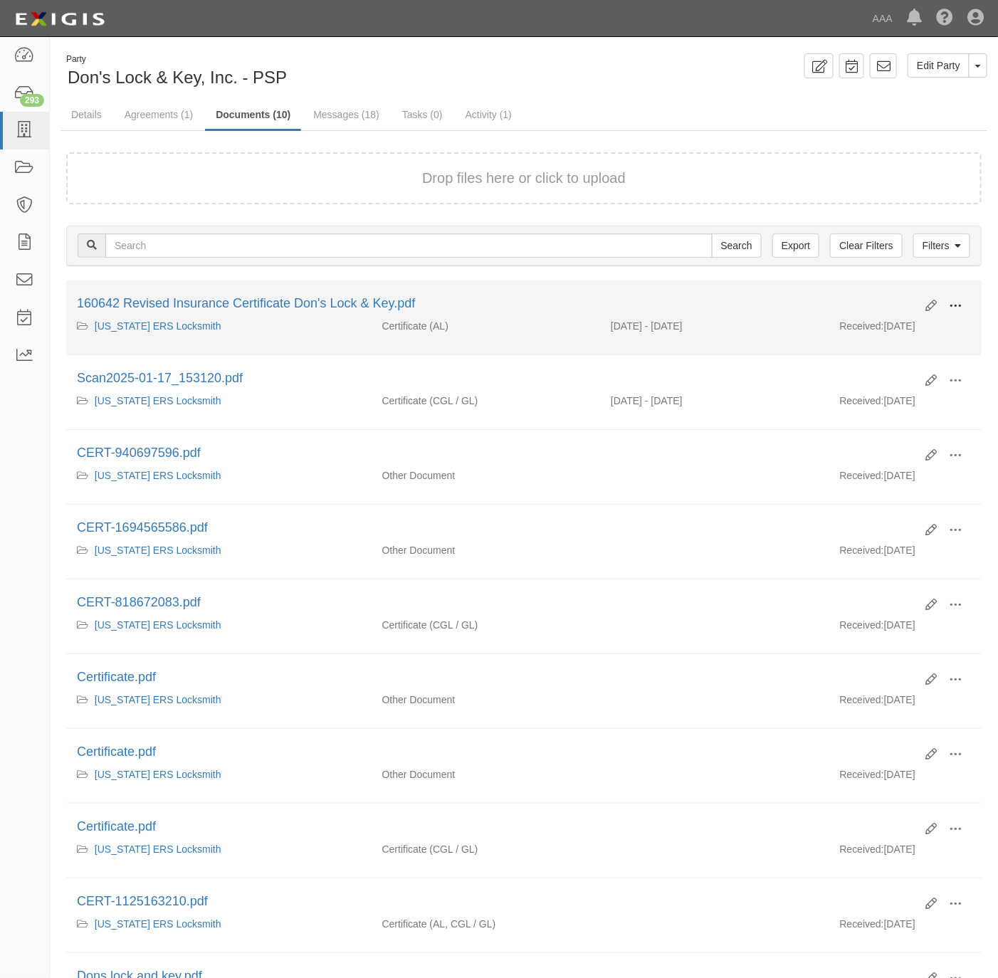
click at [959, 304] on span at bounding box center [955, 306] width 13 height 13
click at [886, 325] on link "View" at bounding box center [886, 327] width 112 height 26
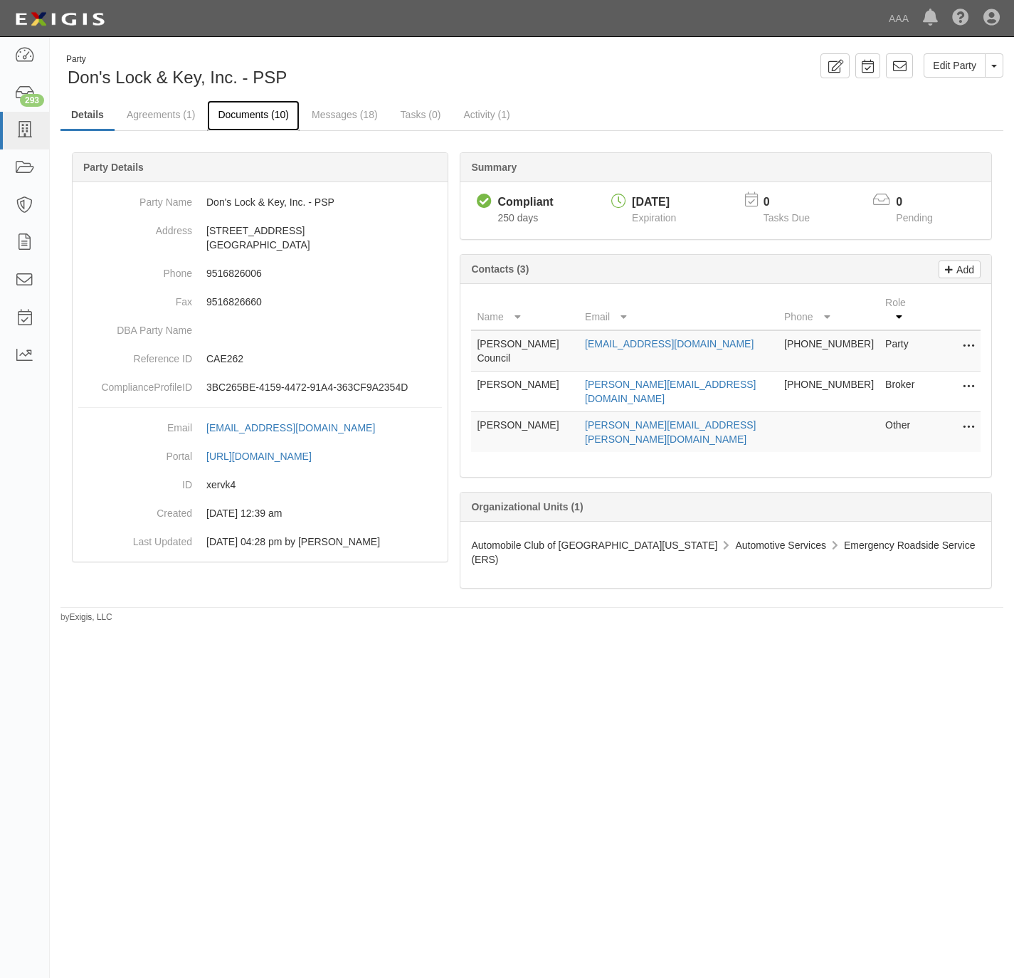
click at [243, 109] on link "Documents (10)" at bounding box center [253, 115] width 93 height 31
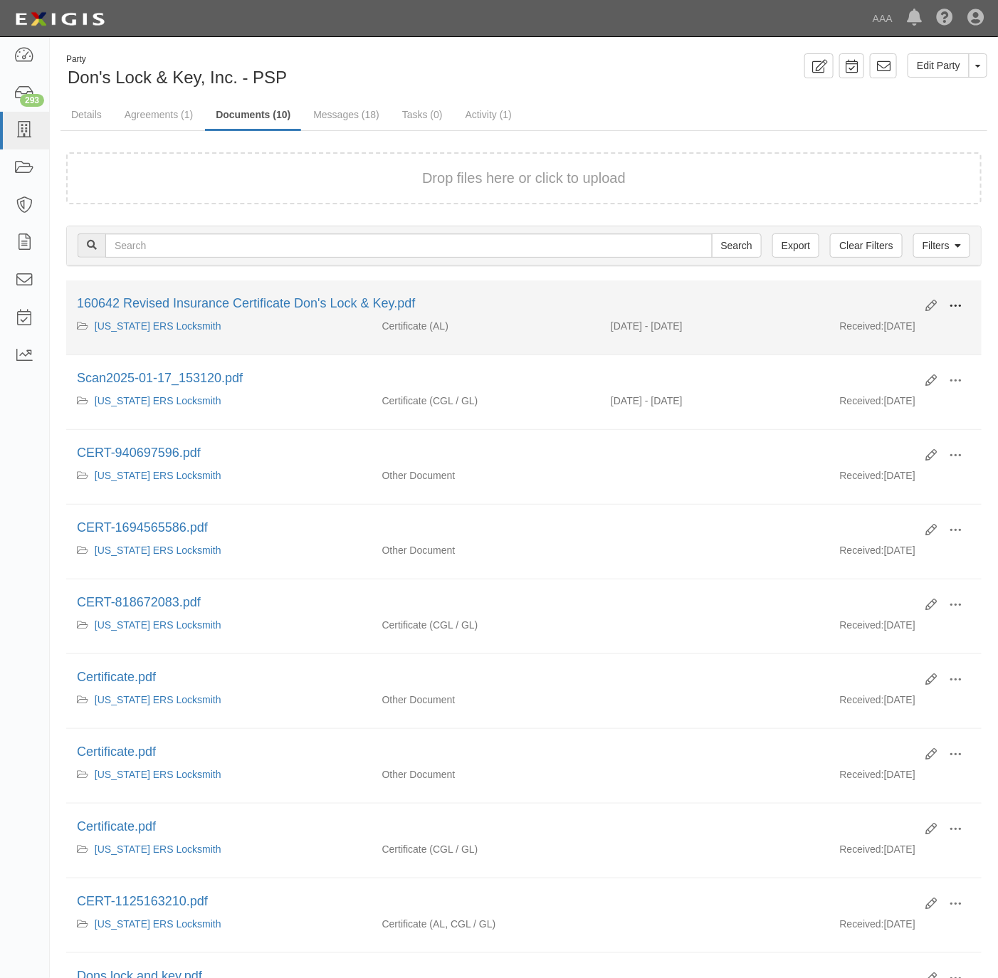
click at [964, 302] on button at bounding box center [954, 307] width 31 height 24
click at [887, 331] on link "View" at bounding box center [886, 327] width 112 height 26
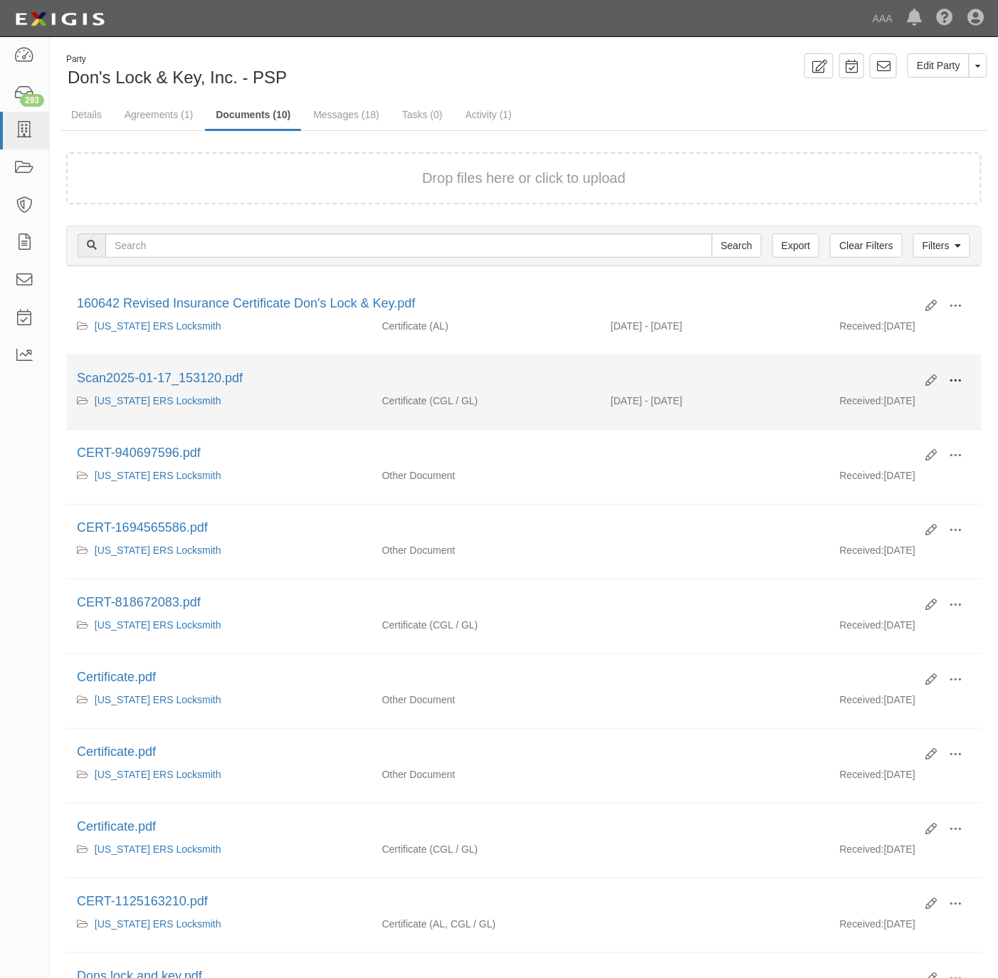
click at [963, 386] on button at bounding box center [954, 381] width 31 height 24
click at [900, 400] on link "View" at bounding box center [886, 402] width 112 height 26
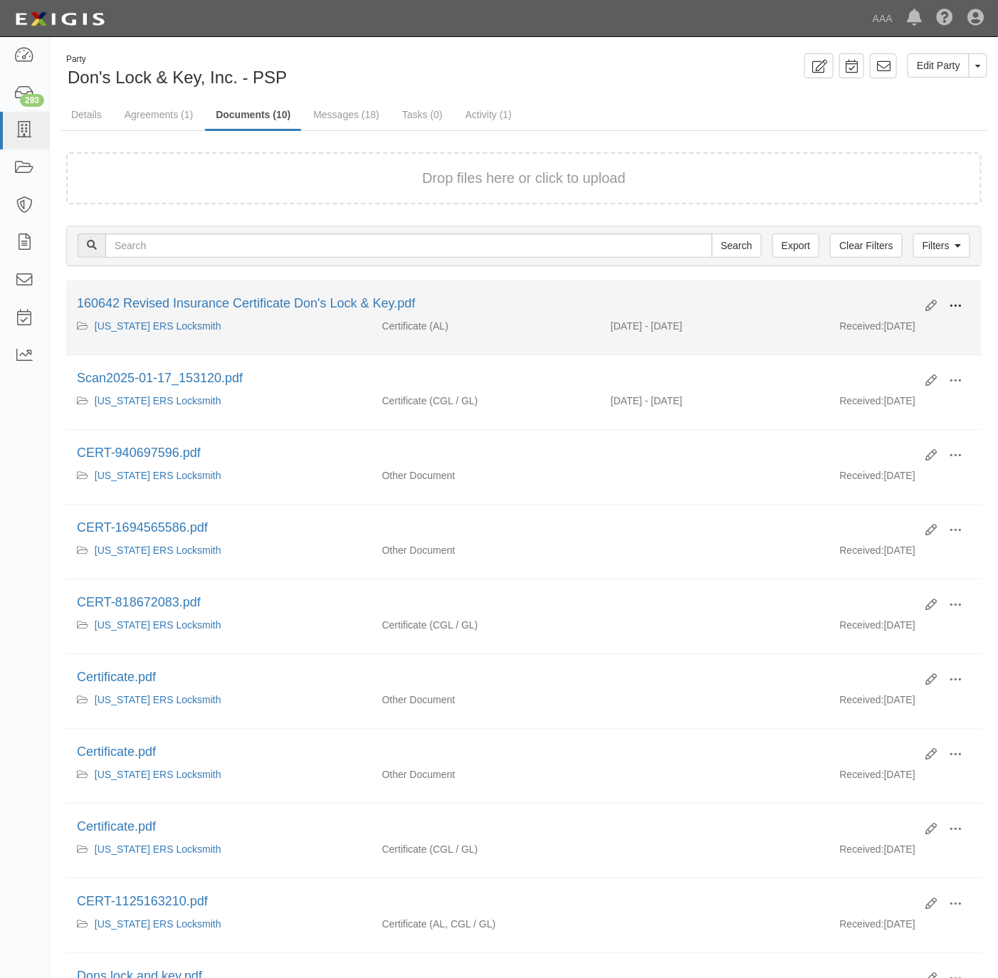
click at [969, 303] on button at bounding box center [954, 307] width 31 height 24
click at [891, 357] on link "View details" at bounding box center [886, 353] width 112 height 26
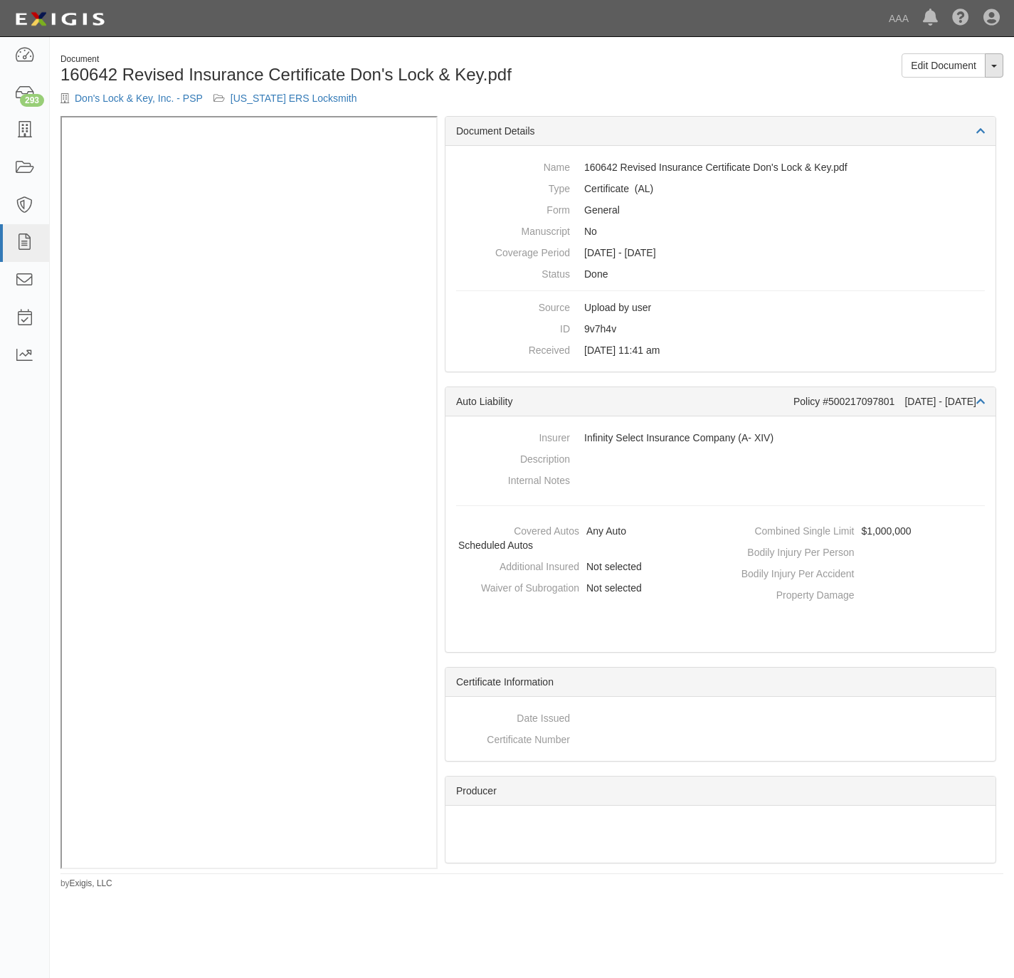
click at [998, 67] on button "Toggle Document Dropdown" at bounding box center [994, 65] width 19 height 24
click at [947, 112] on link "View Audit Trail" at bounding box center [946, 111] width 112 height 19
click at [109, 101] on link "Don's Lock & Key, Inc. - PSP" at bounding box center [139, 98] width 128 height 11
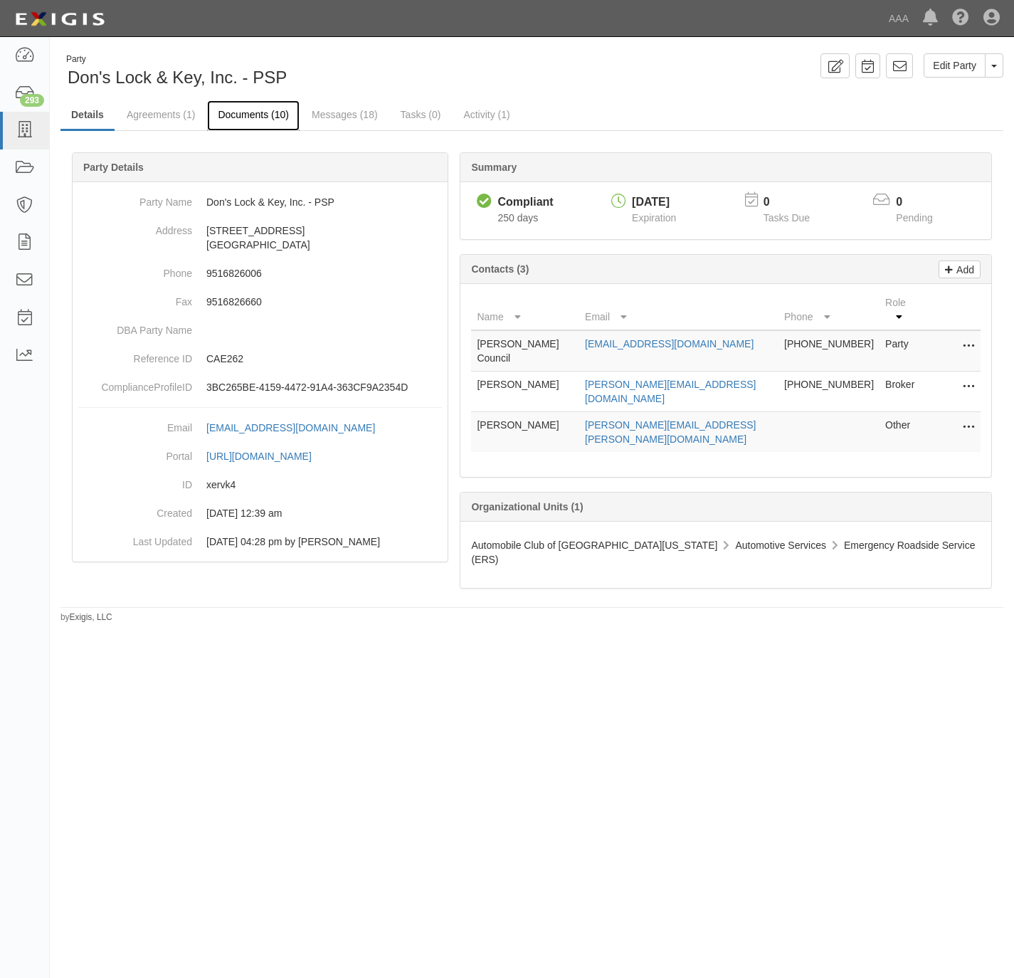
click at [258, 110] on link "Documents (10)" at bounding box center [253, 115] width 93 height 31
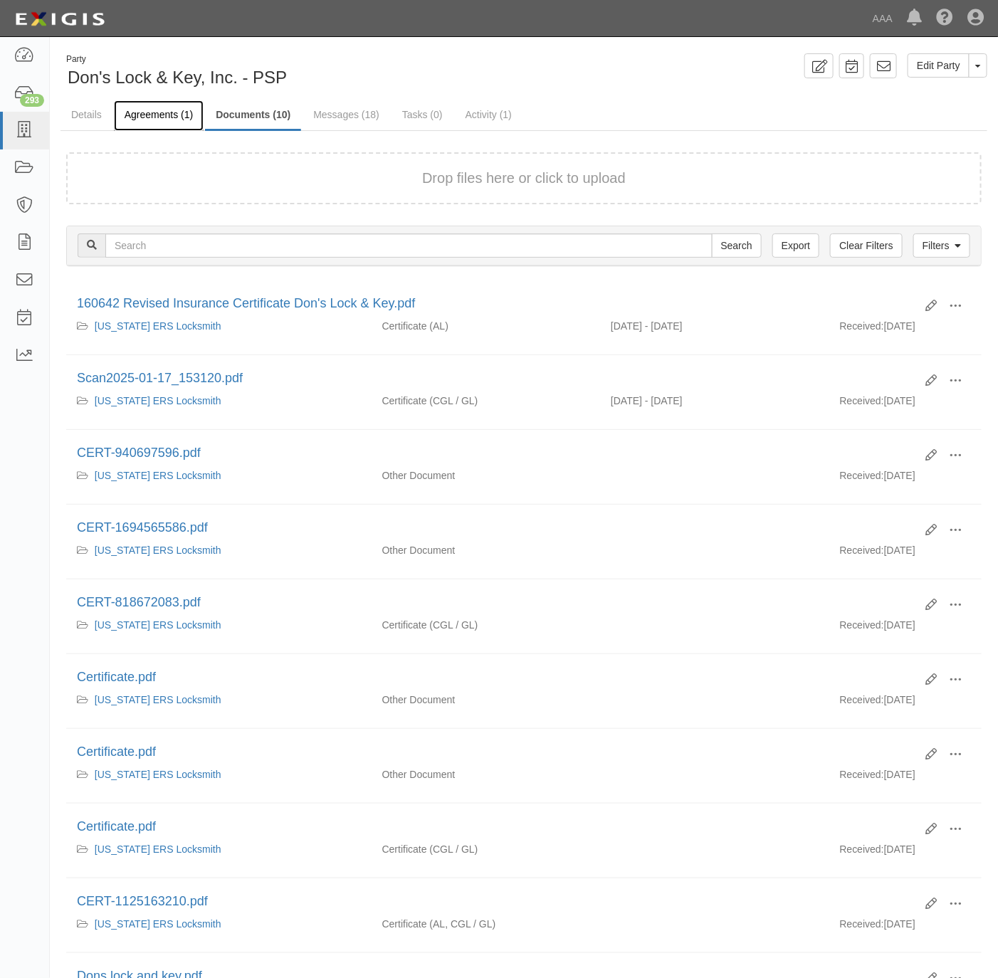
click at [163, 111] on link "Agreements (1)" at bounding box center [159, 115] width 90 height 31
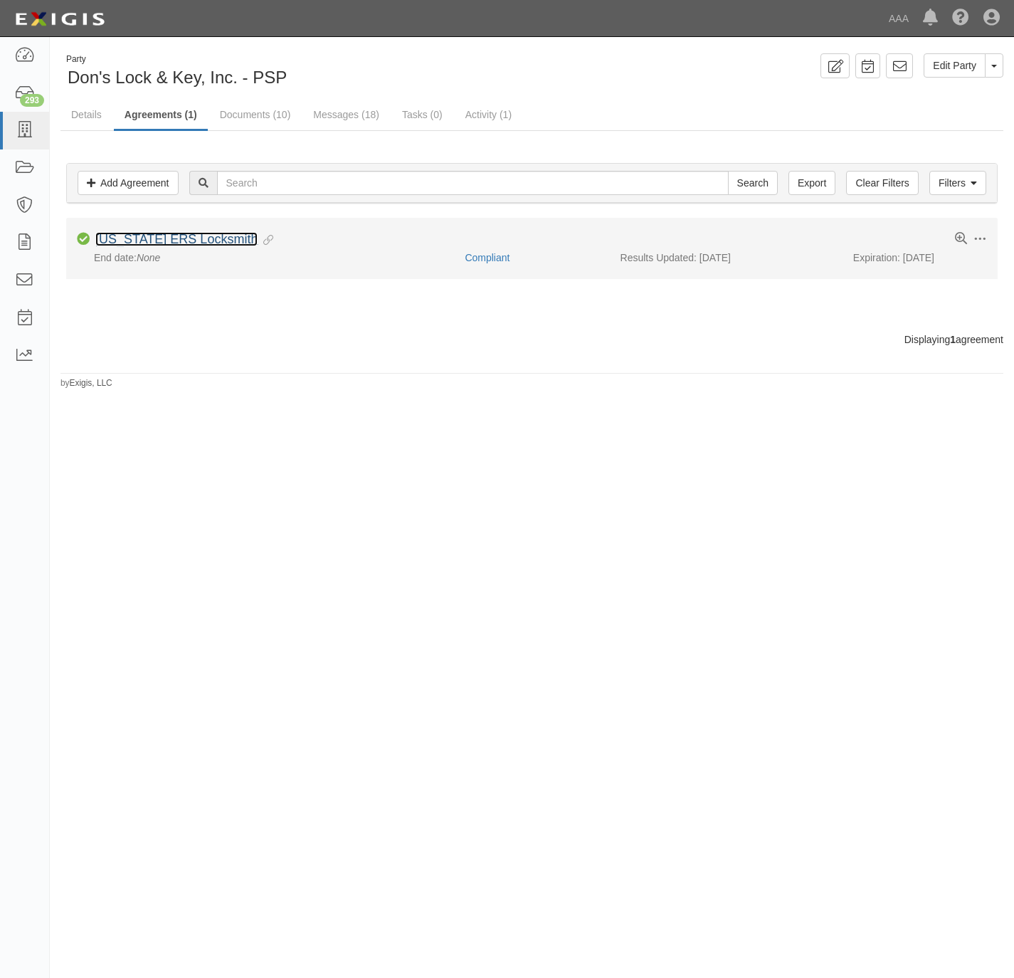
click at [137, 241] on link "[US_STATE] ERS Locksmith" at bounding box center [176, 239] width 162 height 14
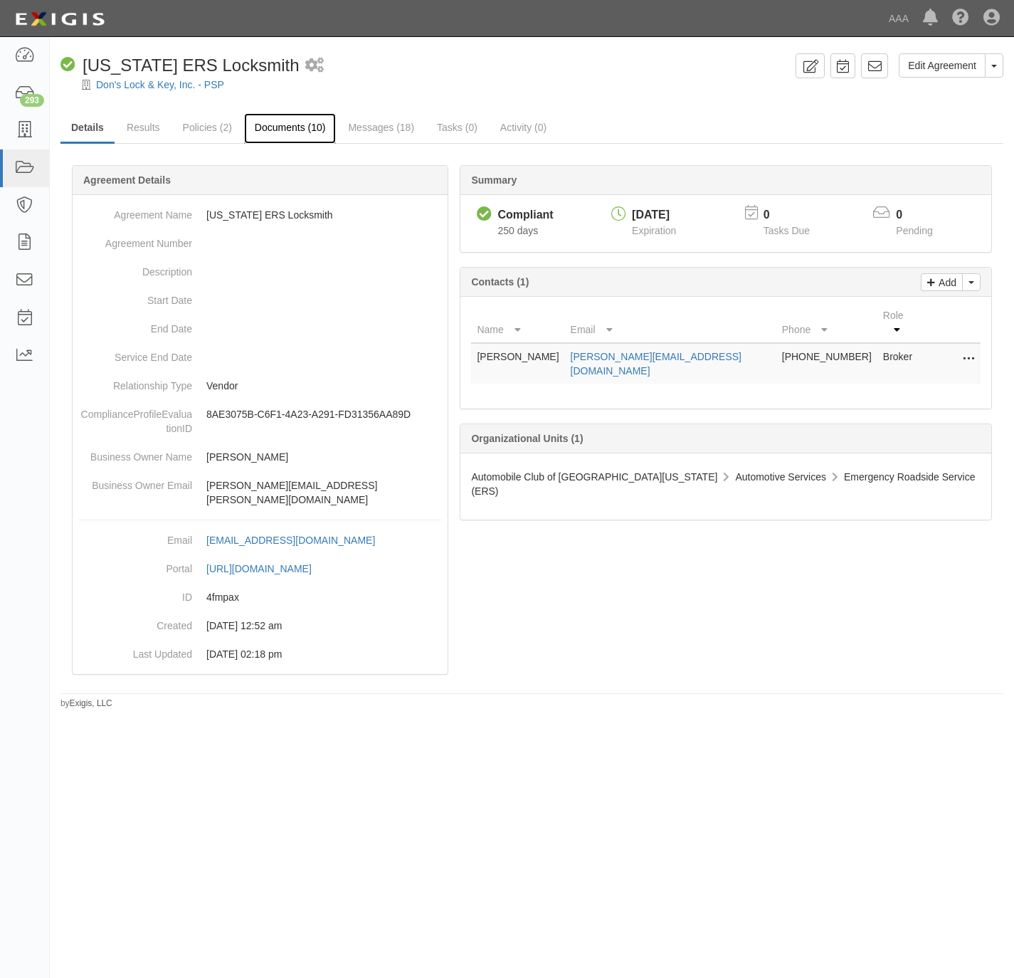
click at [278, 122] on link "Documents (10)" at bounding box center [290, 128] width 93 height 31
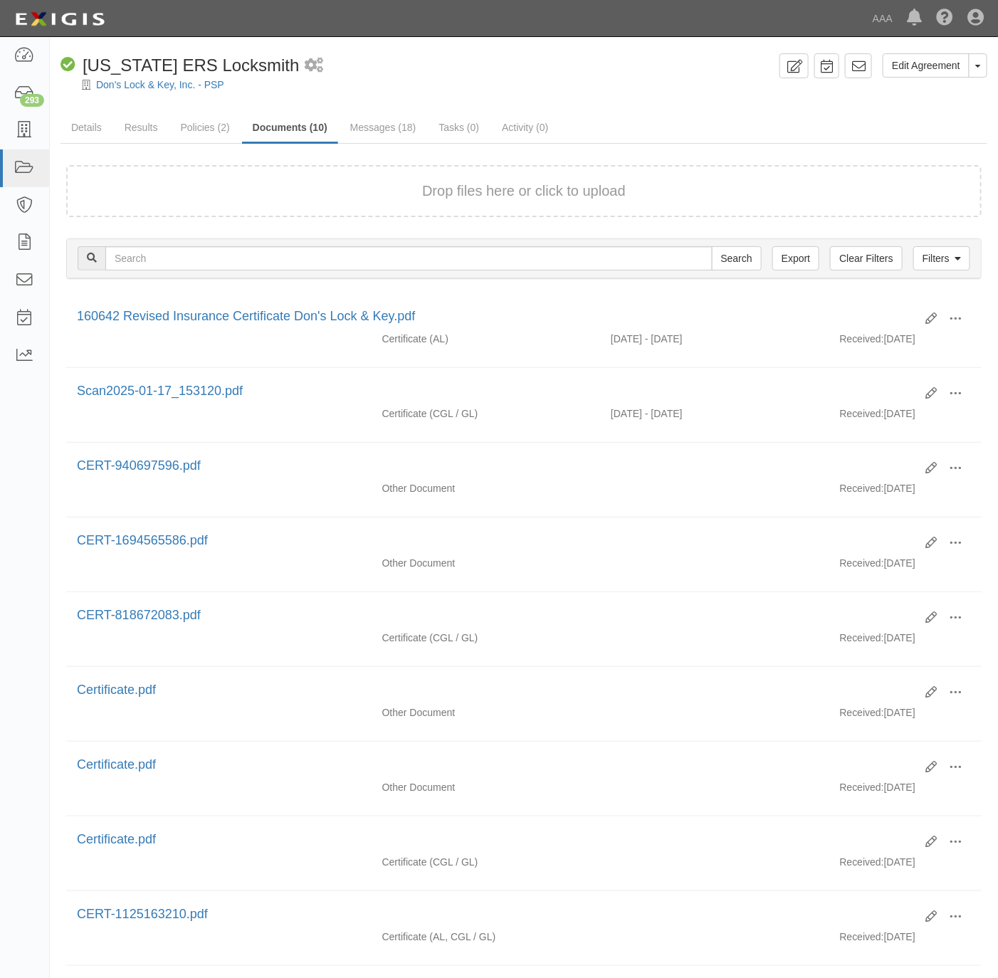
click at [359, 201] on form "Drop files here or click to upload" at bounding box center [523, 191] width 915 height 52
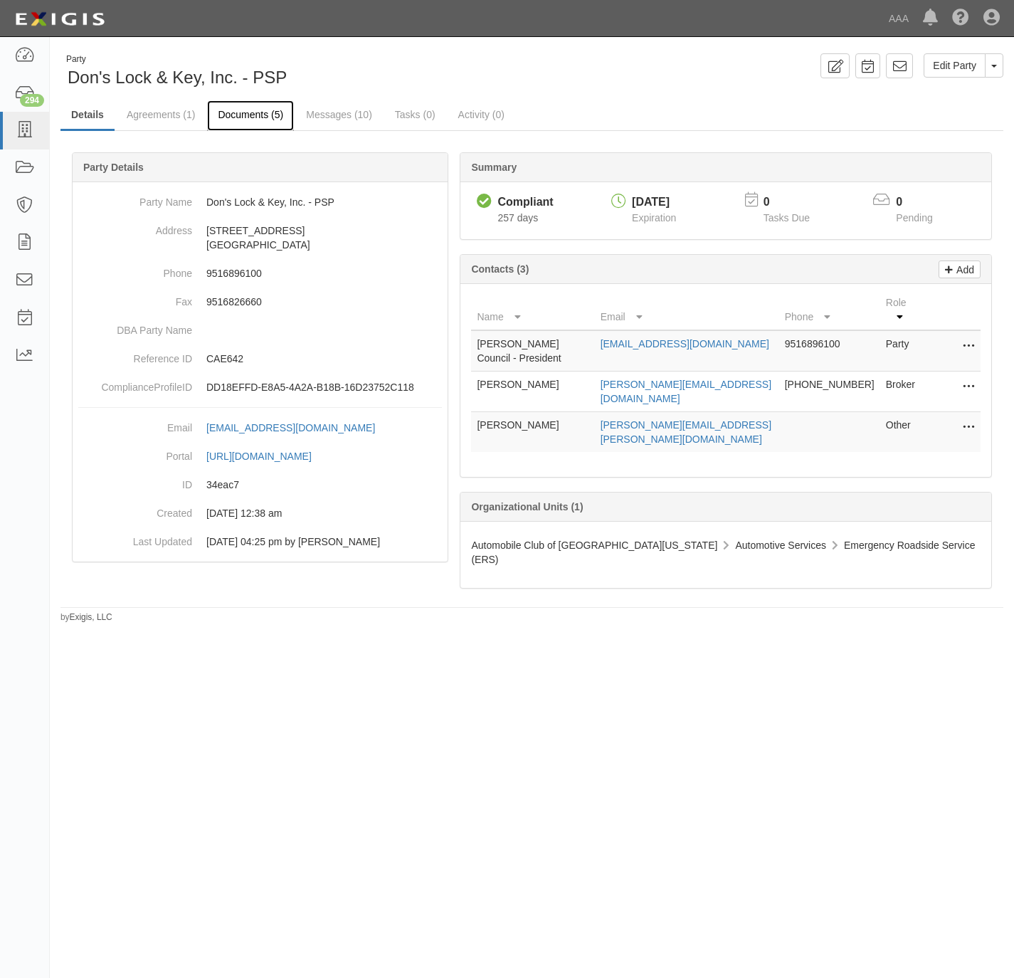
click at [236, 113] on link "Documents (5)" at bounding box center [250, 115] width 87 height 31
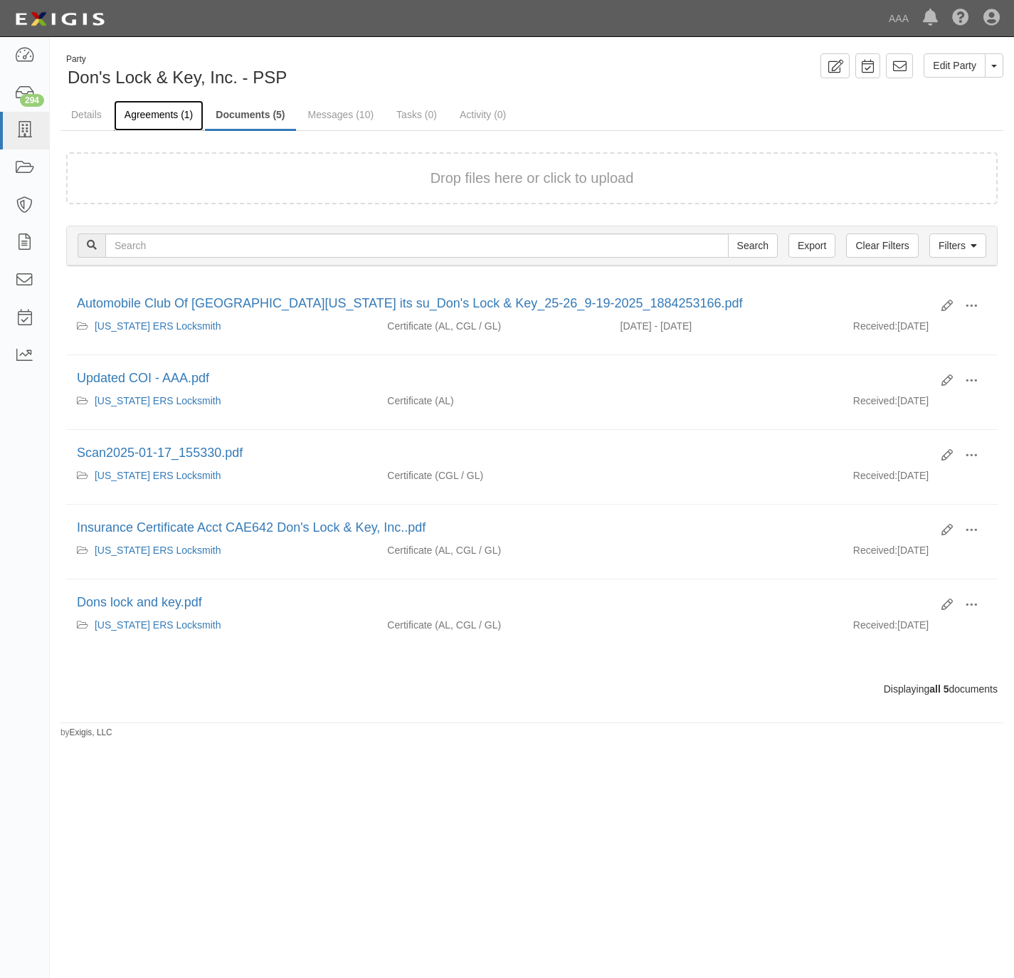
click at [152, 113] on link "Agreements (1)" at bounding box center [159, 115] width 90 height 31
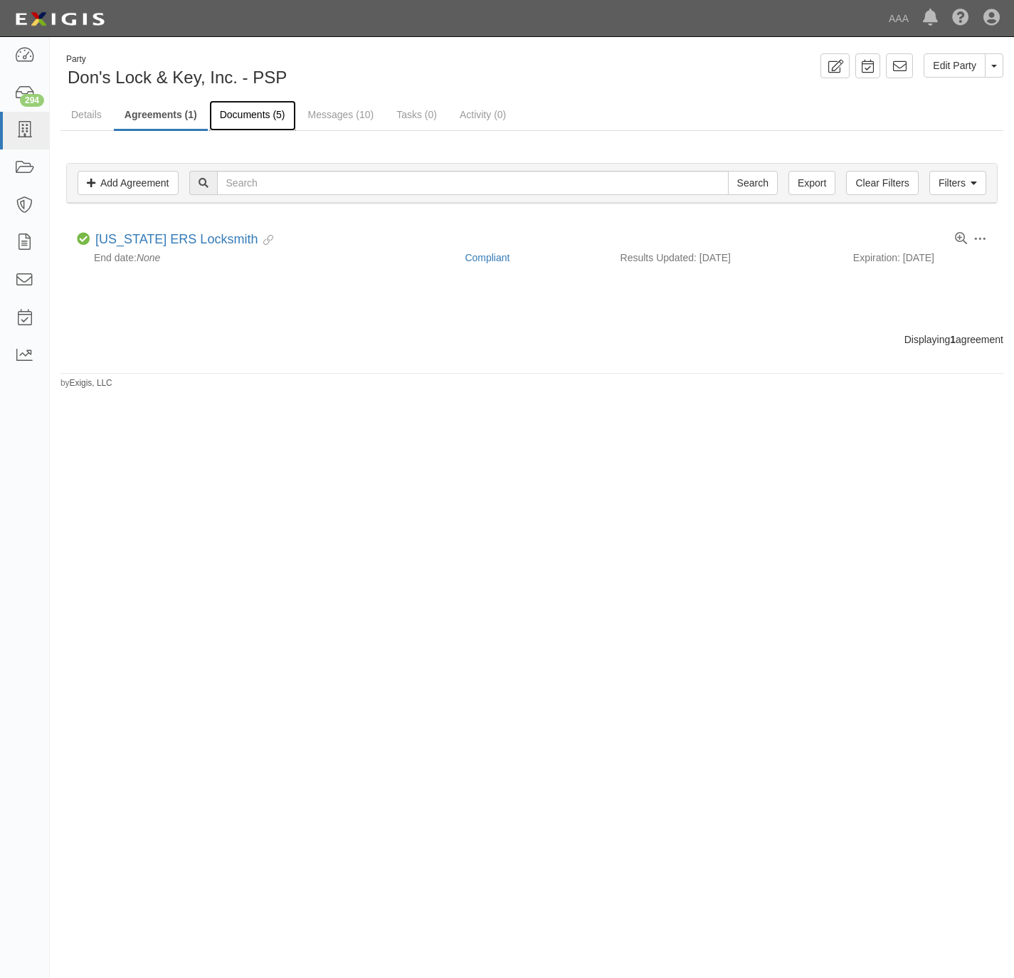
click at [252, 110] on link "Documents (5)" at bounding box center [252, 115] width 87 height 31
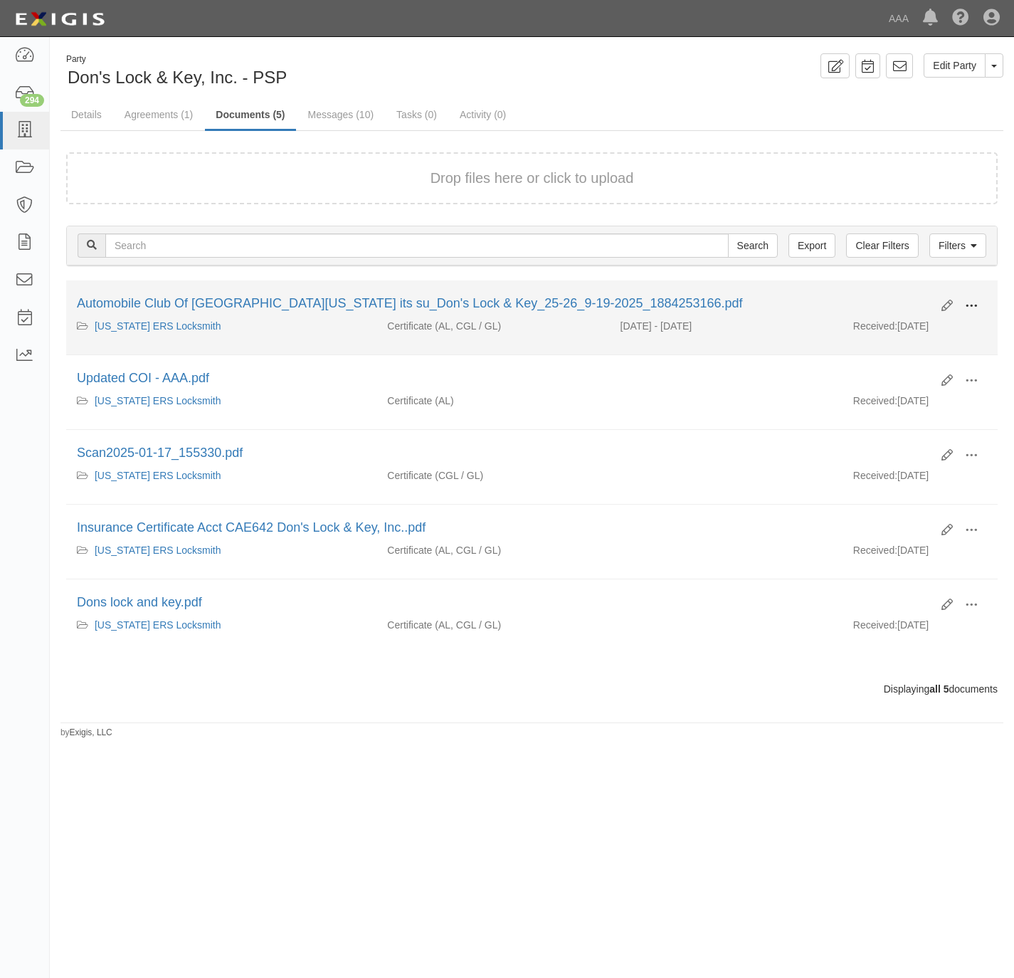
click at [983, 303] on button at bounding box center [971, 307] width 31 height 24
click at [936, 327] on link "View" at bounding box center [902, 327] width 112 height 26
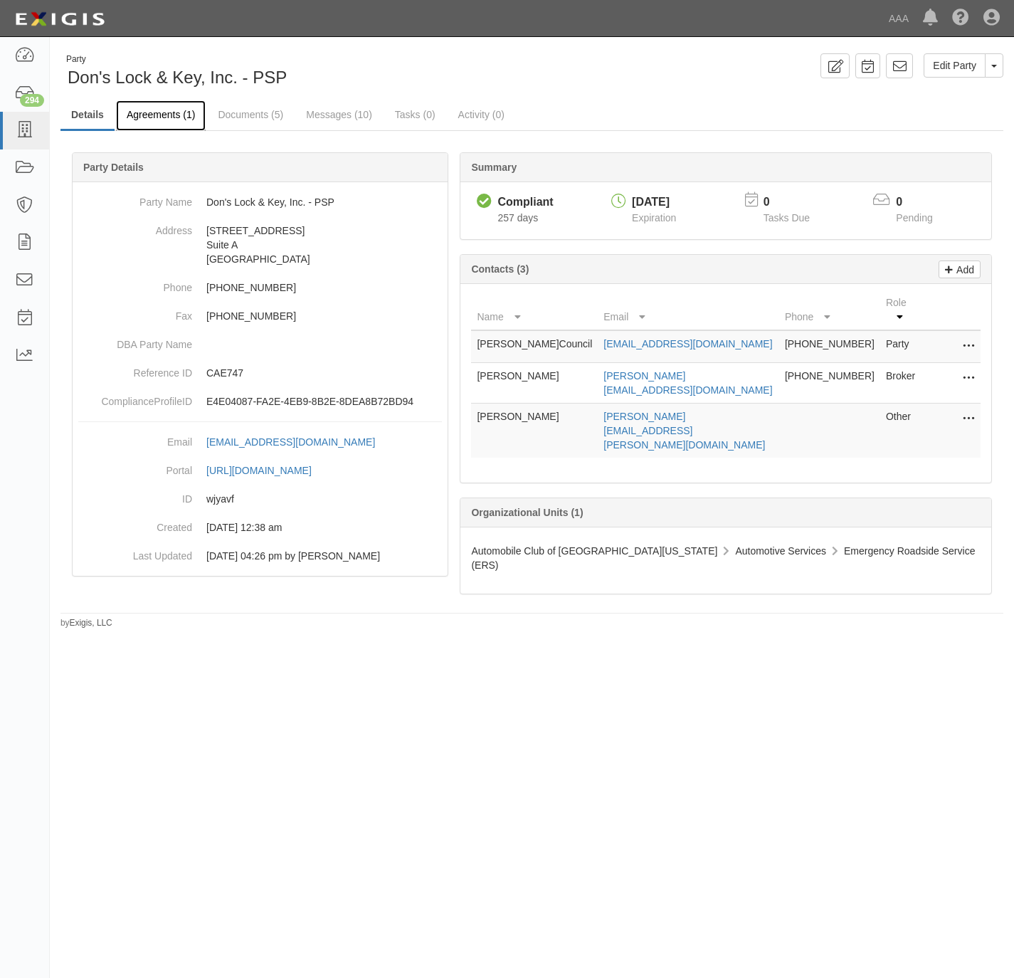
click at [169, 112] on link "Agreements (1)" at bounding box center [161, 115] width 90 height 31
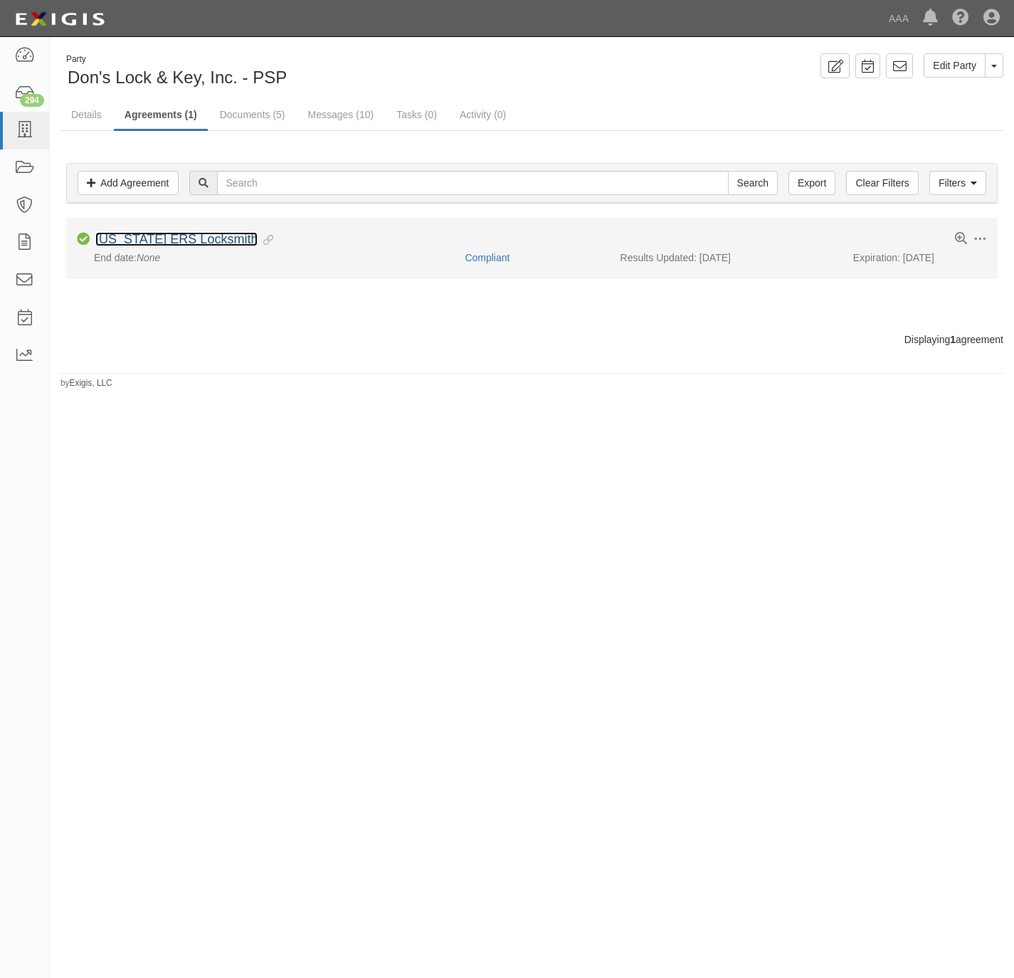
click at [167, 238] on link "[US_STATE] ERS Locksmith" at bounding box center [176, 239] width 162 height 14
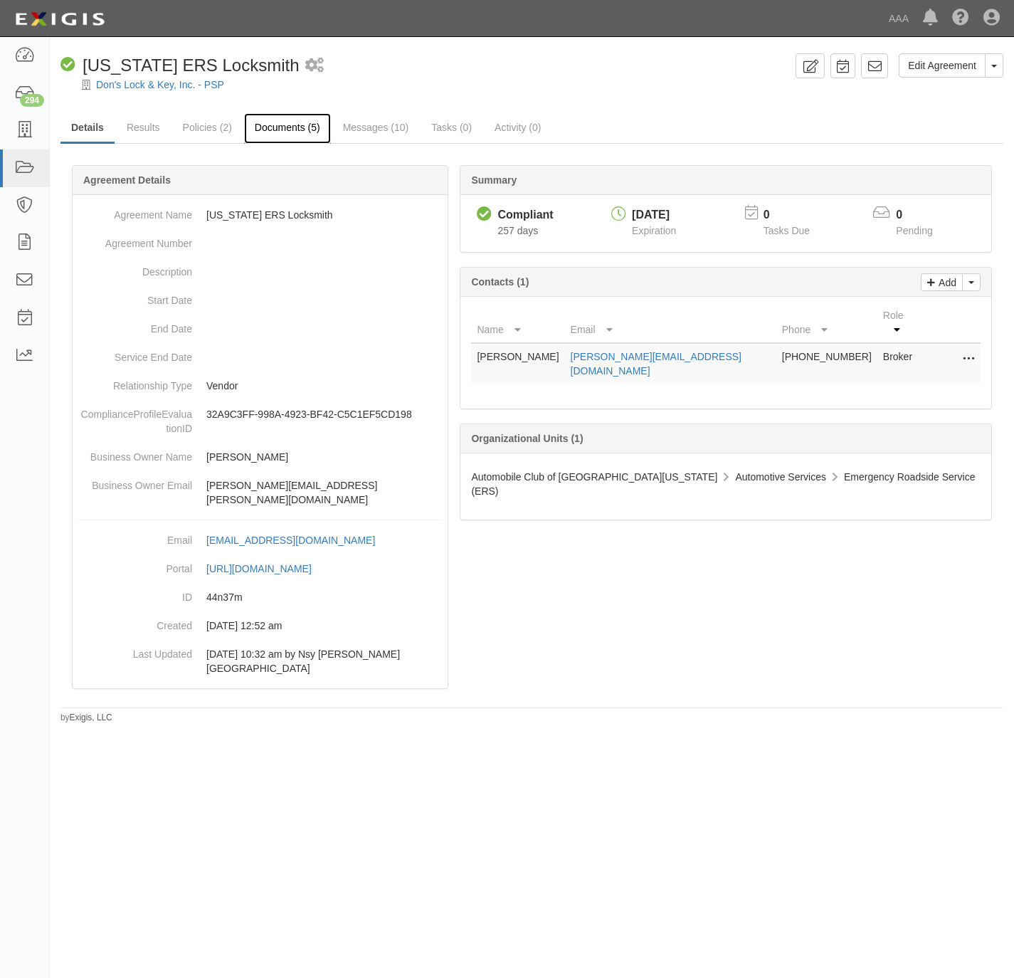
click at [288, 128] on link "Documents (5)" at bounding box center [287, 128] width 87 height 31
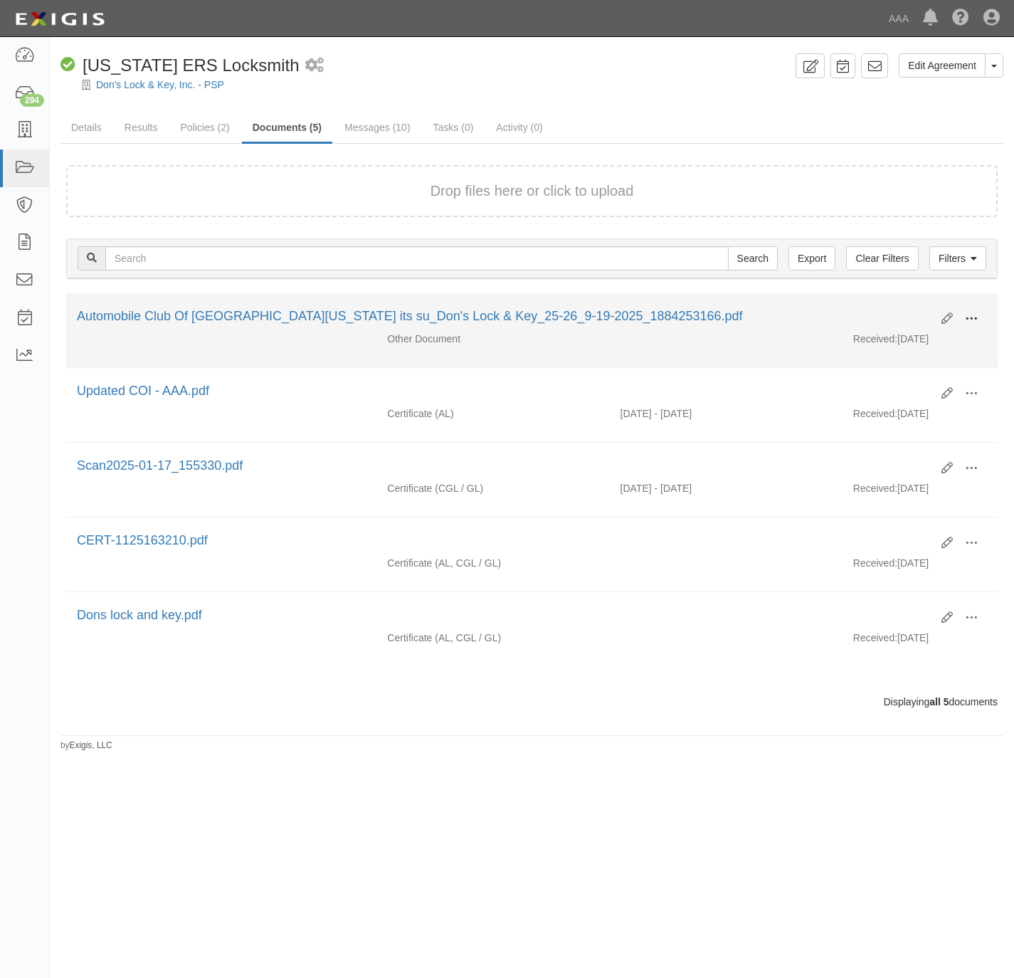
click at [978, 320] on button at bounding box center [971, 319] width 31 height 24
click at [917, 340] on link "View" at bounding box center [902, 340] width 112 height 26
click at [981, 318] on button at bounding box center [971, 319] width 31 height 24
click at [897, 369] on link "View details" at bounding box center [902, 366] width 112 height 26
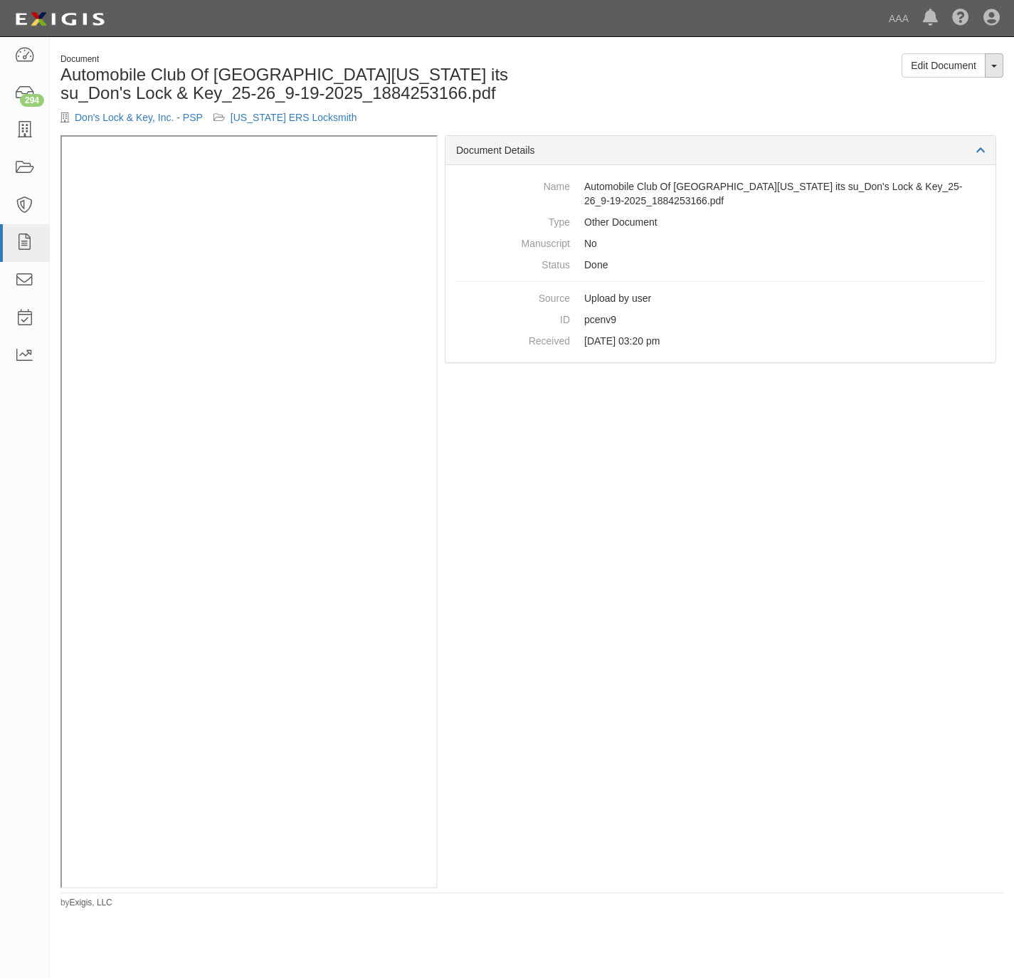
click at [1004, 69] on div "Edit Document Toggle Document Dropdown View Document View Audit Trail Archive D…" at bounding box center [773, 70] width 483 height 35
click at [1000, 70] on button "Toggle Document Dropdown" at bounding box center [994, 65] width 19 height 24
click at [961, 113] on link "View Audit Trail" at bounding box center [946, 111] width 112 height 19
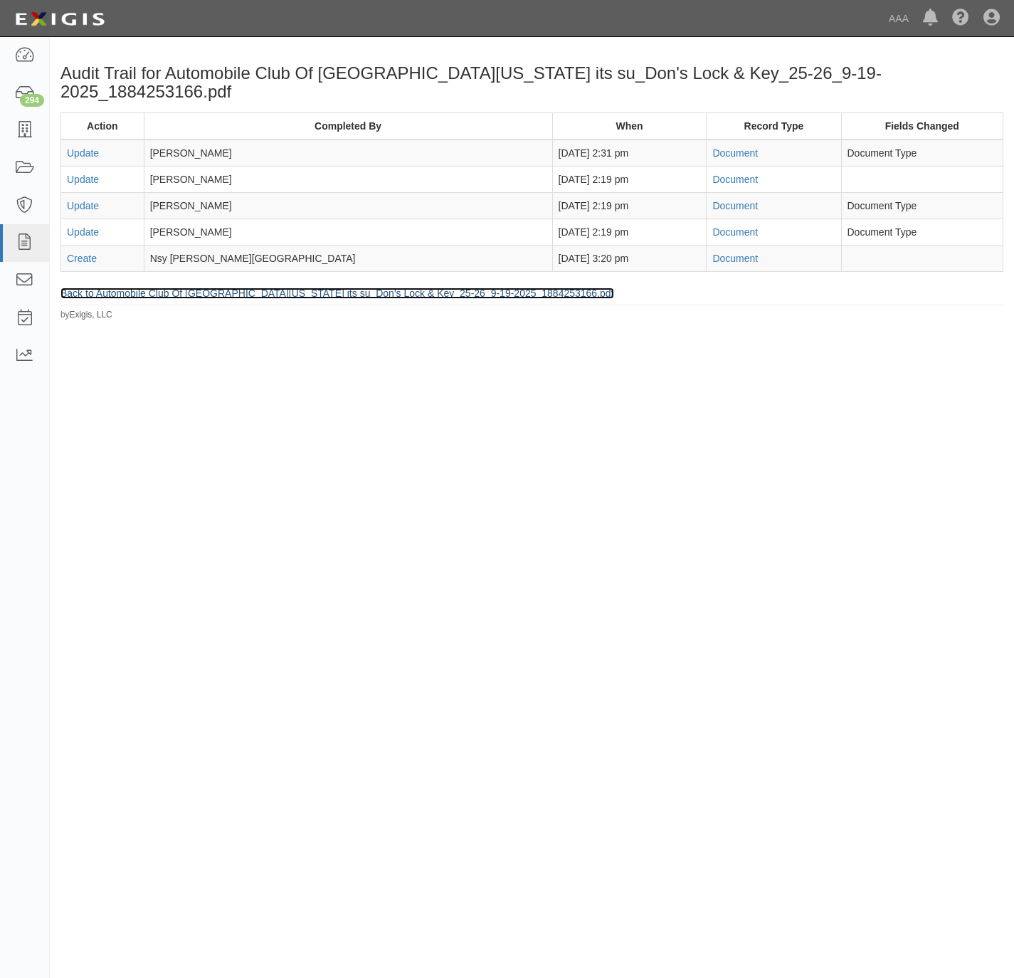
click at [175, 288] on link "Back to Automobile Club Of [GEOGRAPHIC_DATA][US_STATE] its su_Don's Lock & Key_…" at bounding box center [337, 293] width 554 height 11
click at [127, 288] on link "Back to Automobile Club Of [GEOGRAPHIC_DATA][US_STATE] its su_Don's Lock & Key_…" at bounding box center [337, 293] width 554 height 11
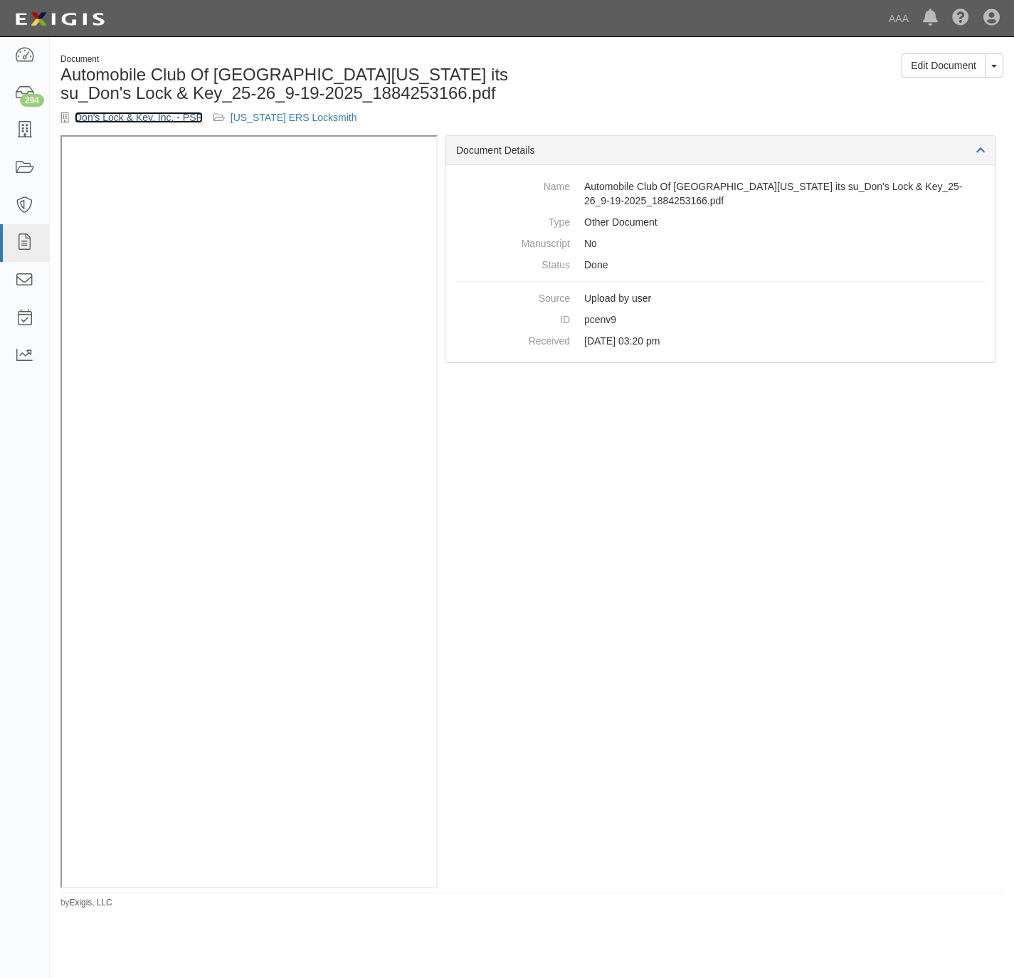
click at [143, 110] on div "Don's Lock & Key, Inc. - PSP California ERS Locksmith" at bounding box center [290, 117] width 461 height 14
click at [142, 113] on link "Don's Lock & Key, Inc. - PSP" at bounding box center [139, 117] width 128 height 11
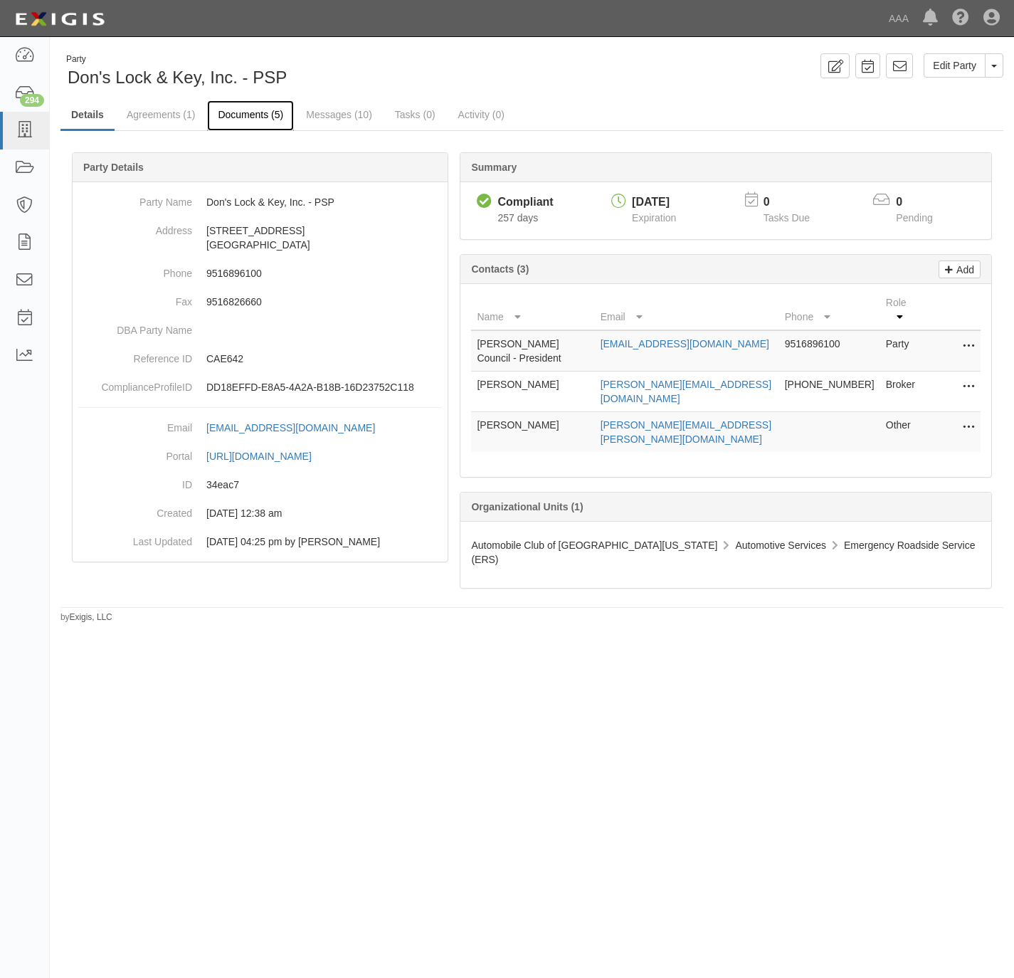
click at [255, 118] on link "Documents (5)" at bounding box center [250, 115] width 87 height 31
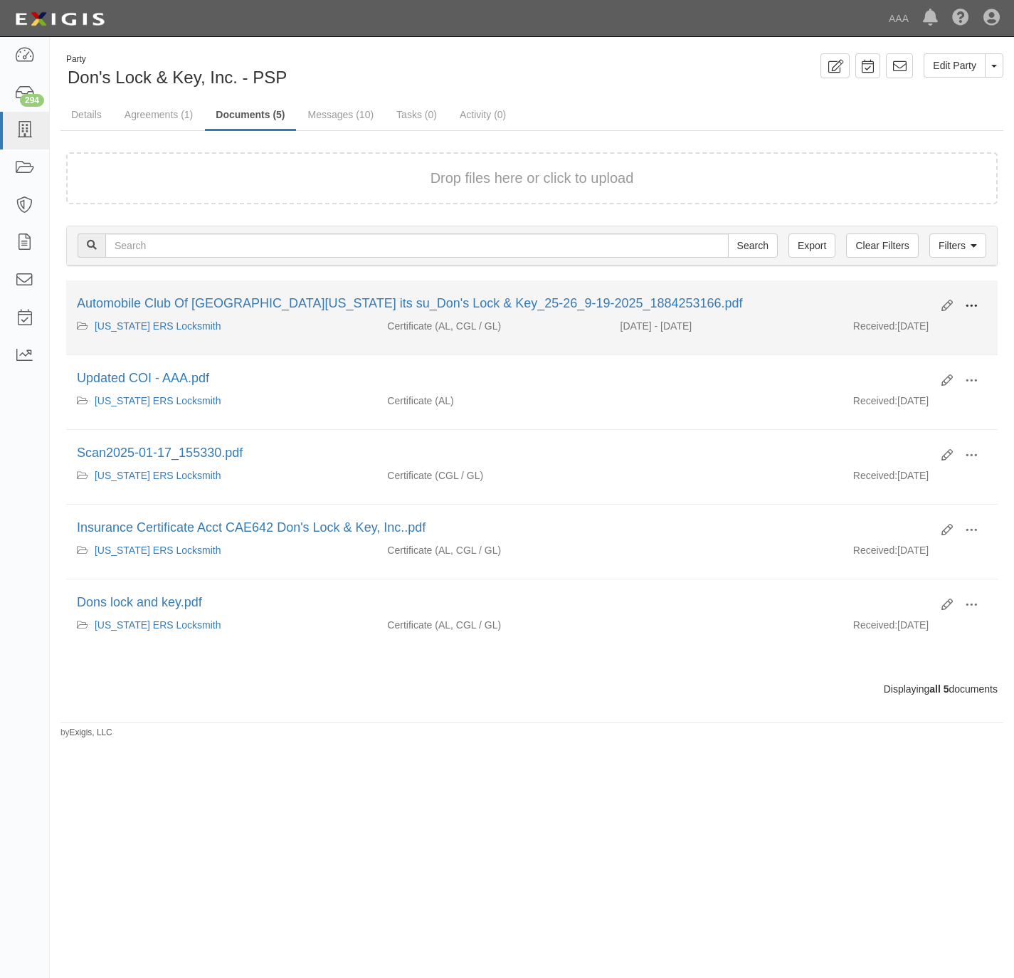
click at [978, 303] on button at bounding box center [971, 307] width 31 height 24
click at [925, 325] on link "View" at bounding box center [902, 327] width 112 height 26
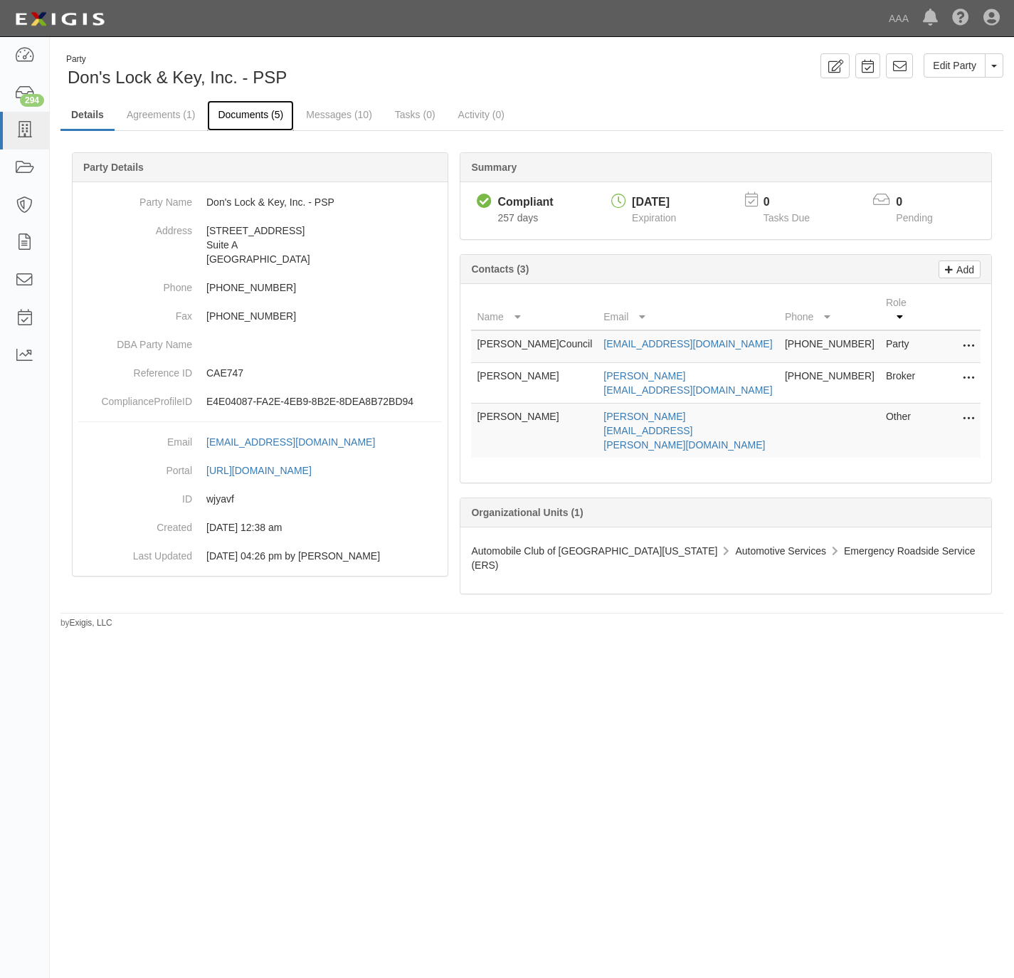
click at [256, 114] on link "Documents (5)" at bounding box center [250, 115] width 87 height 31
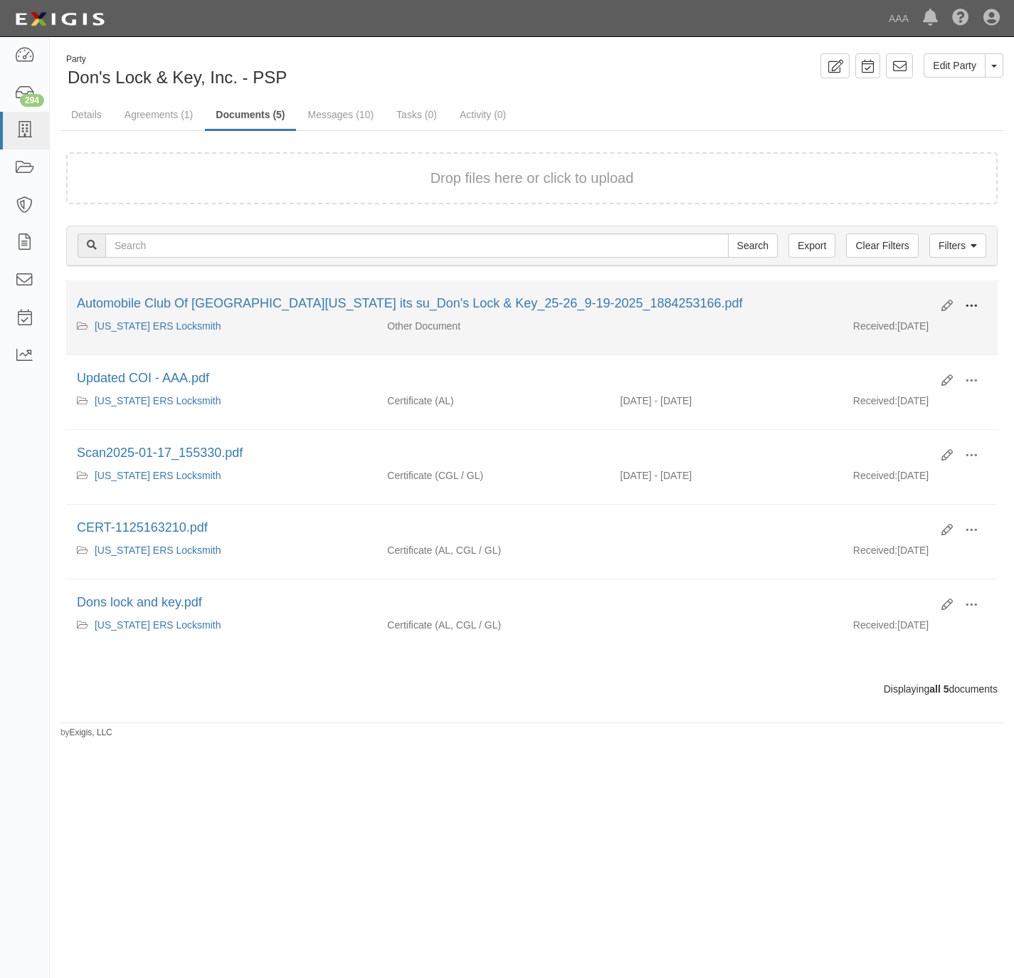
click at [986, 312] on button at bounding box center [971, 307] width 31 height 24
click at [976, 308] on span at bounding box center [971, 306] width 13 height 13
click at [977, 305] on button at bounding box center [971, 307] width 31 height 24
click at [902, 327] on link "View" at bounding box center [902, 327] width 112 height 26
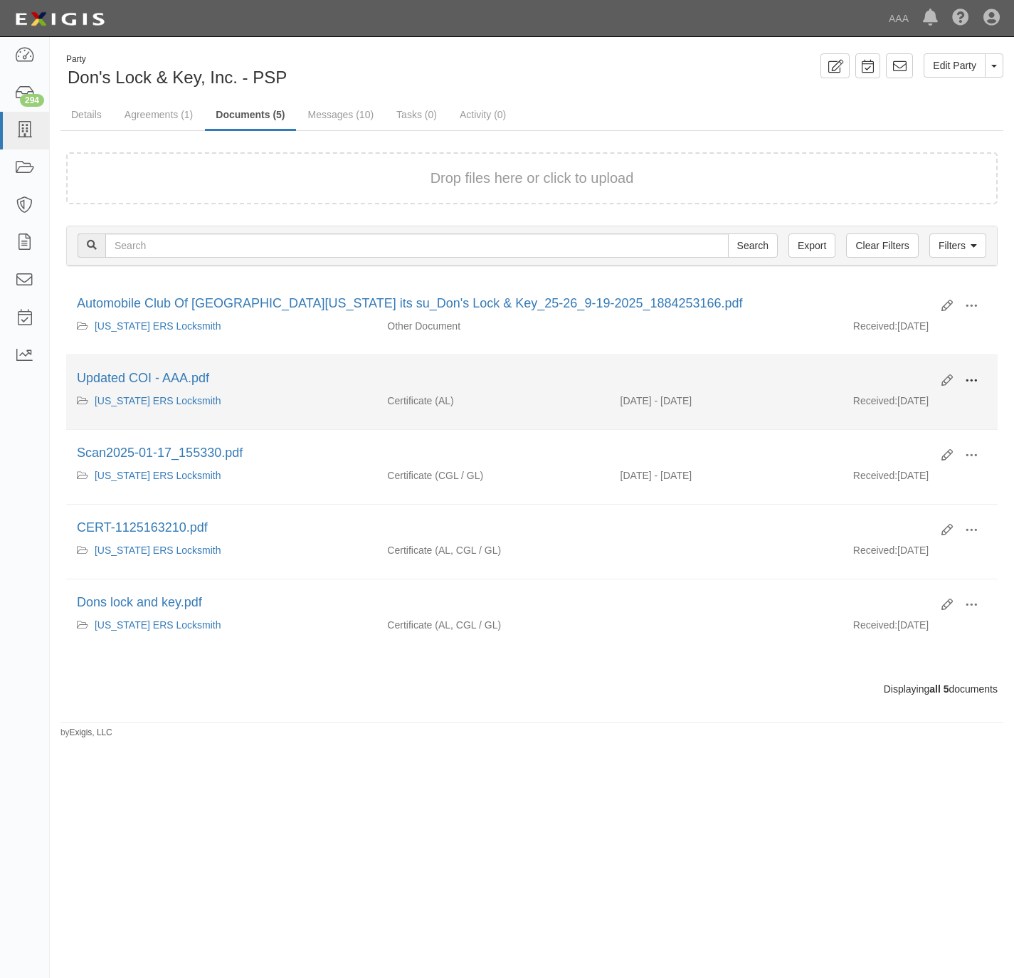
click at [977, 381] on span at bounding box center [971, 380] width 13 height 13
click at [910, 400] on link "View" at bounding box center [902, 402] width 112 height 26
click at [979, 383] on button at bounding box center [971, 381] width 31 height 24
click at [899, 430] on link "View details" at bounding box center [902, 428] width 112 height 26
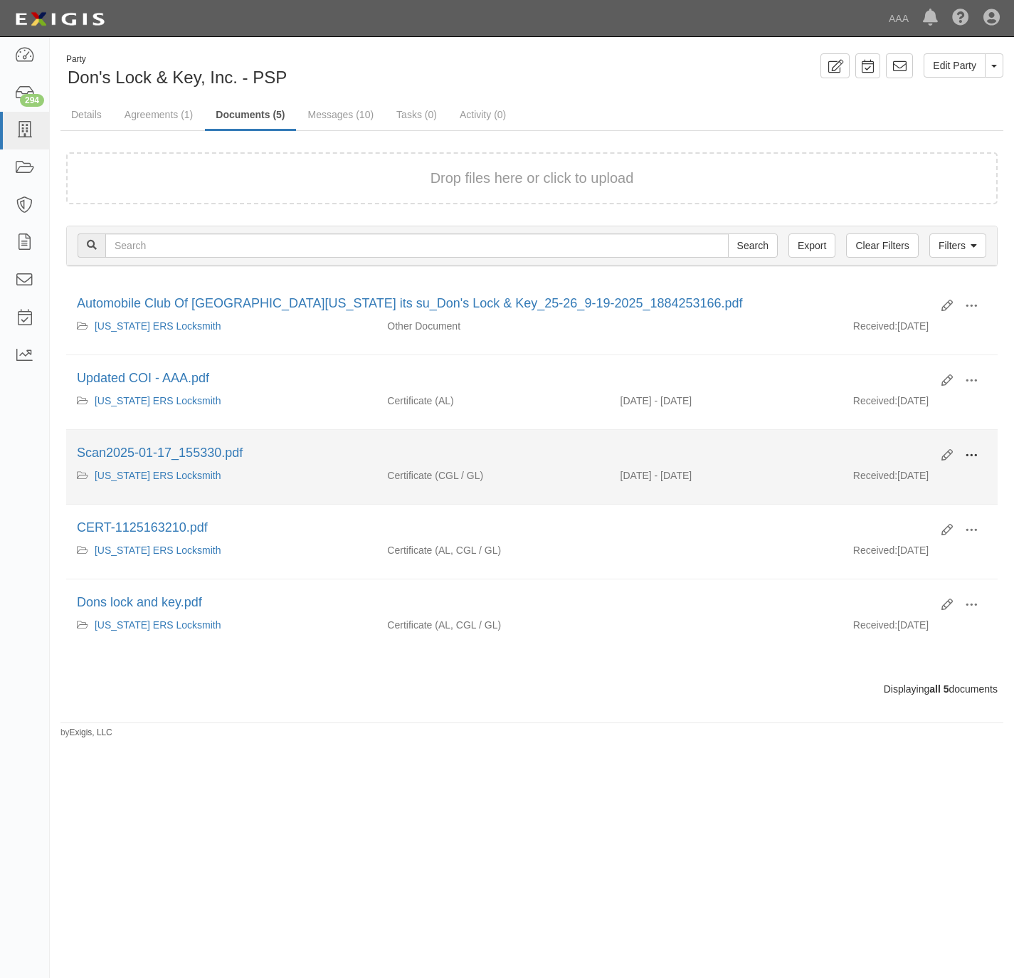
drag, startPoint x: 978, startPoint y: 457, endPoint x: 955, endPoint y: 470, distance: 26.1
click at [977, 458] on button at bounding box center [971, 456] width 31 height 24
click at [917, 476] on link "View" at bounding box center [902, 476] width 112 height 26
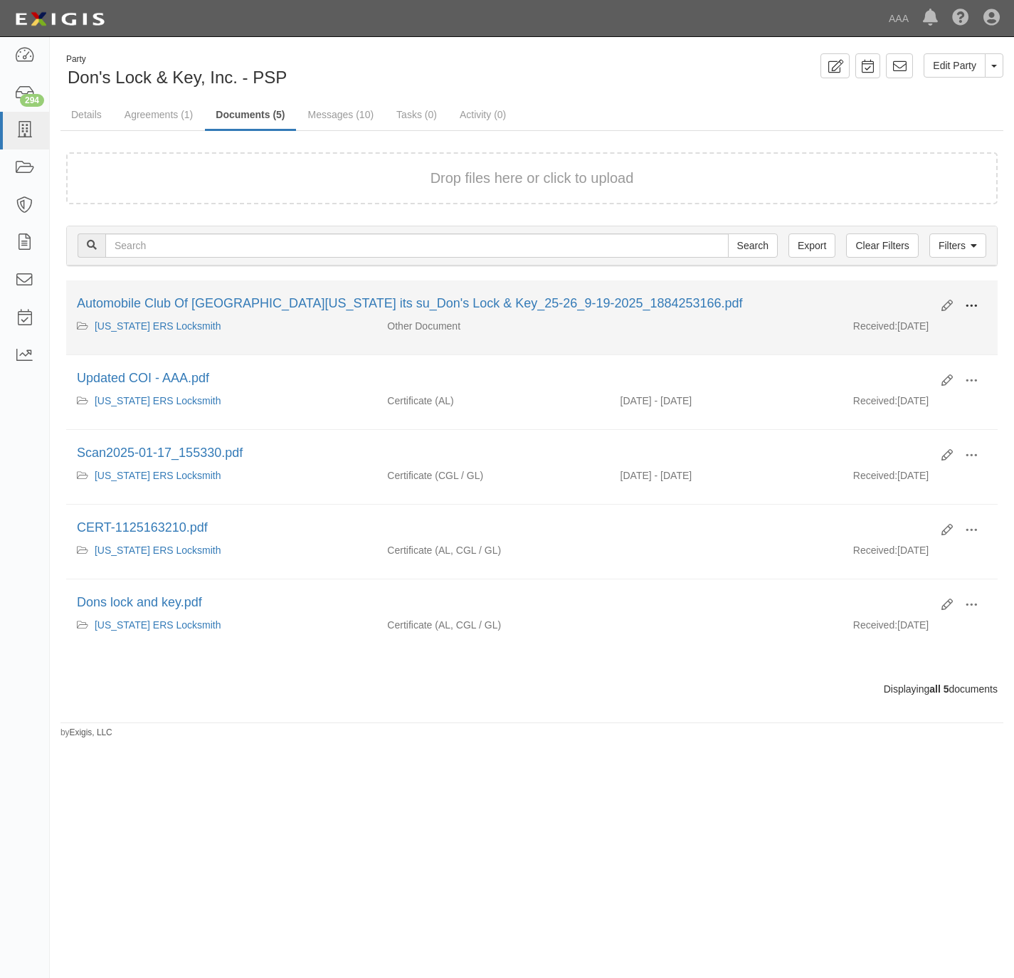
click at [976, 306] on span at bounding box center [971, 306] width 13 height 13
click at [916, 327] on link "View" at bounding box center [902, 327] width 112 height 26
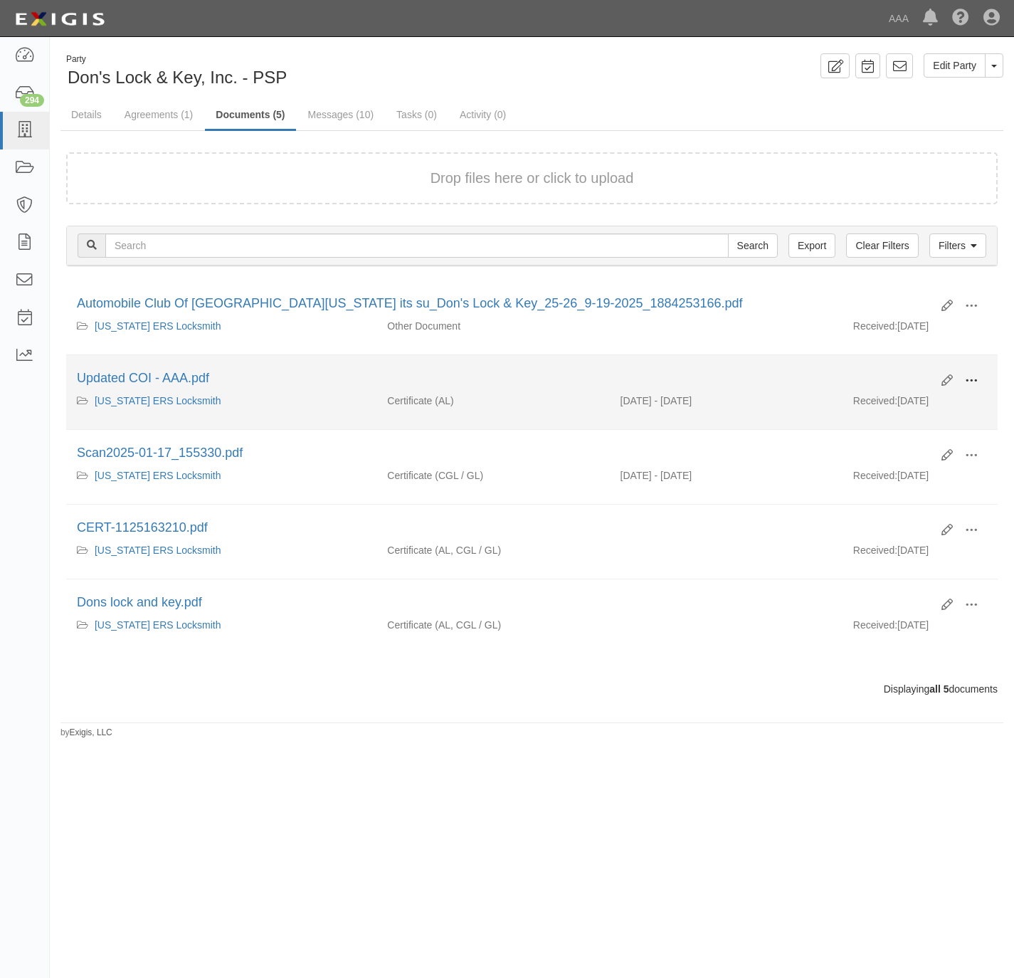
click at [979, 385] on button at bounding box center [971, 381] width 31 height 24
click at [920, 406] on link "View" at bounding box center [902, 402] width 112 height 26
click at [978, 382] on button at bounding box center [971, 381] width 31 height 24
click at [905, 409] on link "View" at bounding box center [902, 402] width 112 height 26
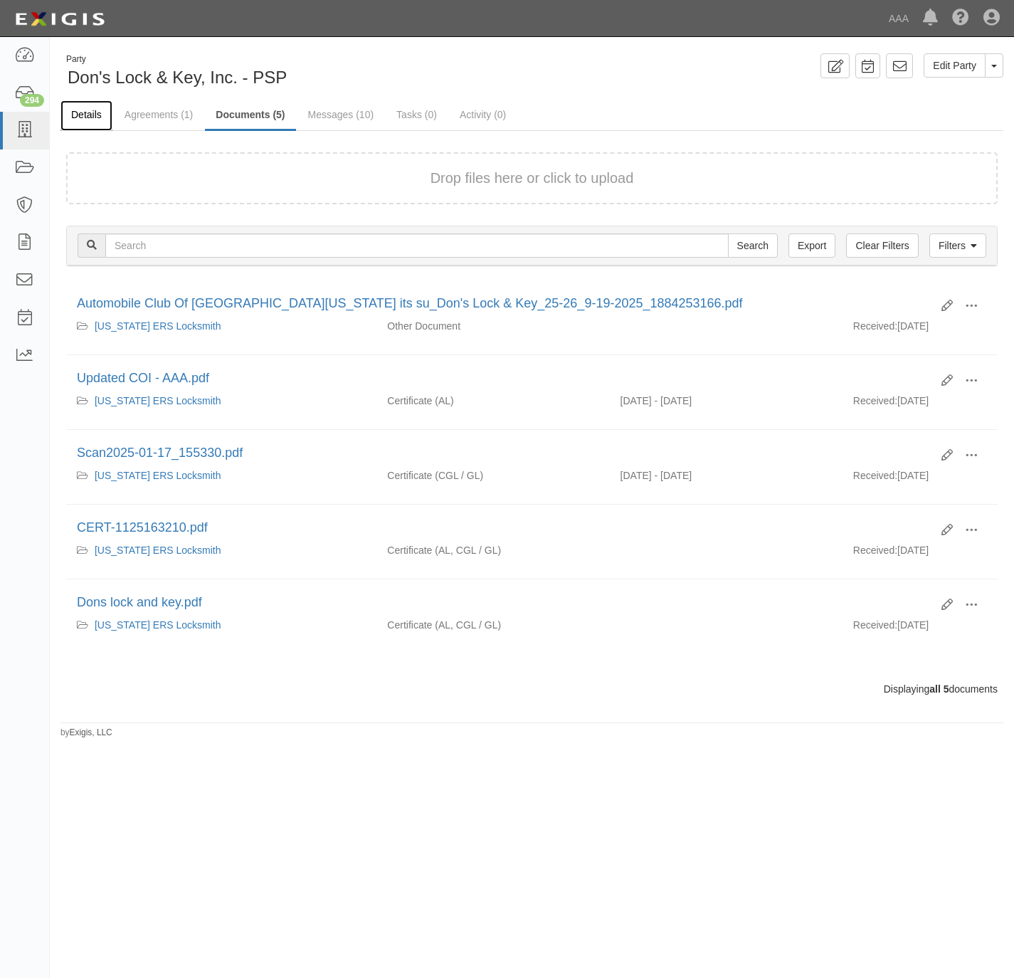
click at [86, 109] on link "Details" at bounding box center [86, 115] width 52 height 31
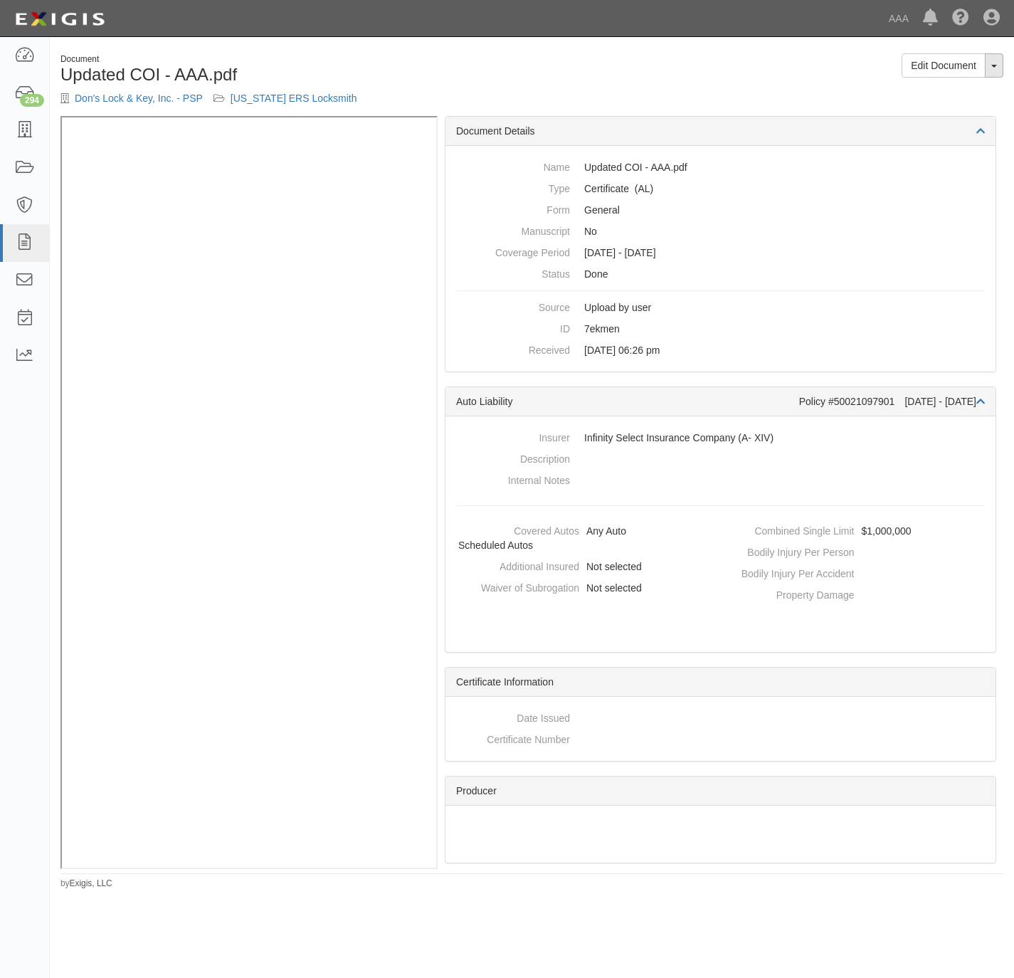
click at [993, 70] on button "Toggle Document Dropdown" at bounding box center [994, 65] width 19 height 24
click at [966, 111] on link "View Audit Trail" at bounding box center [946, 111] width 112 height 19
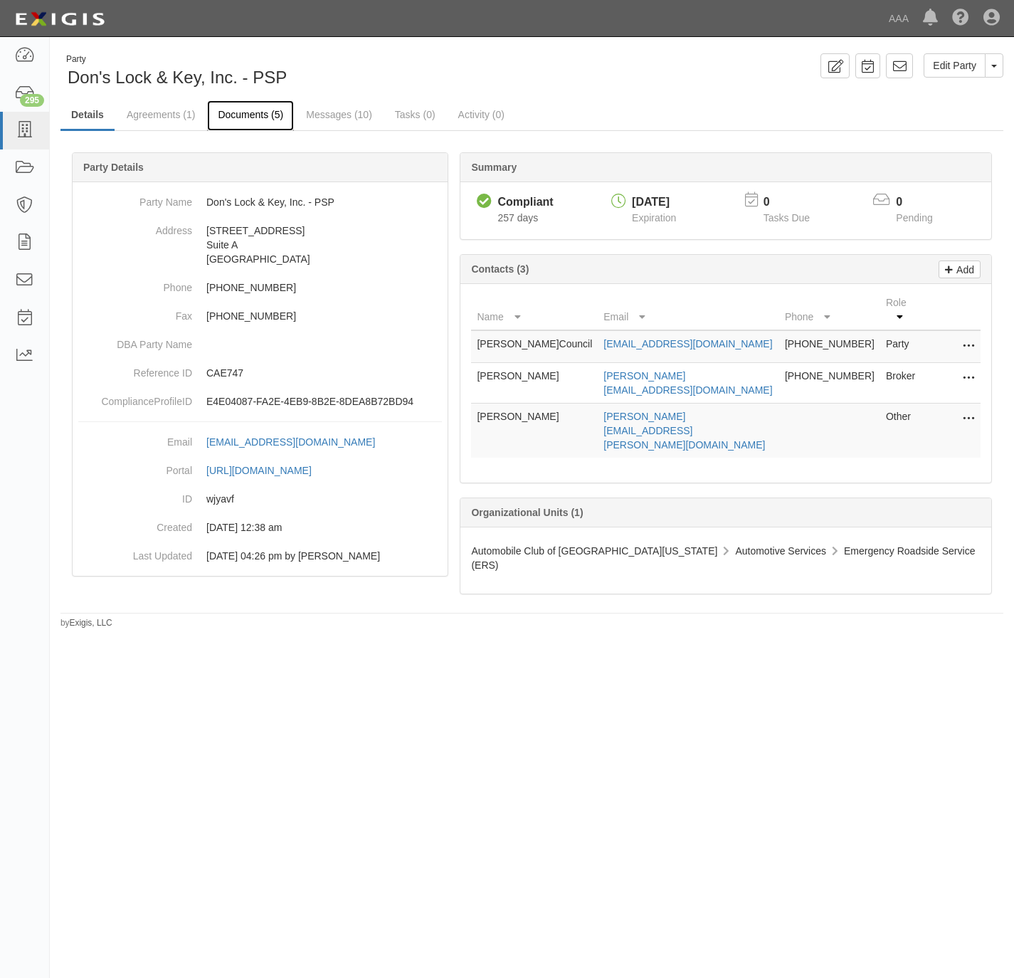
click at [258, 113] on link "Documents (5)" at bounding box center [250, 115] width 87 height 31
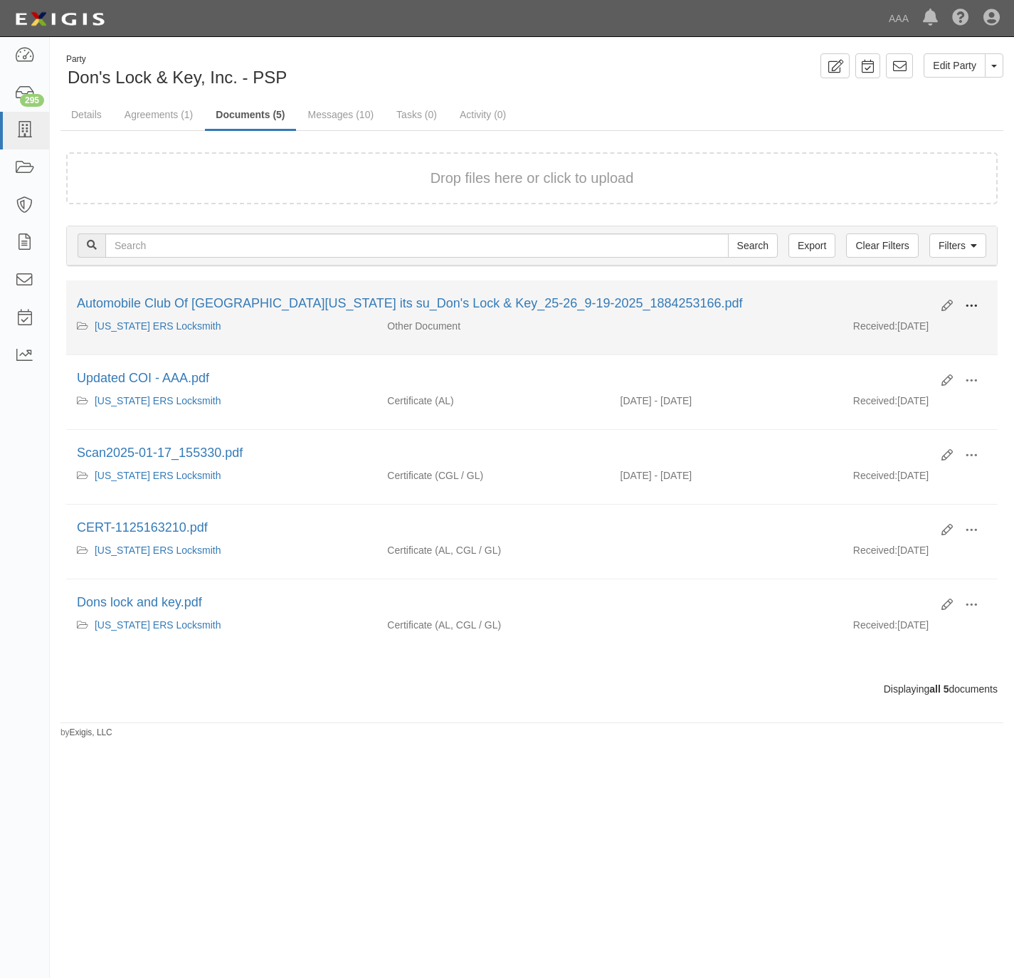
click at [967, 306] on span at bounding box center [971, 306] width 13 height 13
click at [907, 355] on link "View details" at bounding box center [902, 353] width 112 height 26
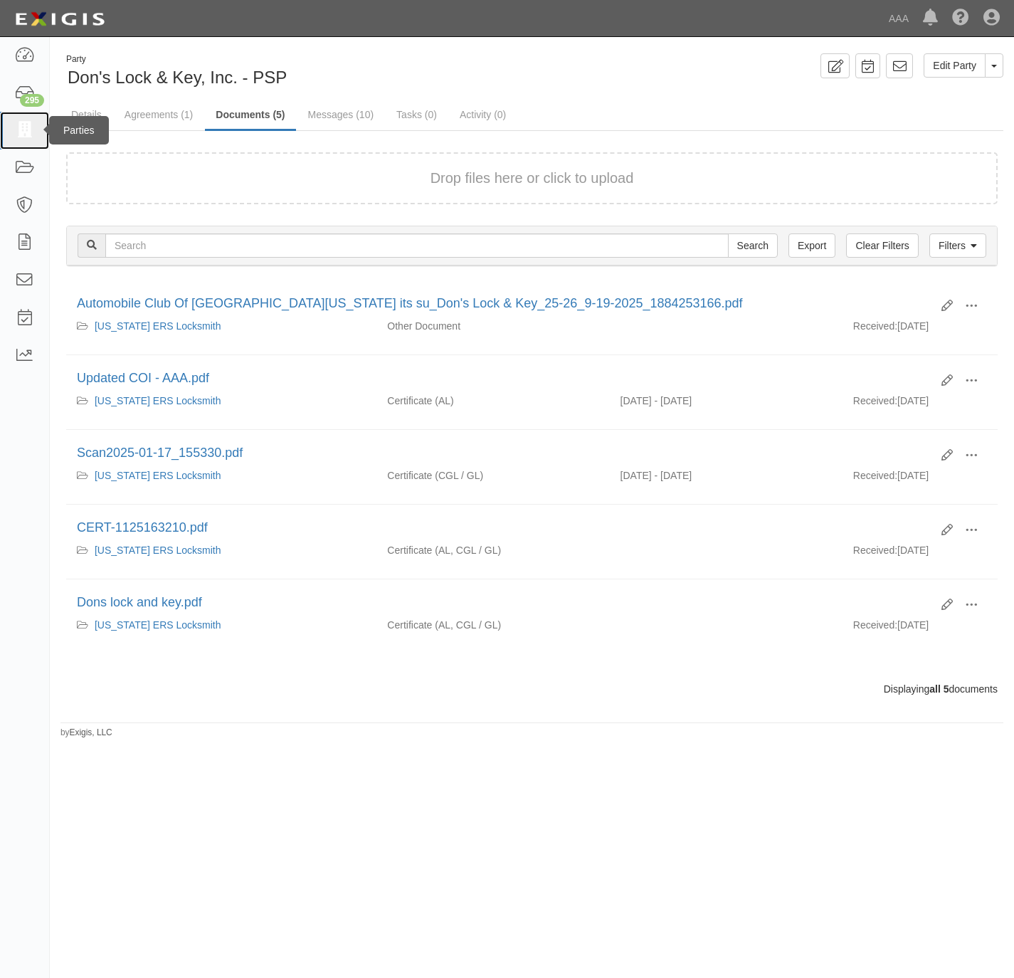
click at [31, 126] on icon at bounding box center [24, 130] width 20 height 16
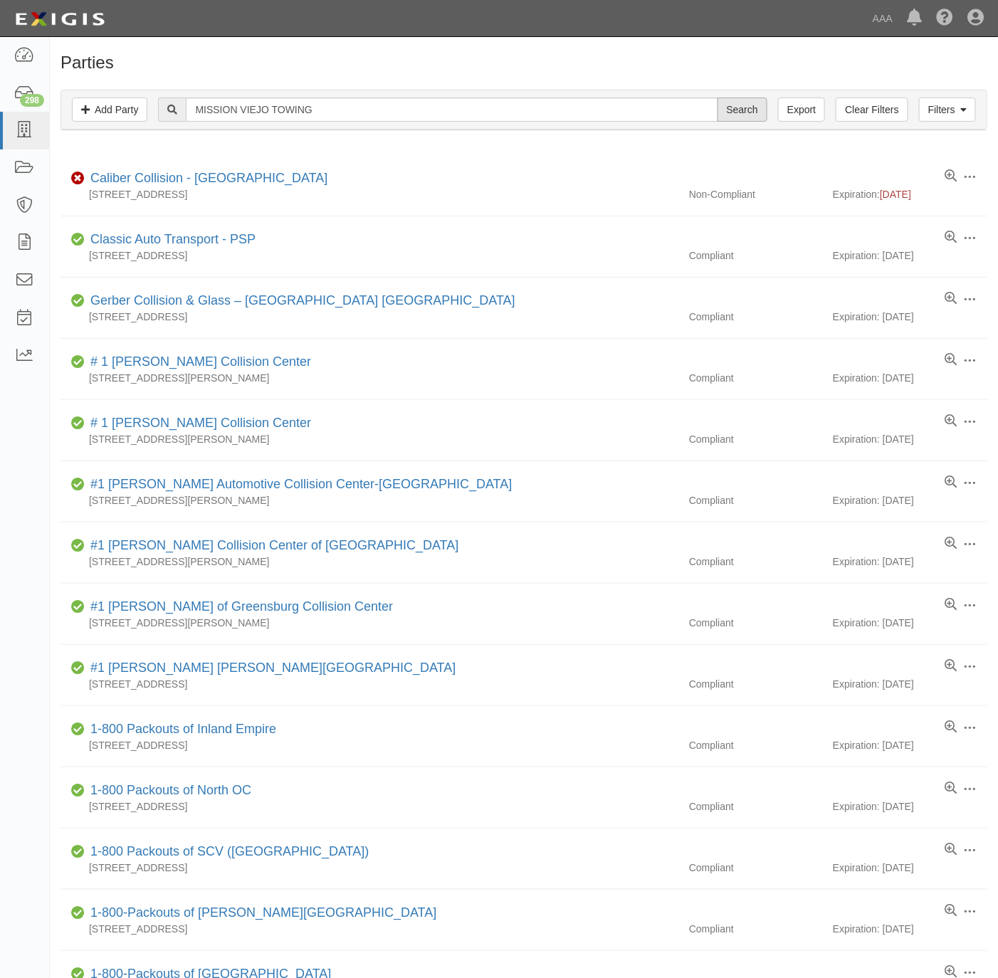
type input "MISSION VIEJO TOWING"
click at [754, 109] on input "Search" at bounding box center [742, 110] width 50 height 24
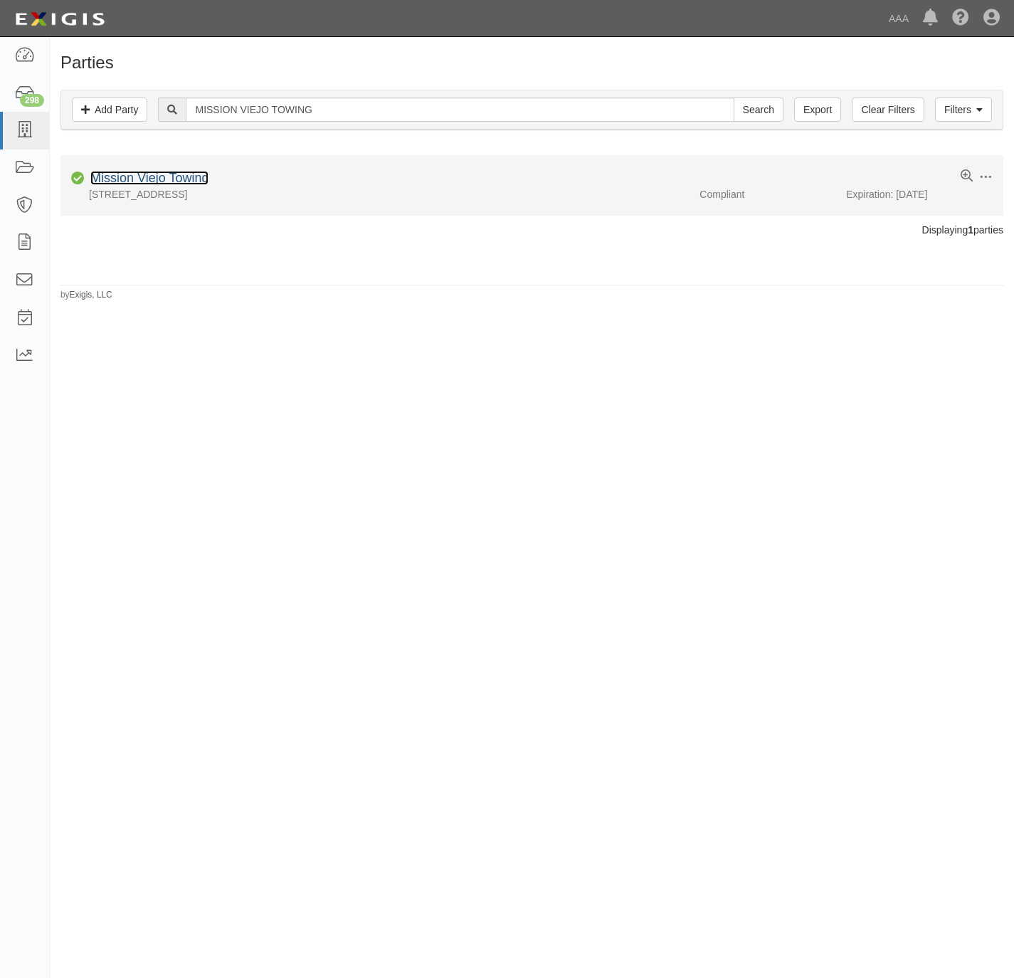
click at [149, 184] on link "Mission Viejo Towing" at bounding box center [149, 178] width 118 height 14
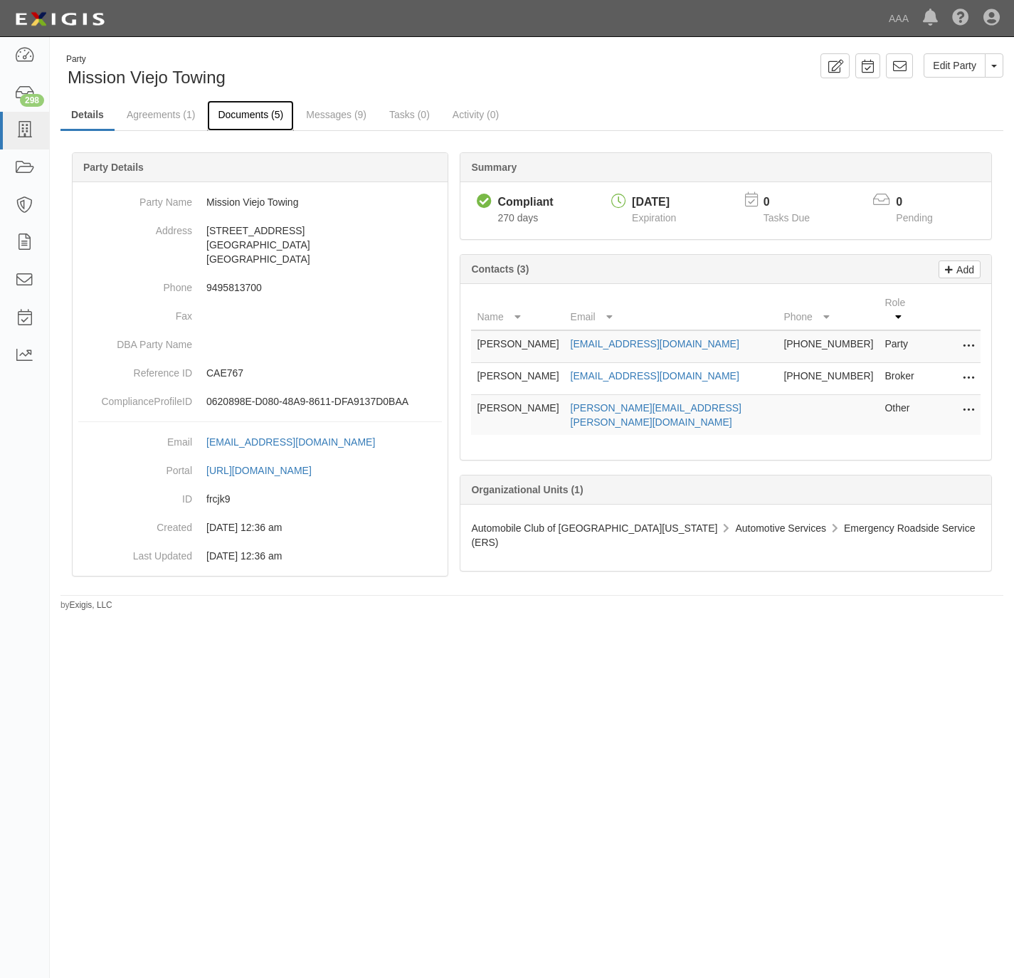
click at [256, 116] on link "Documents (5)" at bounding box center [250, 115] width 87 height 31
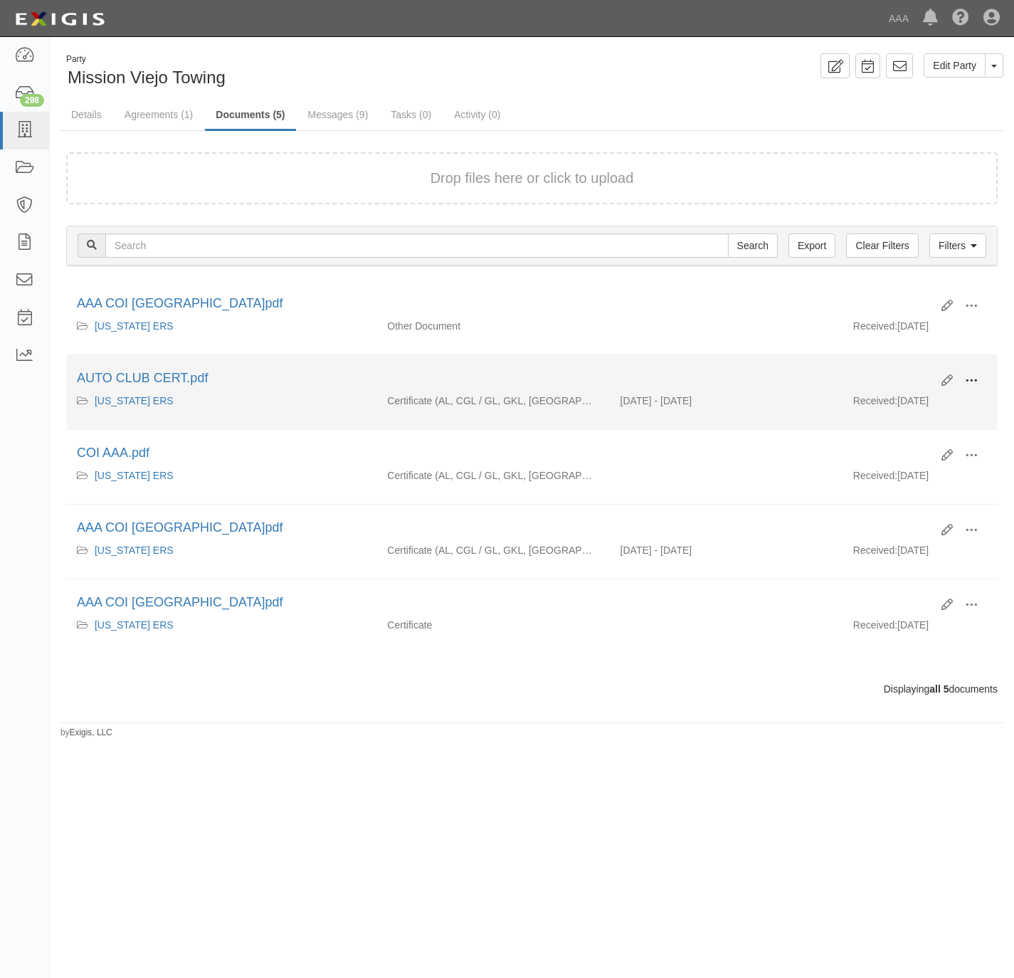
click at [978, 379] on button at bounding box center [971, 381] width 31 height 24
click at [906, 404] on link "View" at bounding box center [902, 402] width 112 height 26
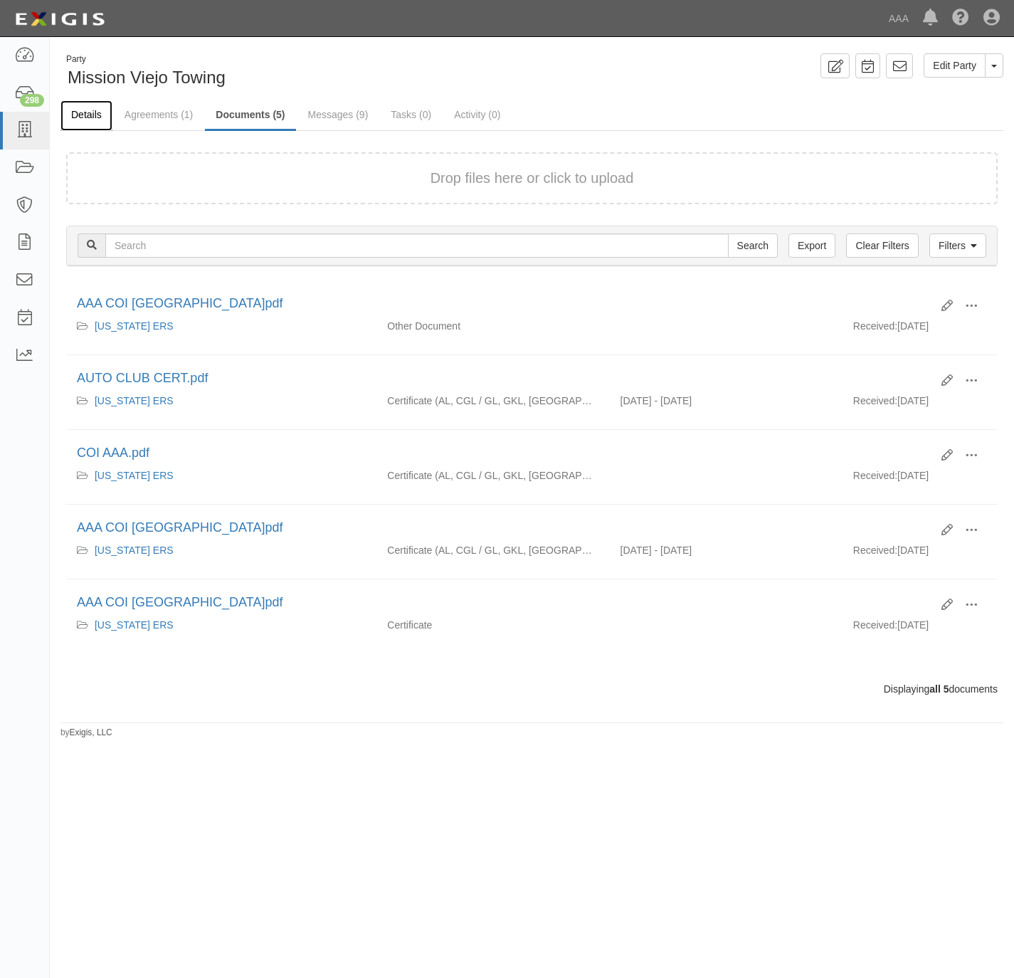
click at [78, 111] on link "Details" at bounding box center [86, 115] width 52 height 31
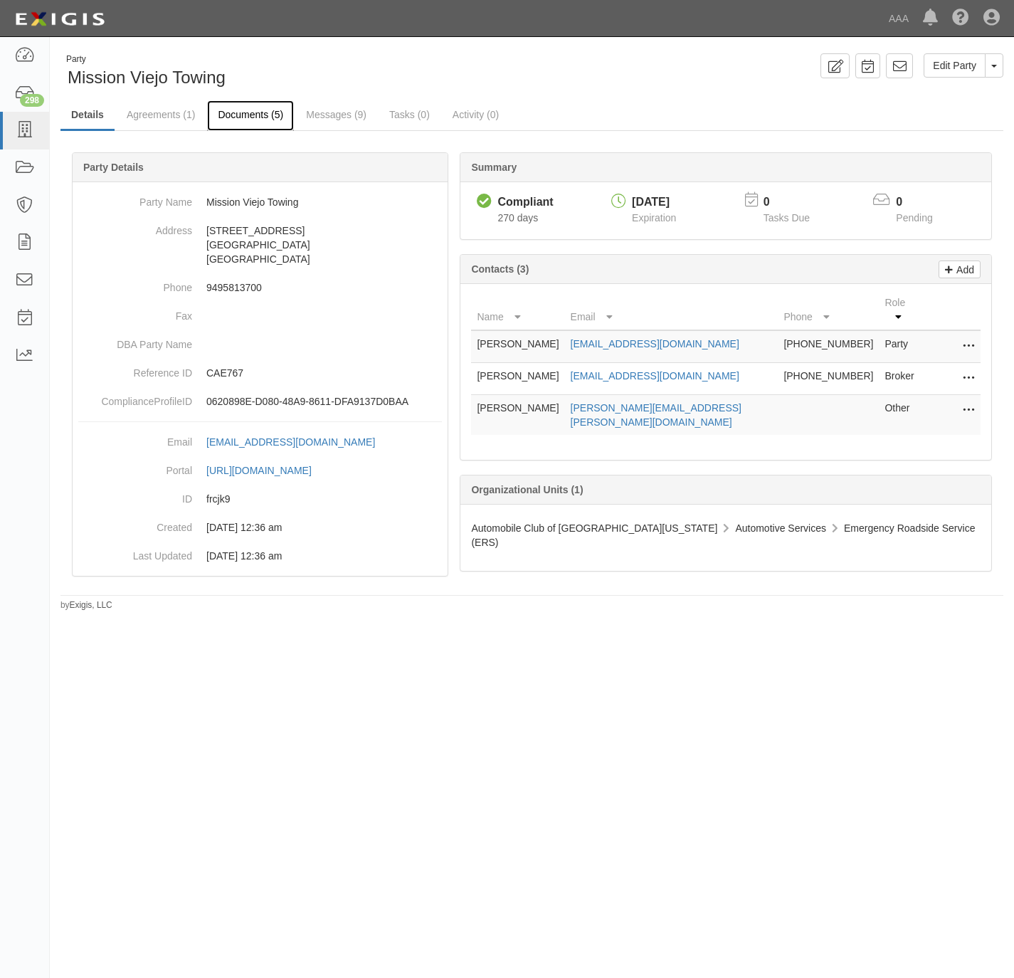
click at [233, 105] on link "Documents (5)" at bounding box center [250, 115] width 87 height 31
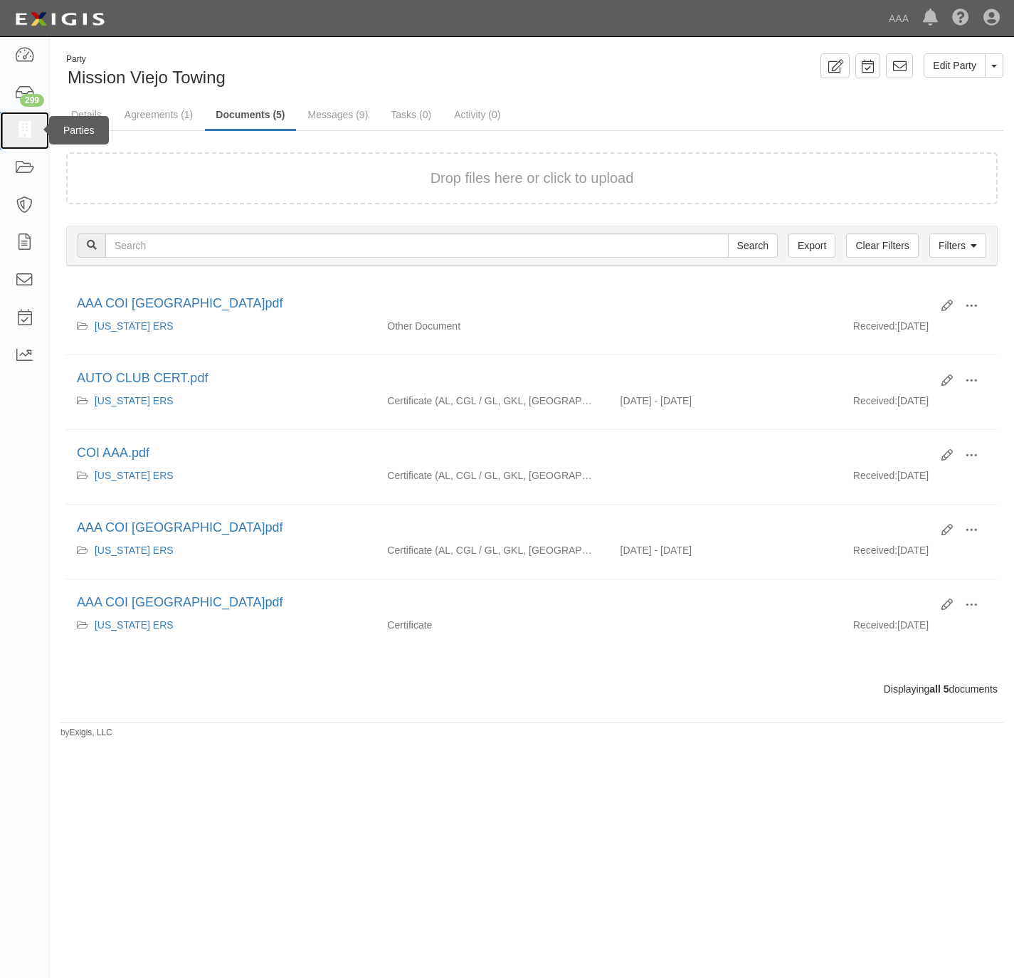
click at [26, 130] on icon at bounding box center [24, 130] width 20 height 16
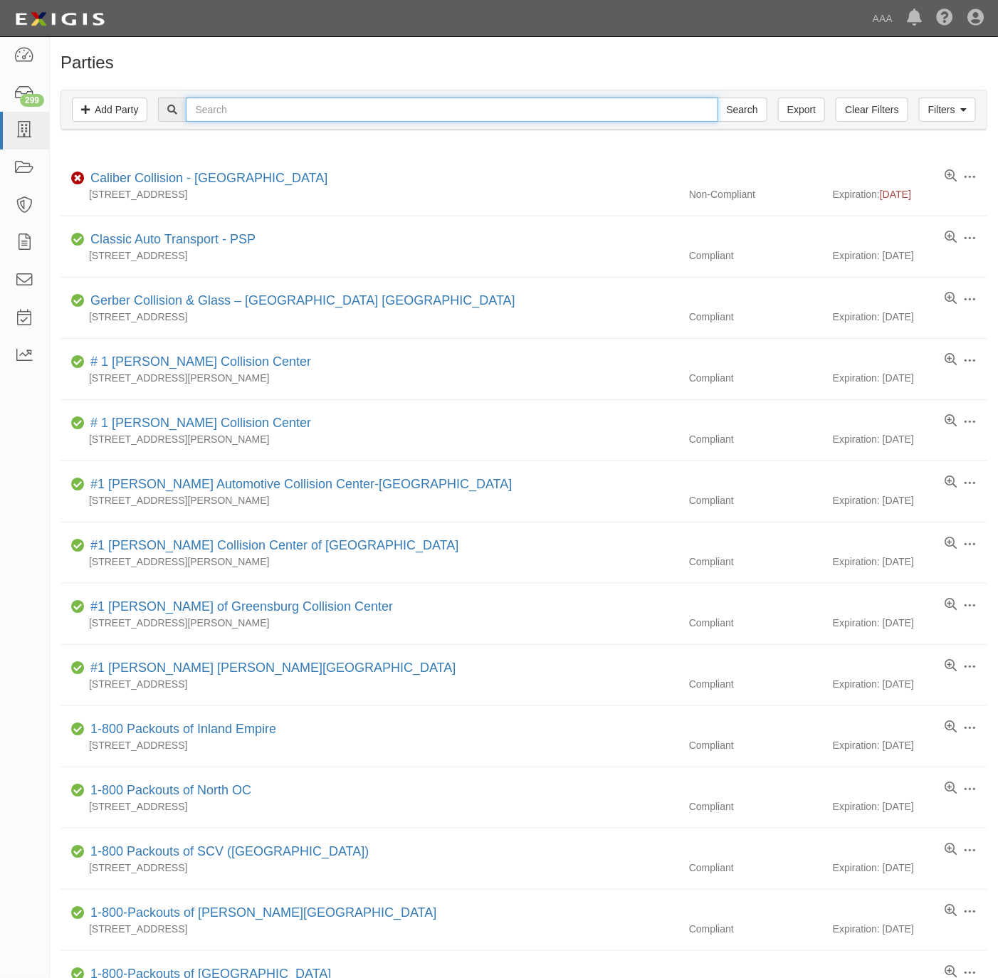
click at [391, 103] on input "text" at bounding box center [452, 110] width 532 height 24
paste input "294920"
type input "294920"
click at [748, 120] on input "Search" at bounding box center [742, 110] width 50 height 24
